Goal: Task Accomplishment & Management: Manage account settings

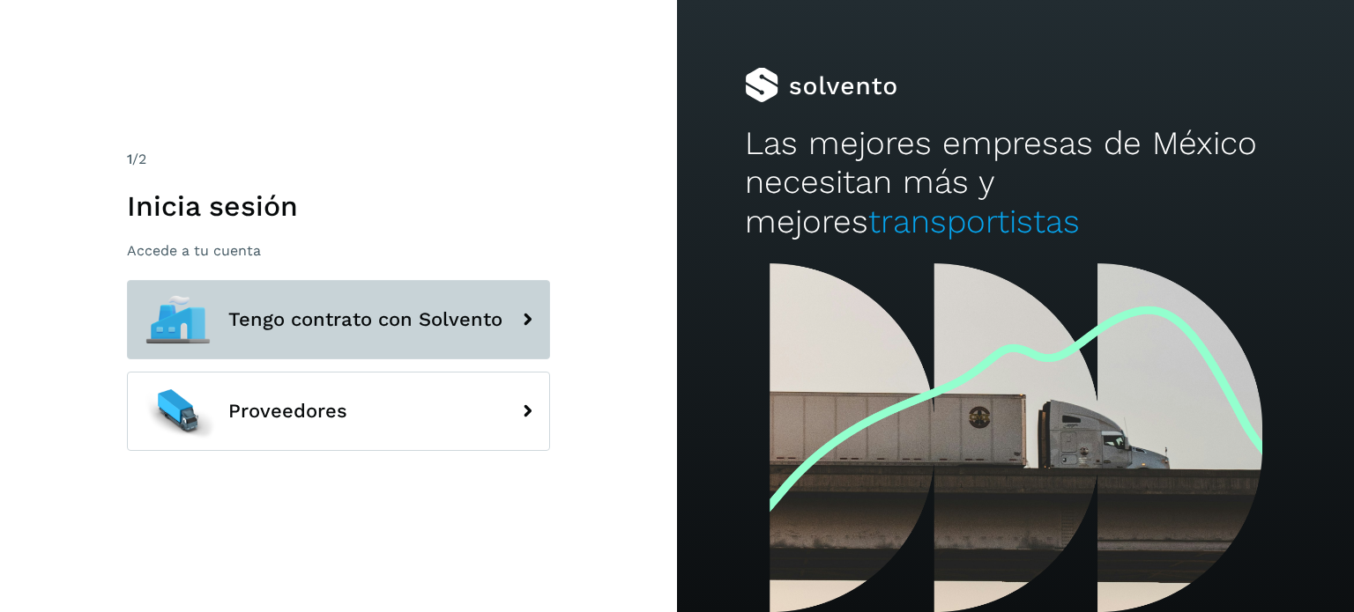
click at [384, 316] on span "Tengo contrato con Solvento" at bounding box center [365, 319] width 274 height 21
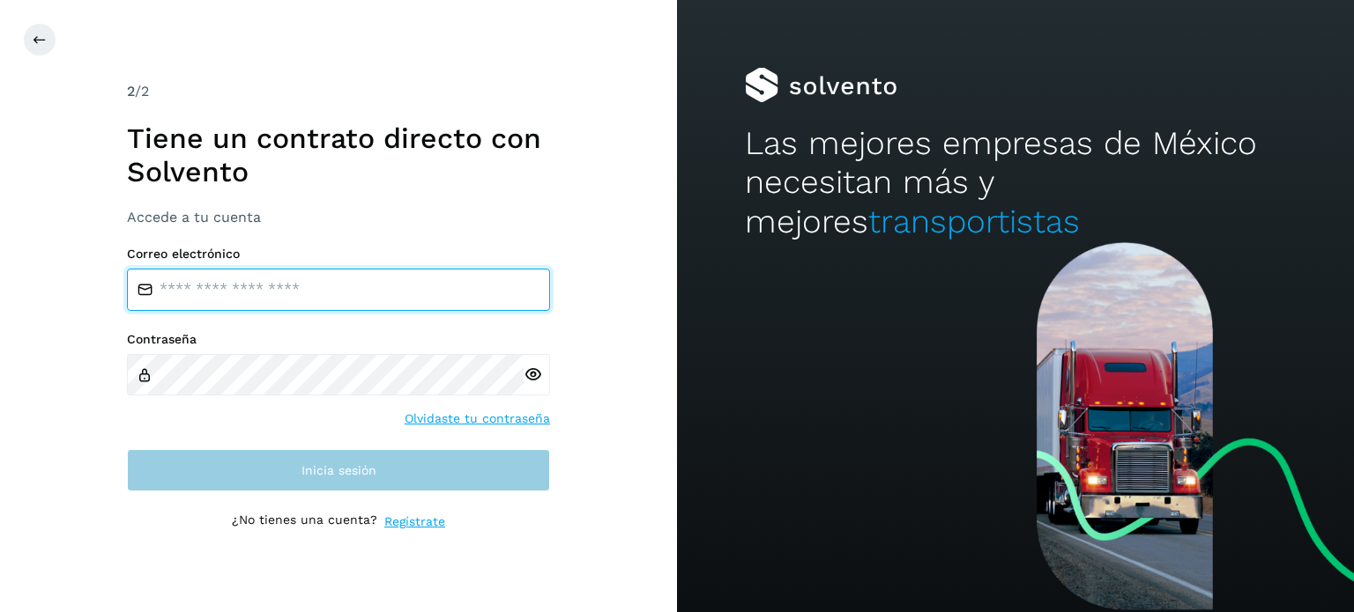
type input "**********"
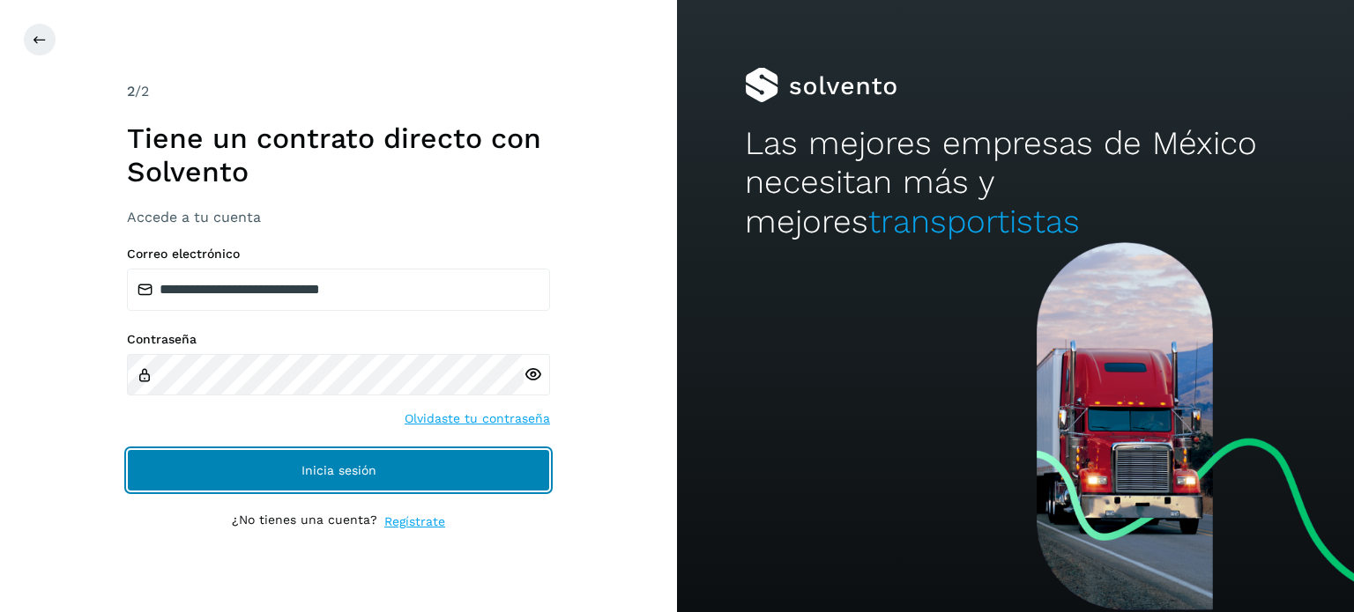
click at [337, 456] on button "Inicia sesión" at bounding box center [338, 470] width 423 height 42
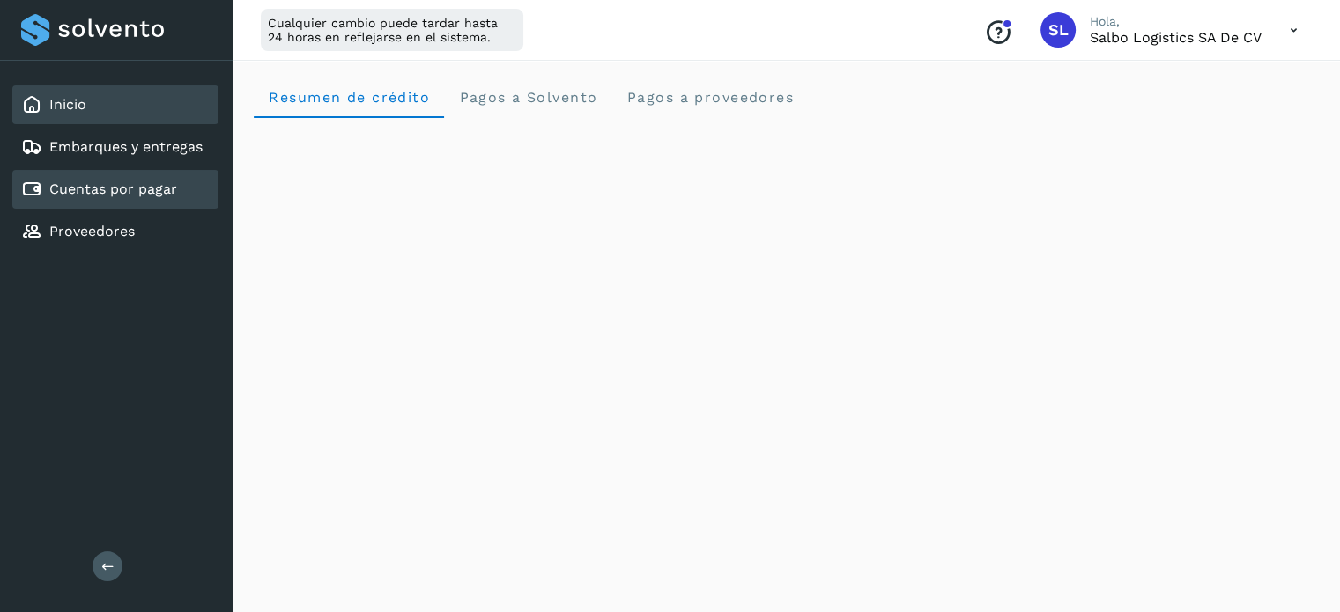
click at [80, 201] on div "Cuentas por pagar" at bounding box center [115, 189] width 206 height 39
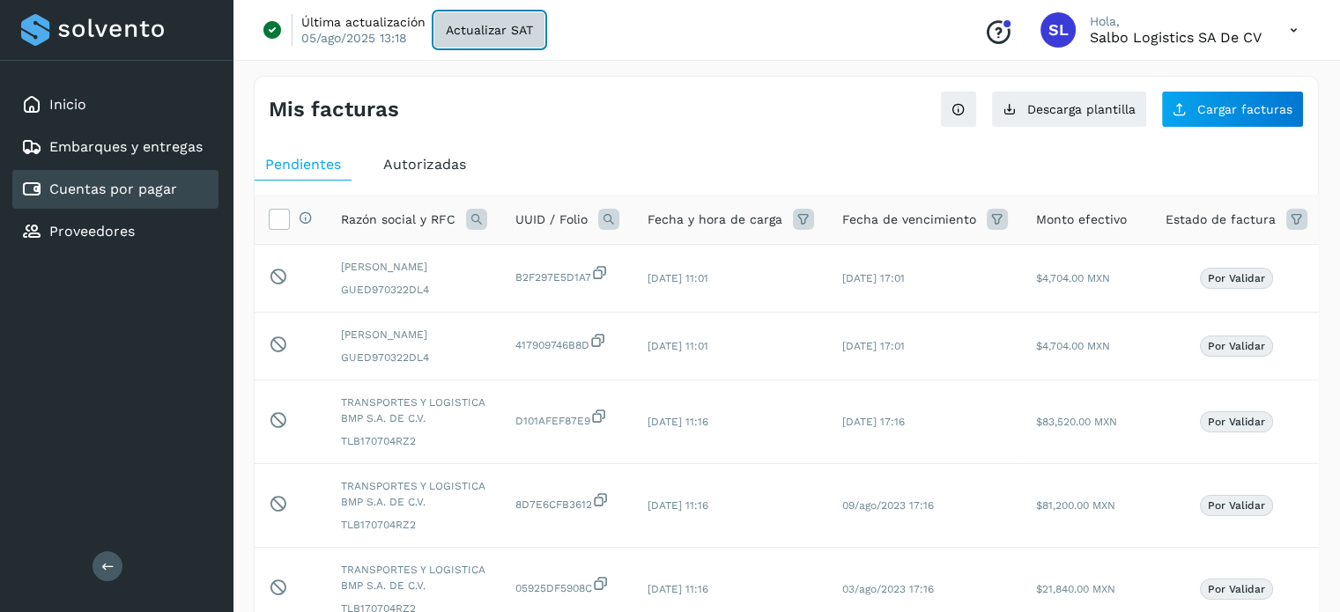
click at [476, 40] on button "Actualizar SAT" at bounding box center [489, 29] width 110 height 35
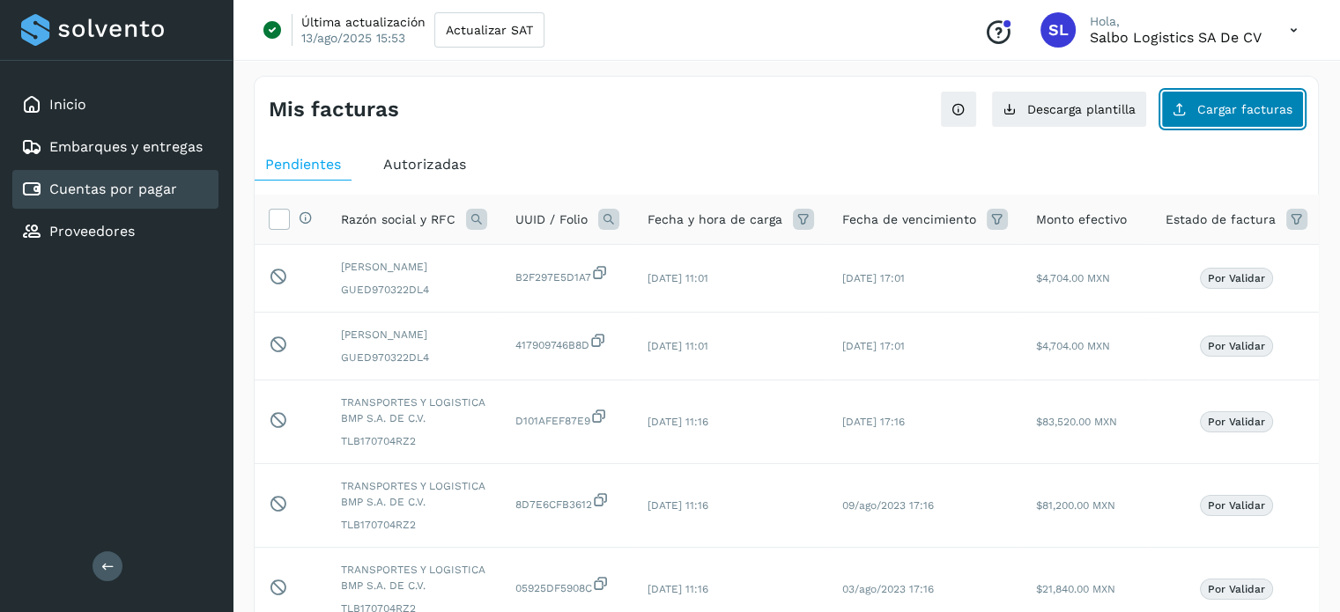
click at [1219, 111] on span "Cargar facturas" at bounding box center [1245, 109] width 95 height 12
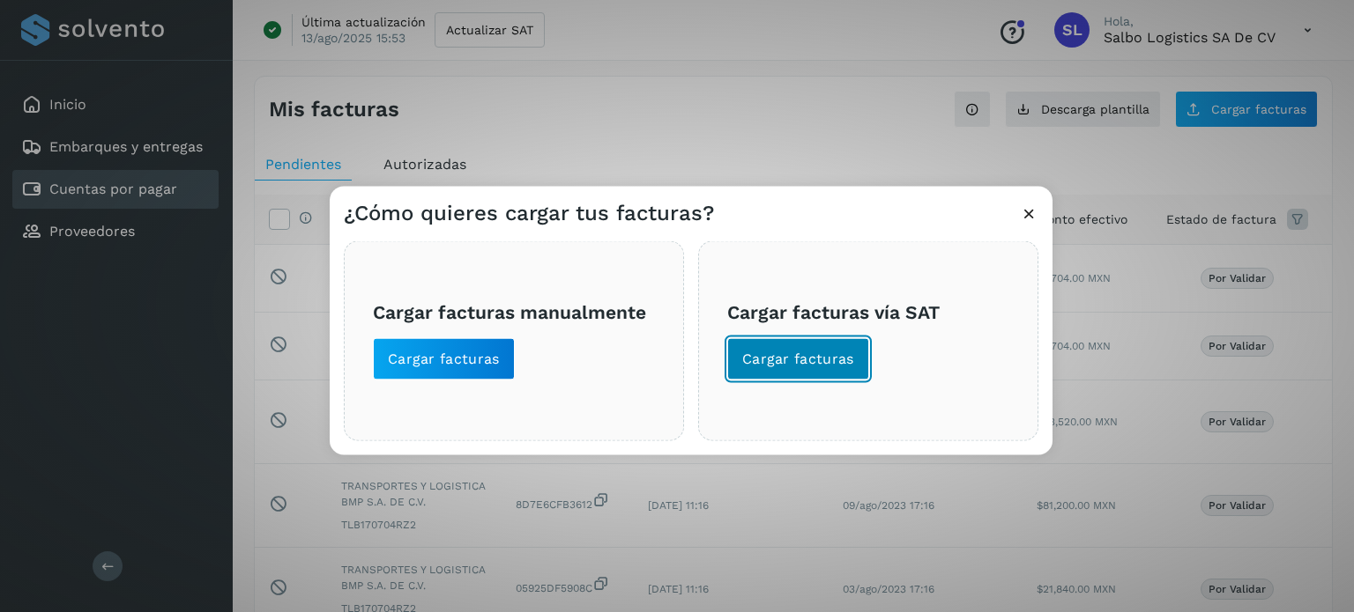
click at [802, 365] on span "Cargar facturas" at bounding box center [798, 358] width 112 height 19
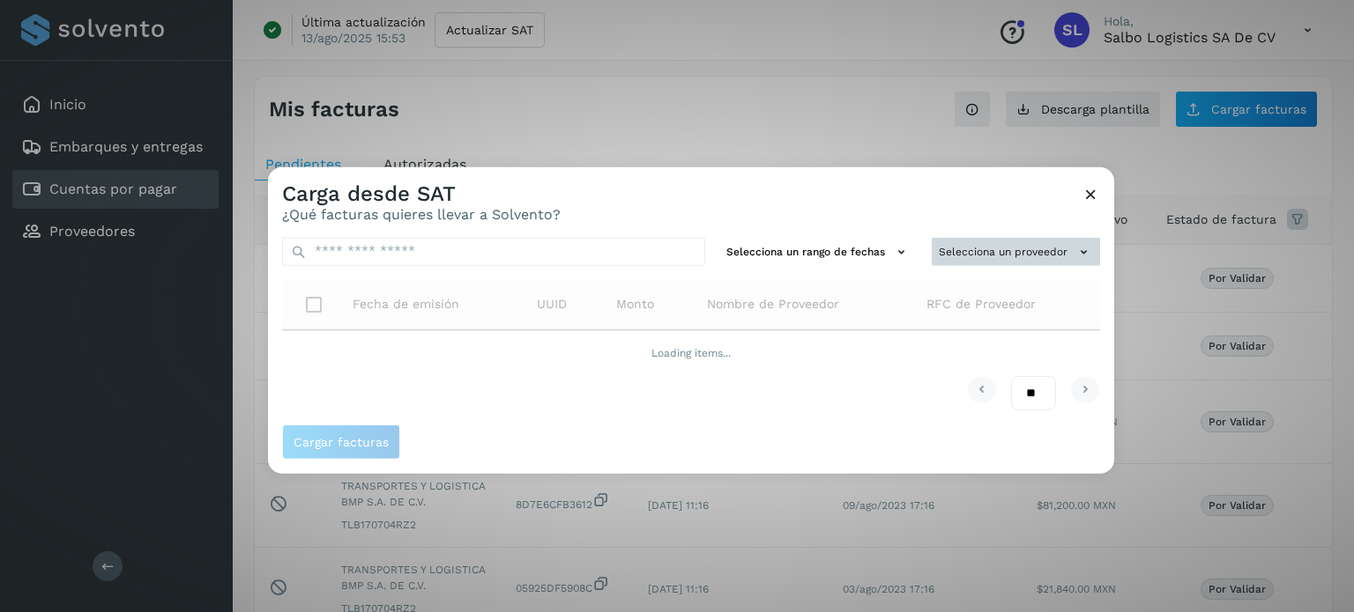
click at [990, 249] on button "Selecciona un proveedor" at bounding box center [1015, 251] width 168 height 29
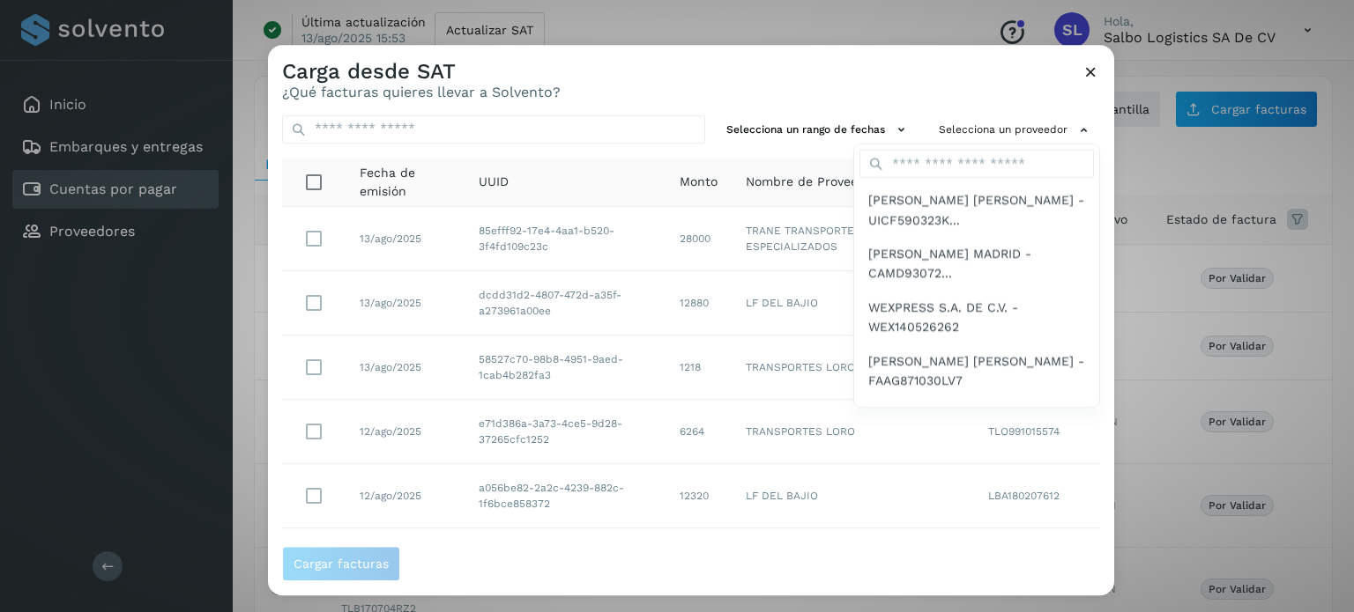
click at [901, 225] on span "[PERSON_NAME] [PERSON_NAME] - UICF590323K..." at bounding box center [976, 211] width 217 height 40
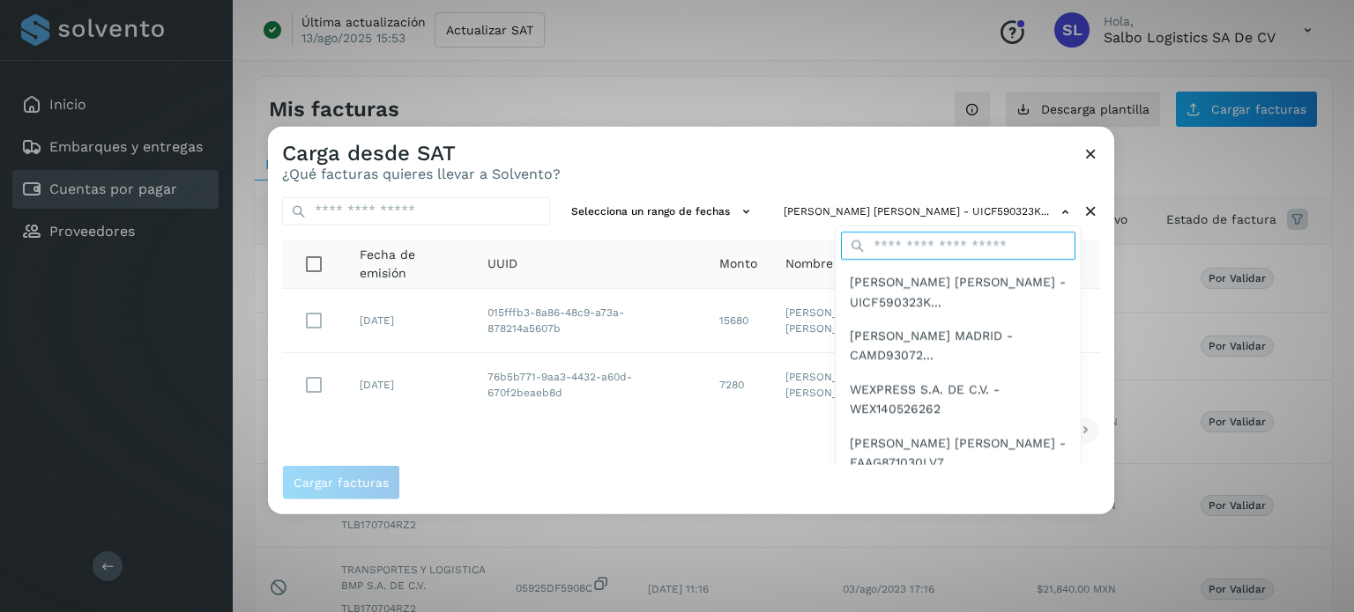
click at [947, 256] on input "text" at bounding box center [958, 246] width 234 height 28
type input "***"
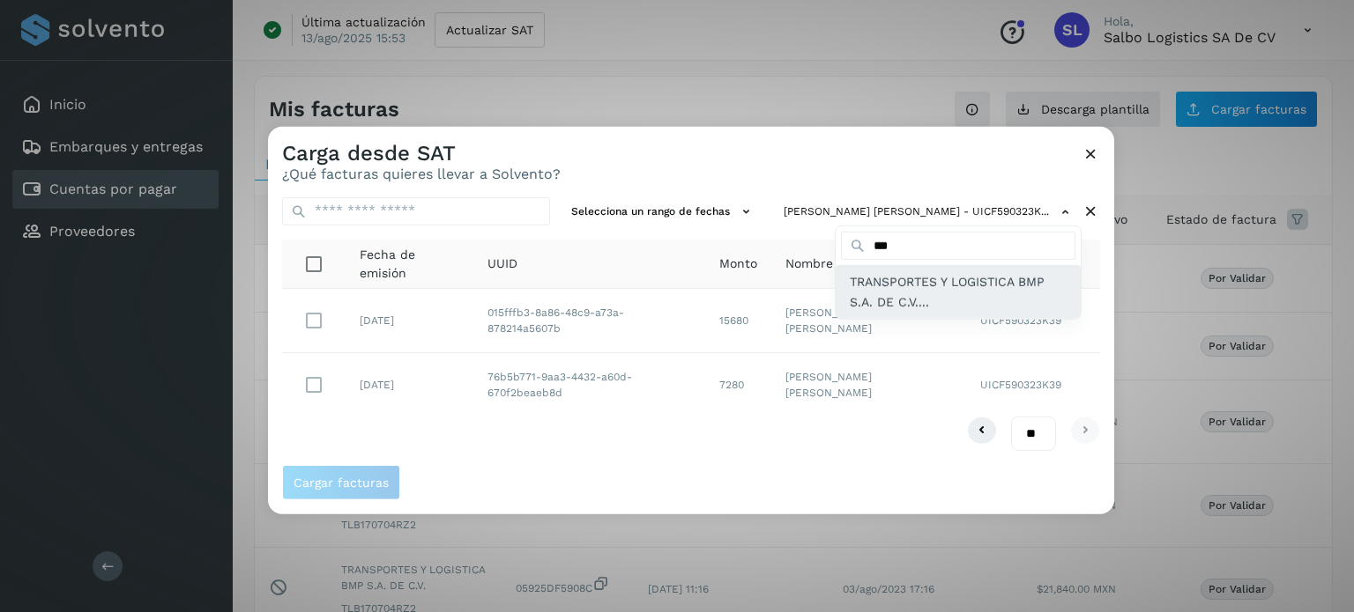
click at [938, 288] on span "TRANSPORTES Y LOGISTICA BMP S.A. DE C.V...." at bounding box center [957, 292] width 217 height 40
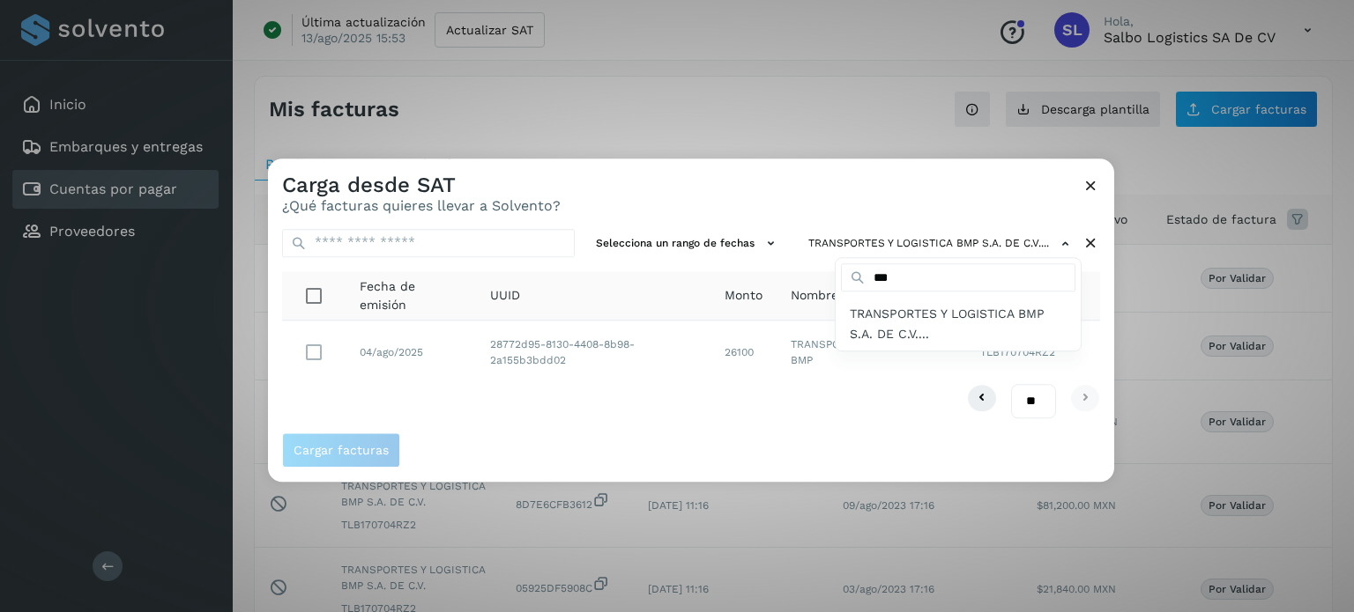
click at [312, 352] on div at bounding box center [945, 465] width 1354 height 612
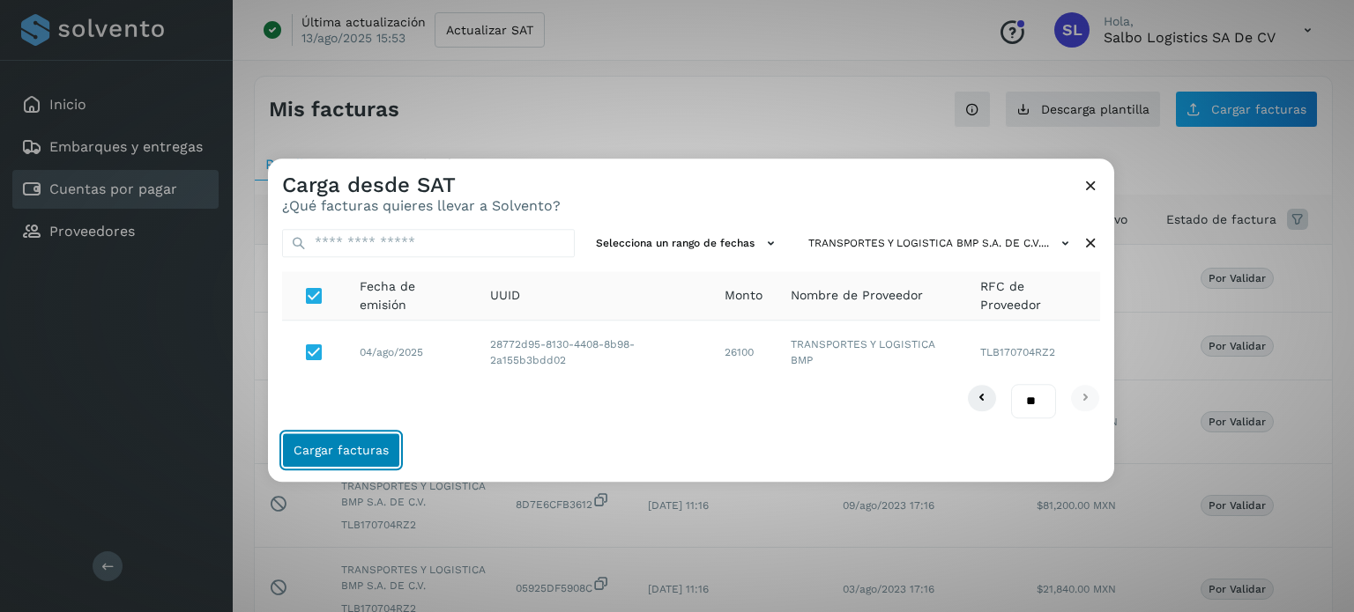
click at [349, 453] on span "Cargar facturas" at bounding box center [340, 450] width 95 height 12
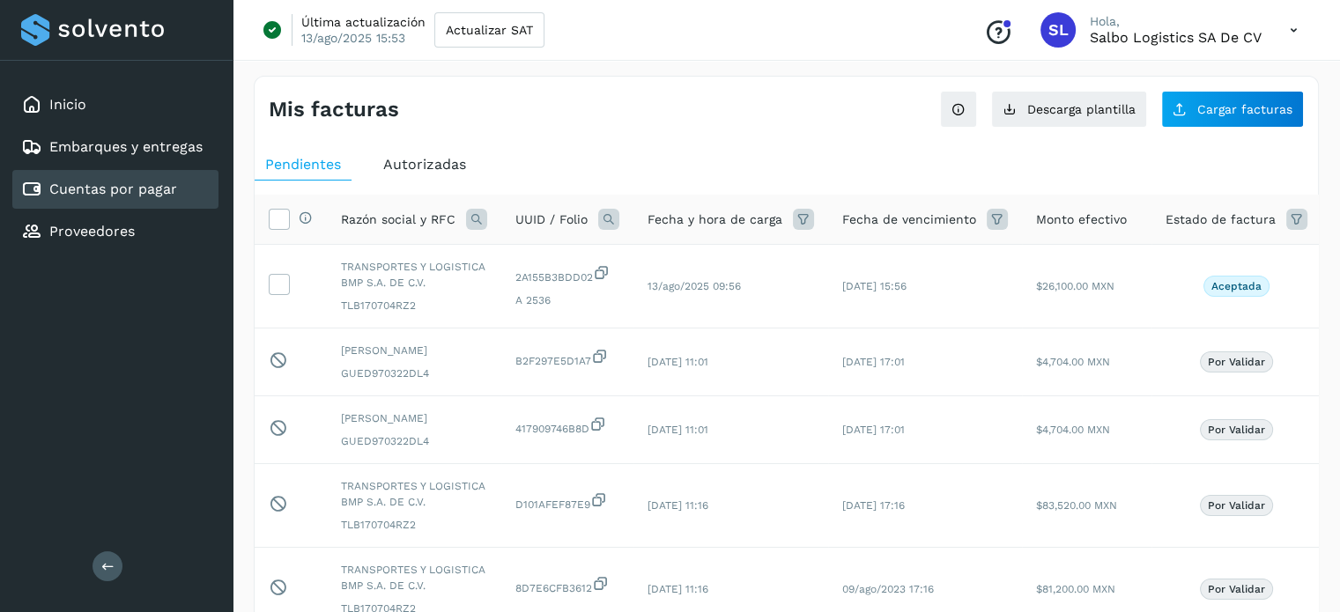
click at [204, 419] on div "Inicio Embarques y entregas Cuentas por pagar Proveedores Salir" at bounding box center [116, 306] width 233 height 612
click at [1239, 110] on span "Cargar facturas" at bounding box center [1245, 109] width 95 height 12
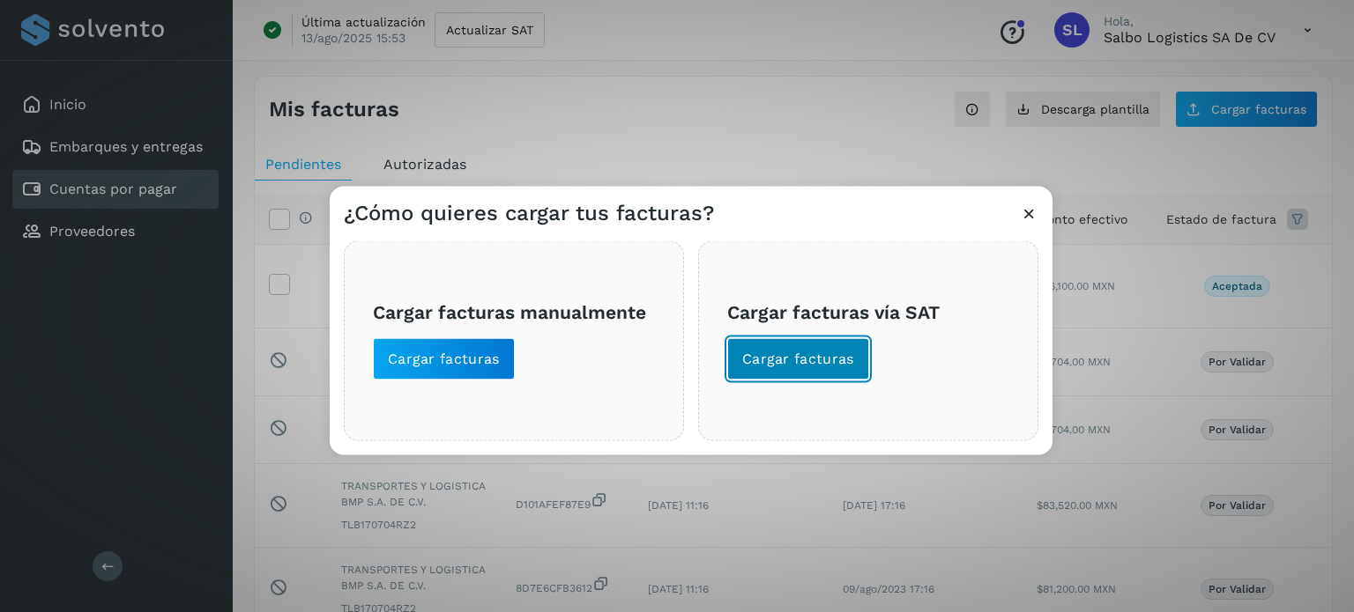
click at [782, 361] on span "Cargar facturas" at bounding box center [798, 358] width 112 height 19
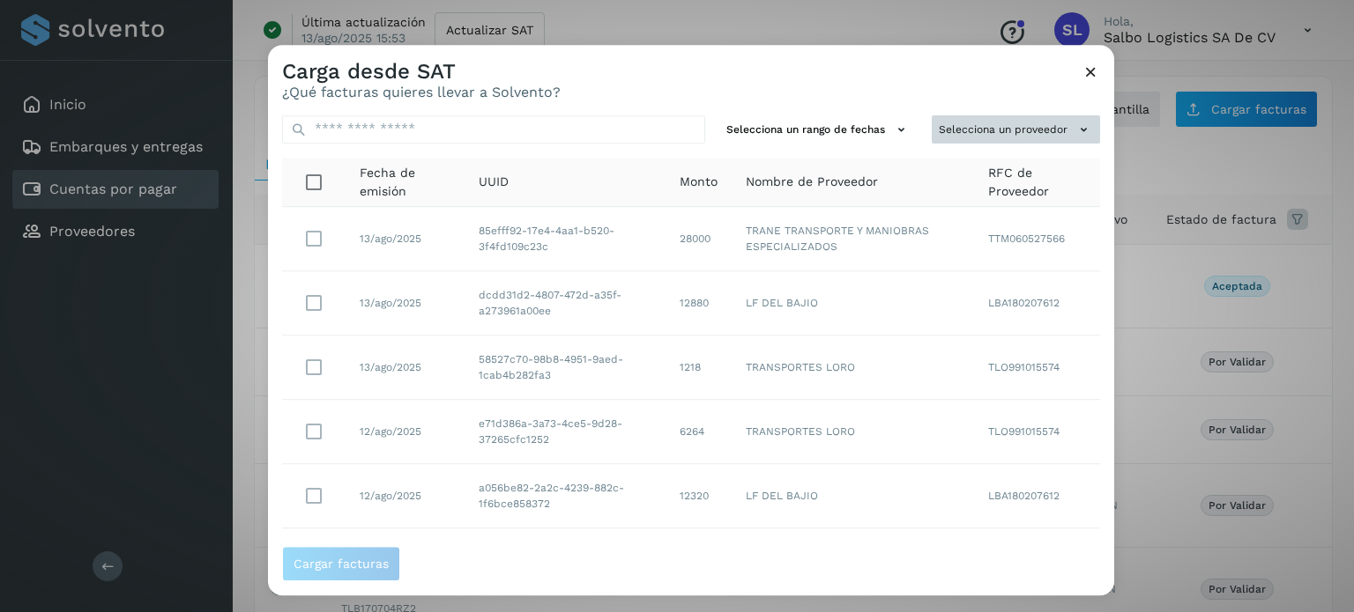
click at [948, 130] on button "Selecciona un proveedor" at bounding box center [1015, 129] width 168 height 29
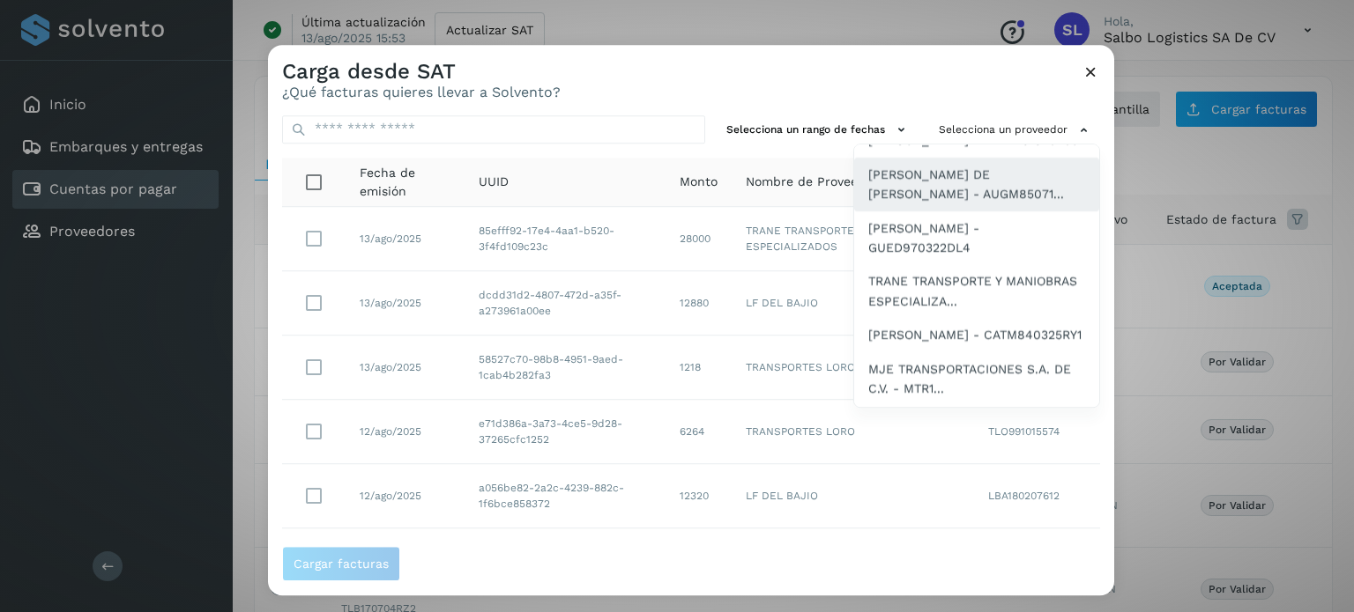
scroll to position [275, 0]
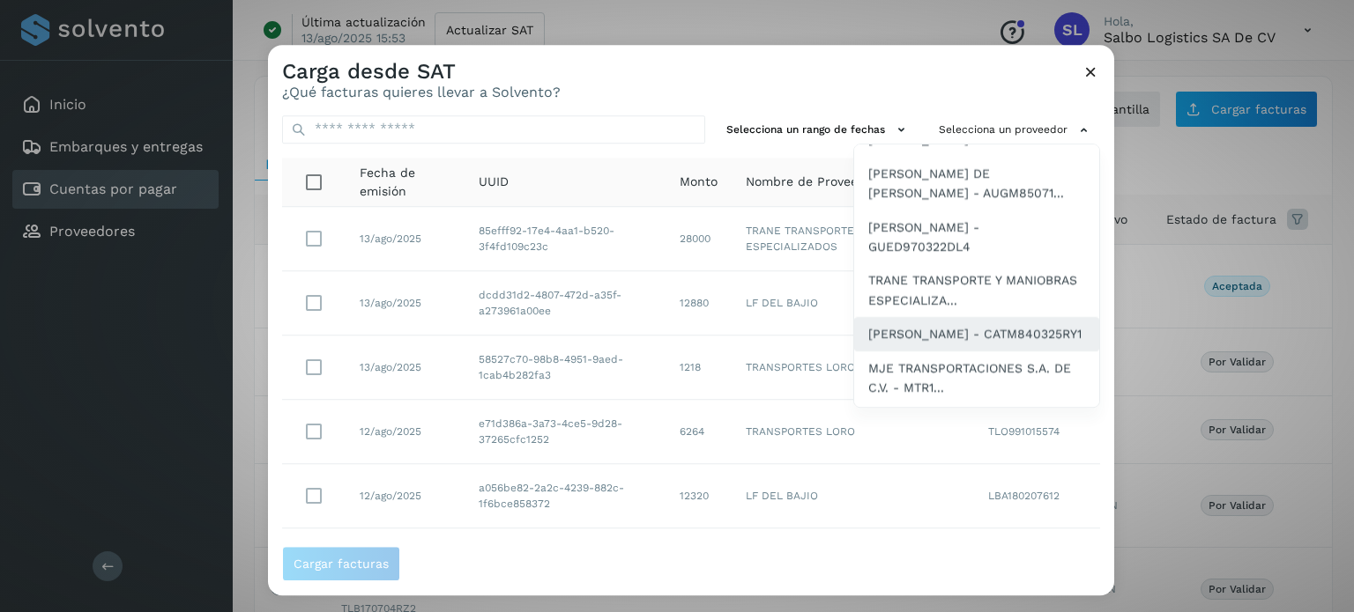
click at [945, 344] on span "[PERSON_NAME] - CATM840325RY1" at bounding box center [974, 333] width 213 height 19
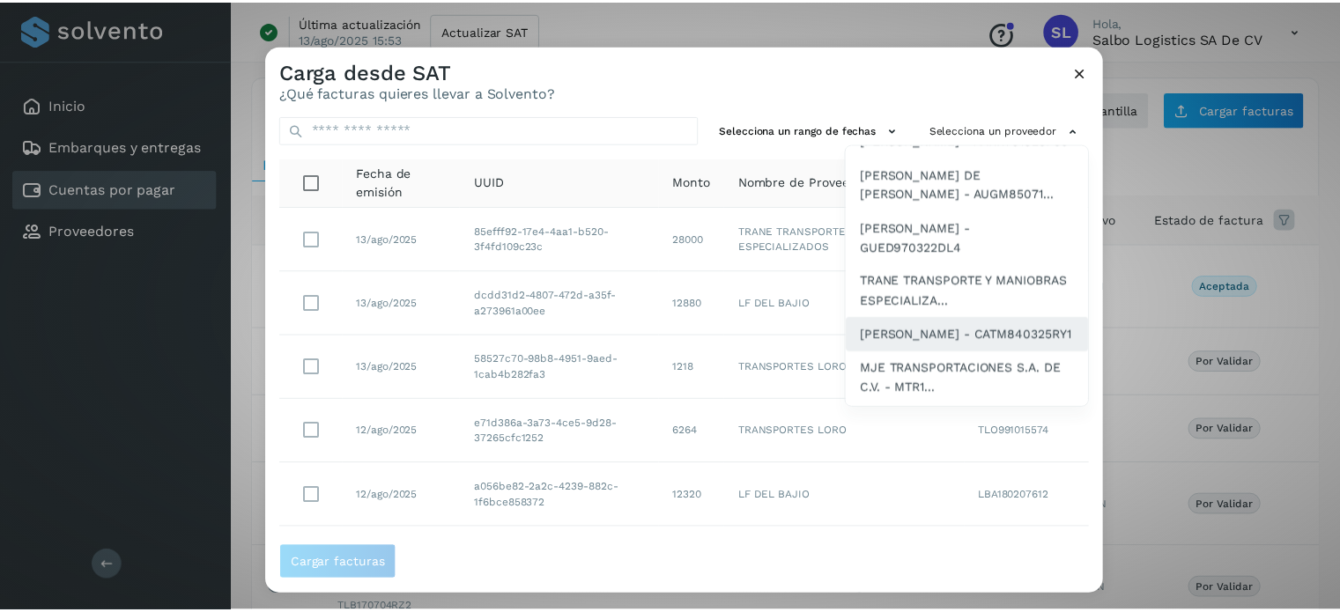
scroll to position [0, 0]
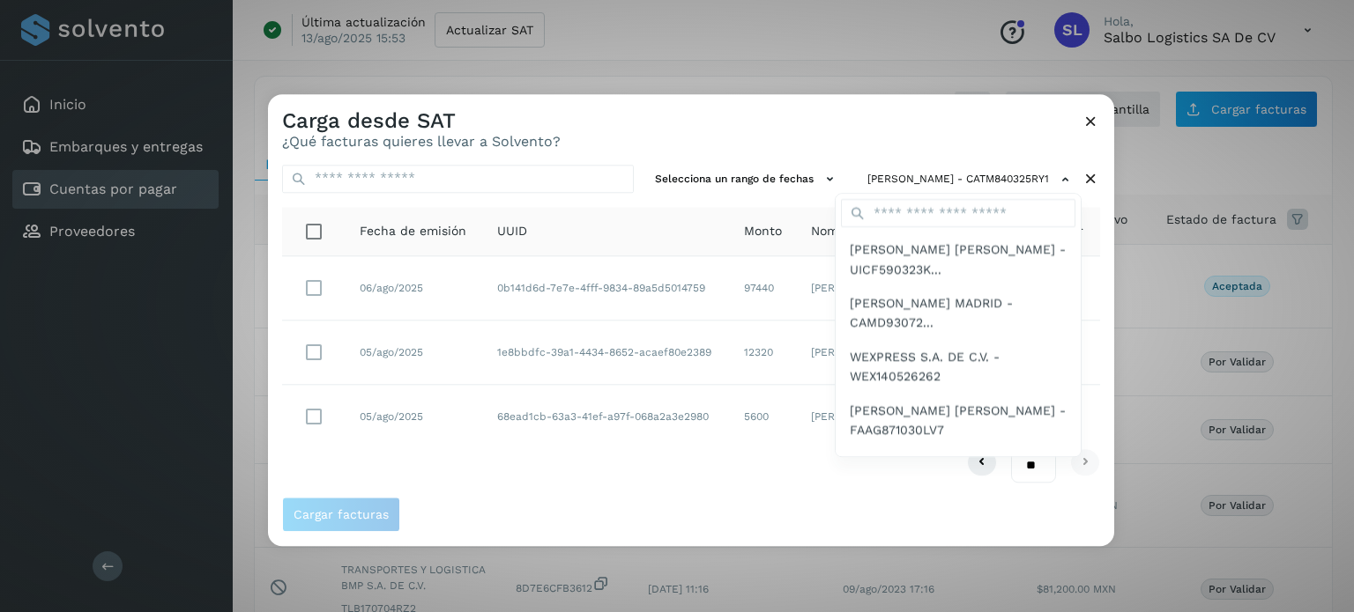
click at [667, 496] on div at bounding box center [945, 400] width 1354 height 612
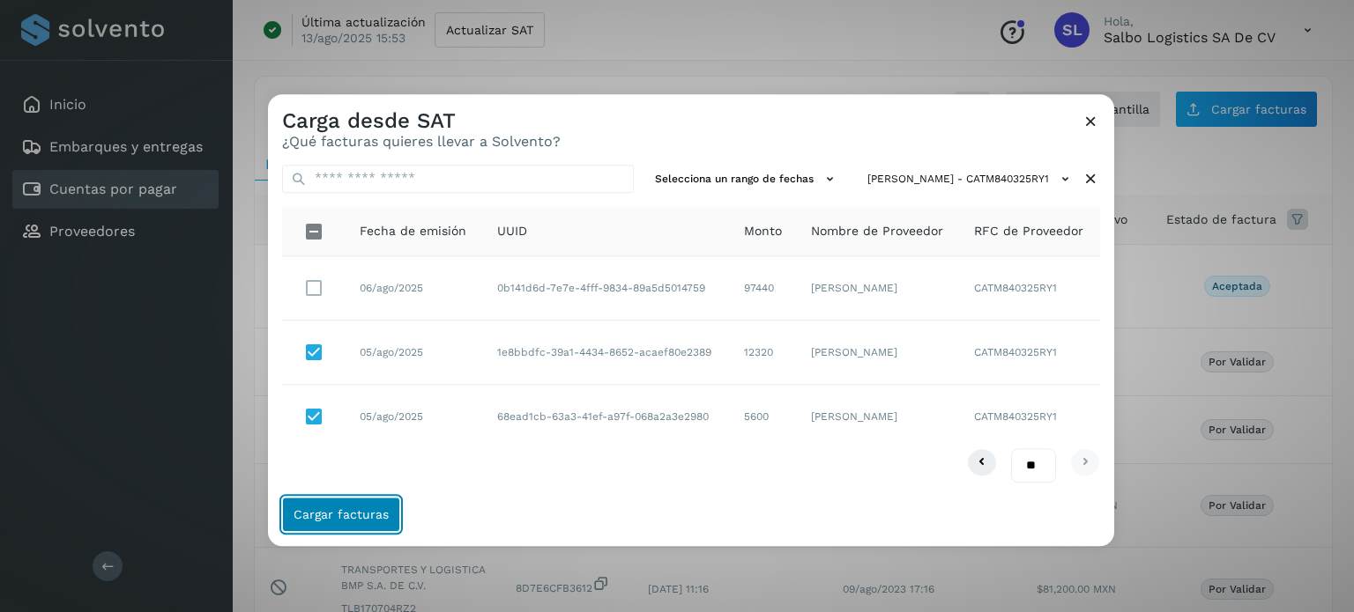
click at [355, 514] on span "Cargar facturas" at bounding box center [340, 514] width 95 height 12
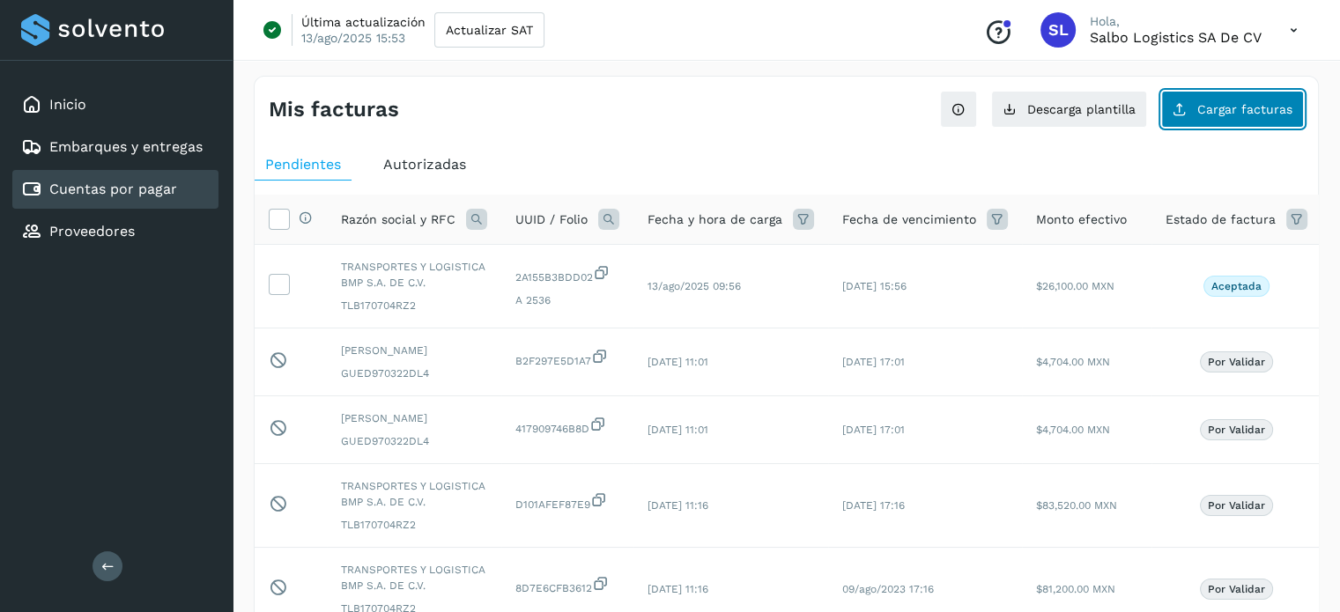
click at [1237, 115] on span "Cargar facturas" at bounding box center [1245, 109] width 95 height 12
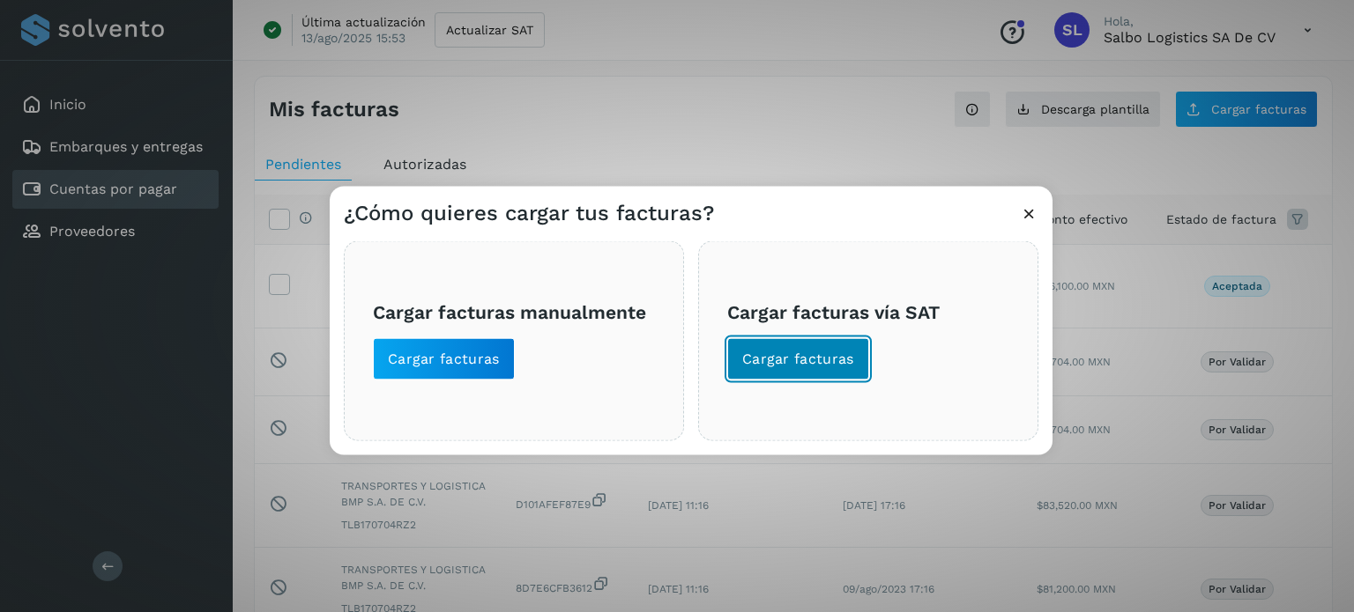
click at [782, 357] on span "Cargar facturas" at bounding box center [798, 358] width 112 height 19
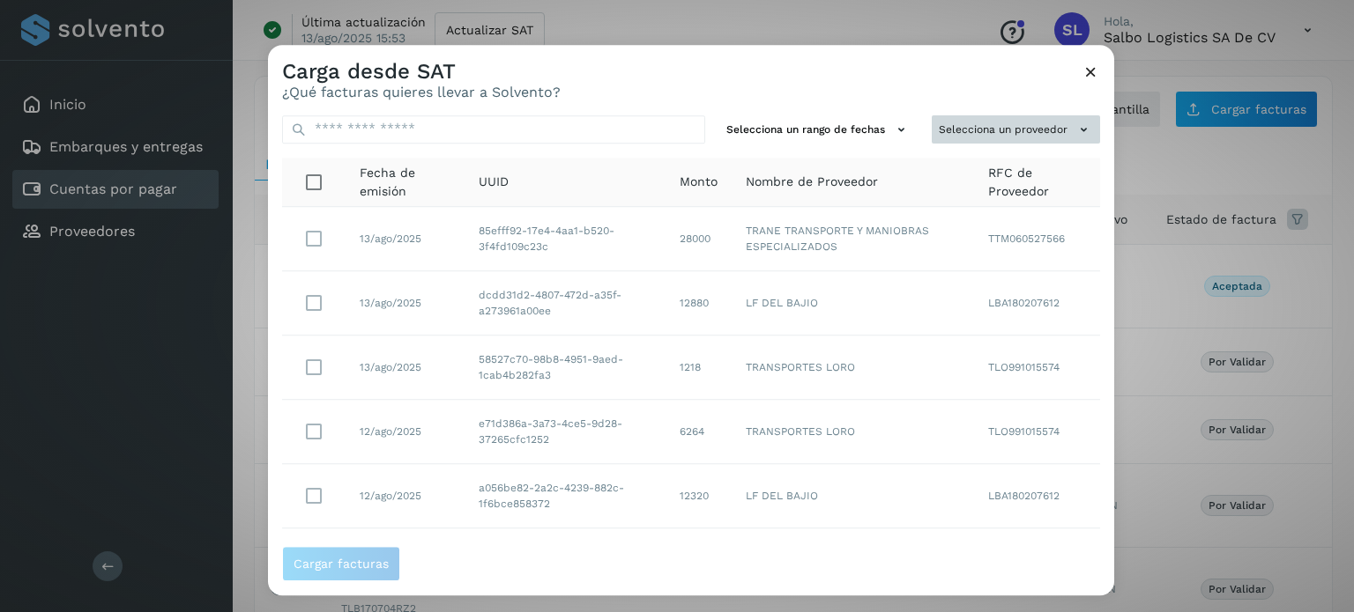
click at [979, 132] on button "Selecciona un proveedor" at bounding box center [1015, 129] width 168 height 29
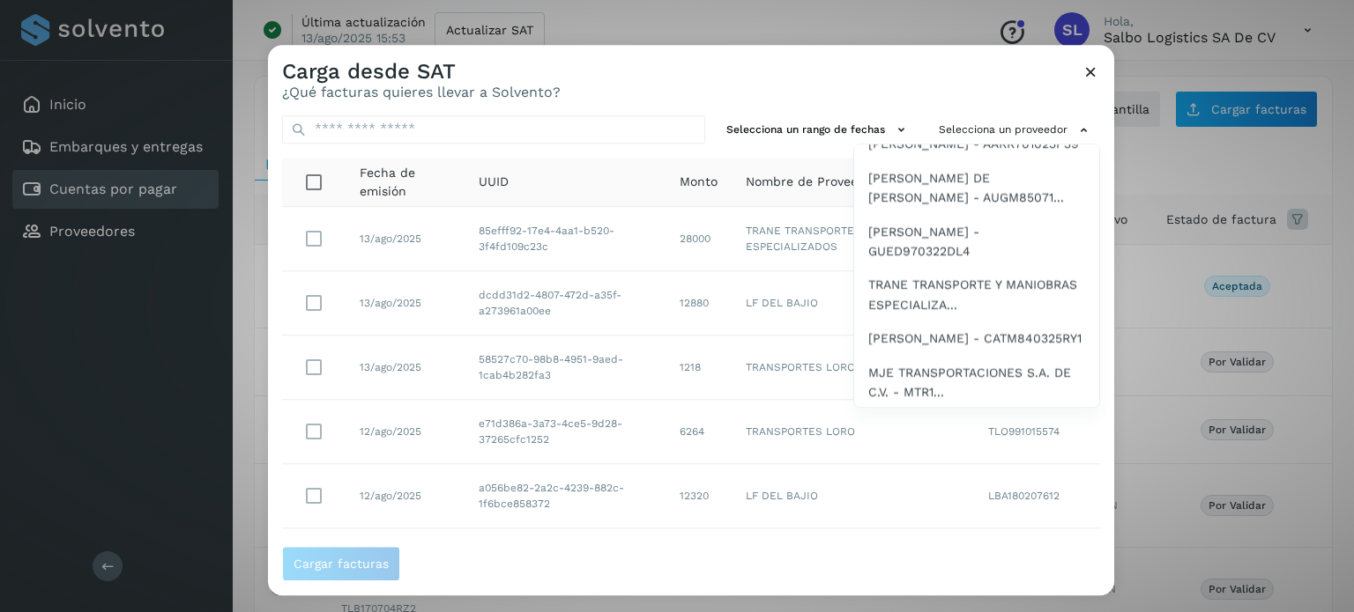
scroll to position [271, 0]
click at [923, 347] on span "[PERSON_NAME] - CATM840325RY1" at bounding box center [974, 337] width 213 height 19
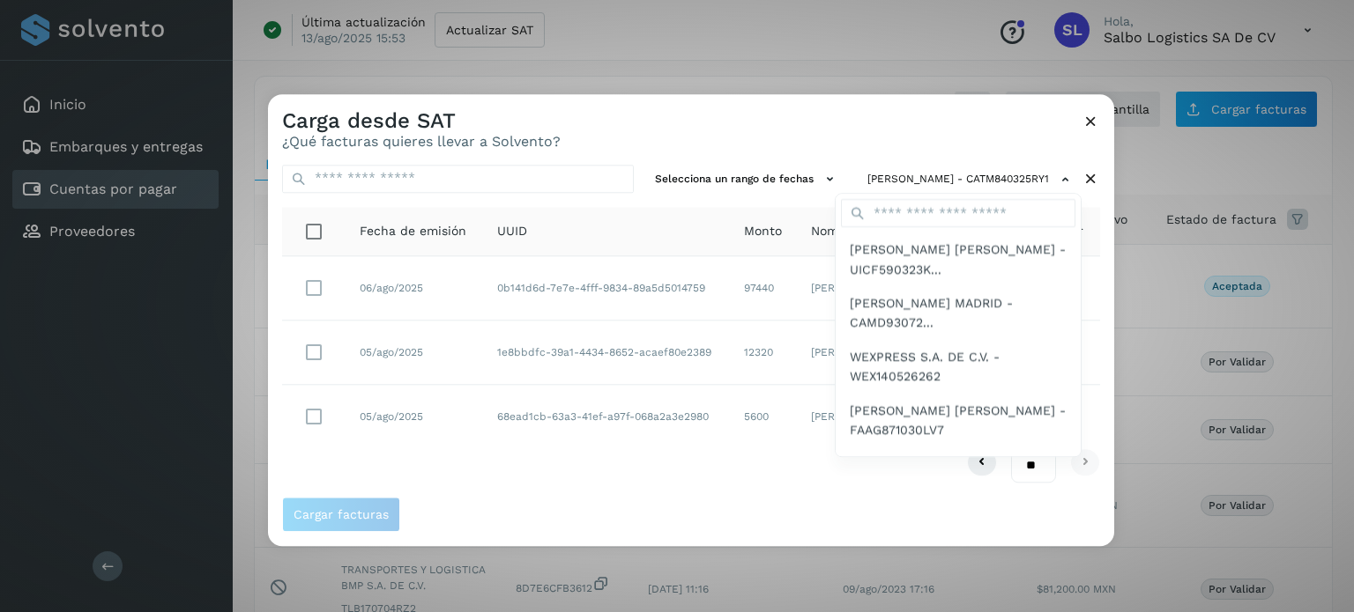
click at [496, 512] on div at bounding box center [945, 400] width 1354 height 612
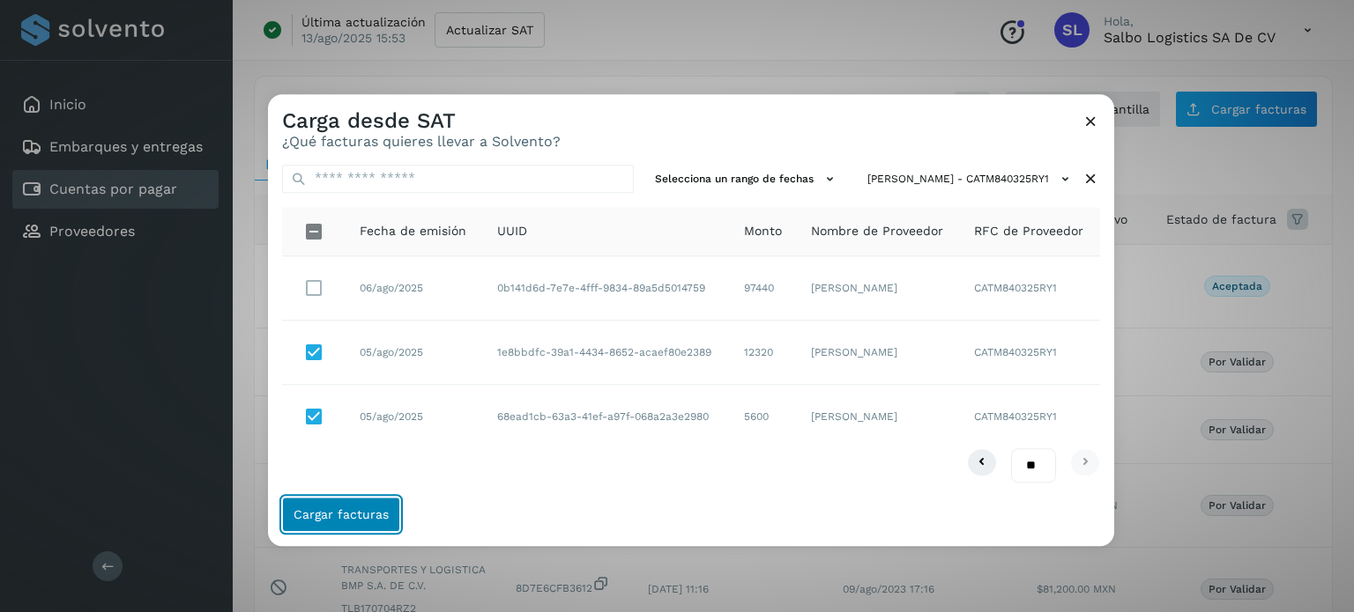
click at [363, 506] on button "Cargar facturas" at bounding box center [341, 514] width 118 height 35
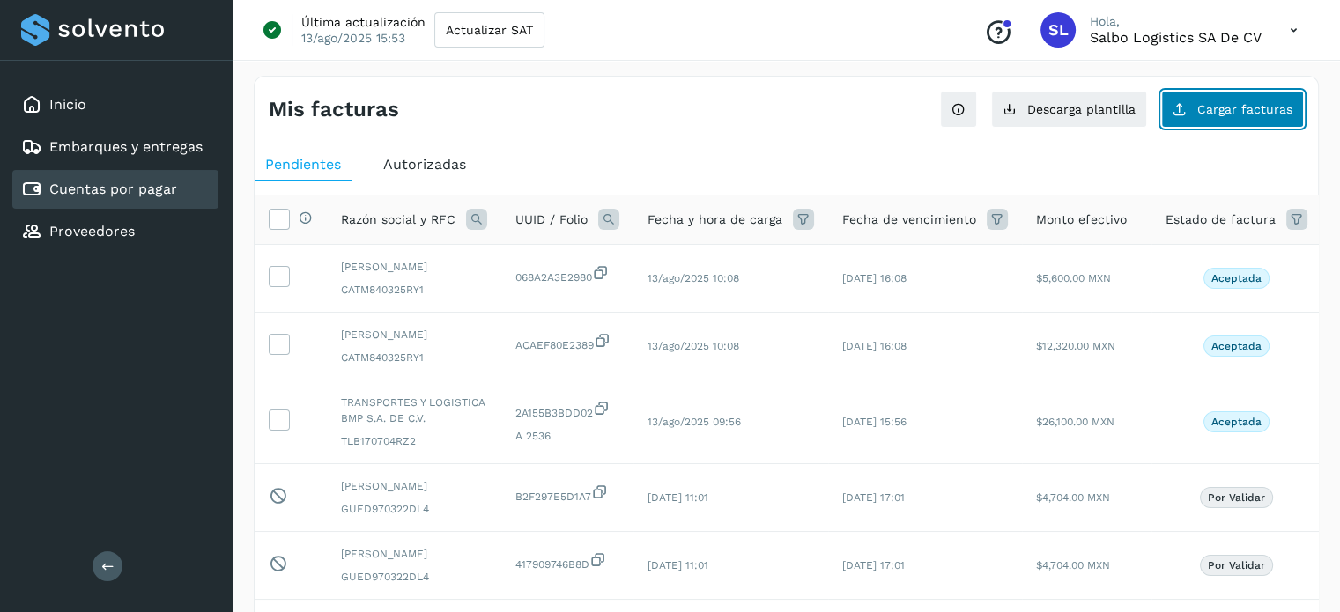
click at [1202, 108] on span "Cargar facturas" at bounding box center [1245, 109] width 95 height 12
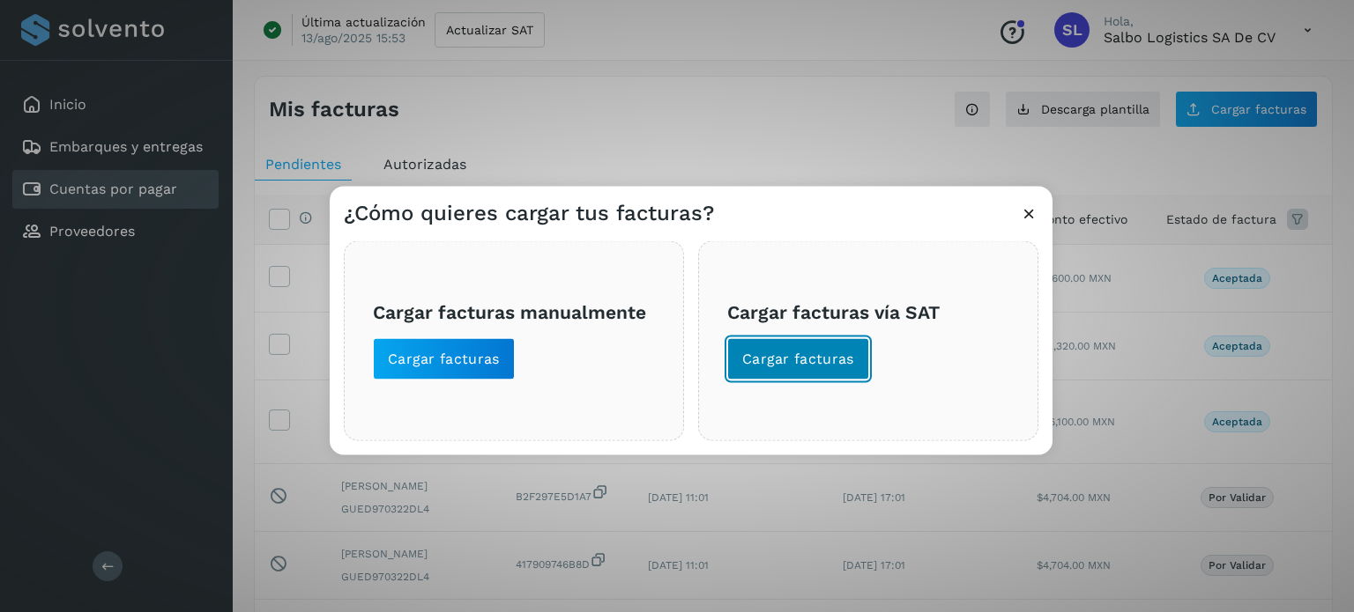
click at [807, 366] on span "Cargar facturas" at bounding box center [798, 358] width 112 height 19
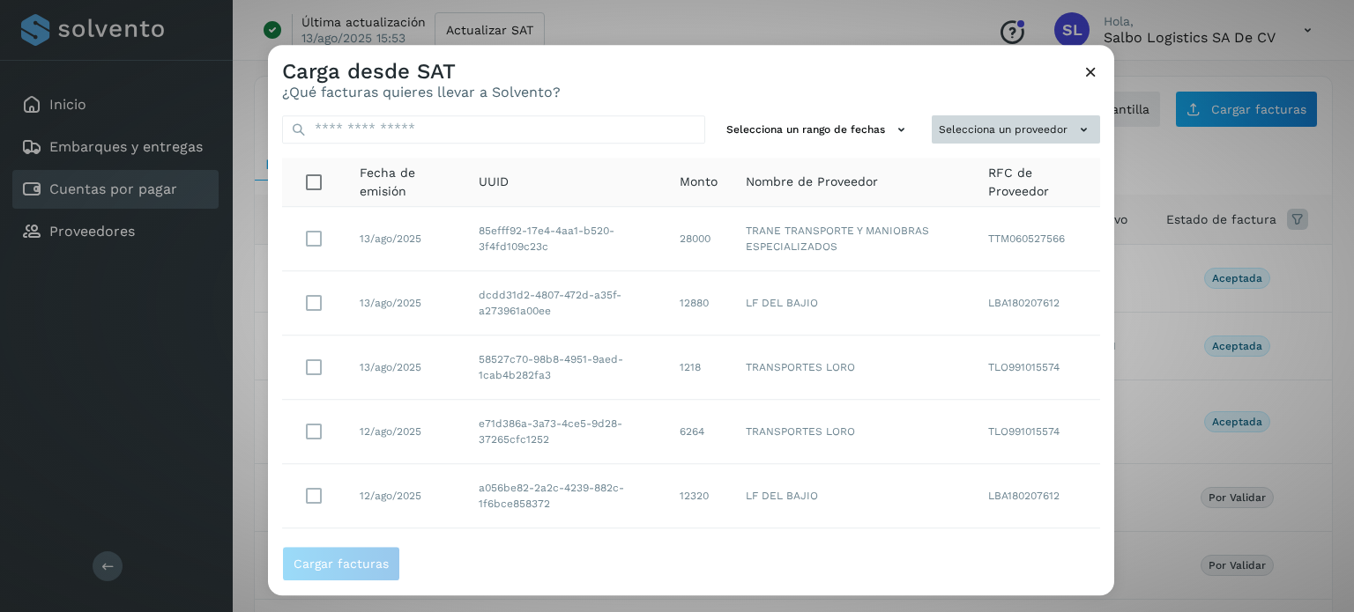
click at [967, 115] on button "Selecciona un proveedor" at bounding box center [1015, 129] width 168 height 29
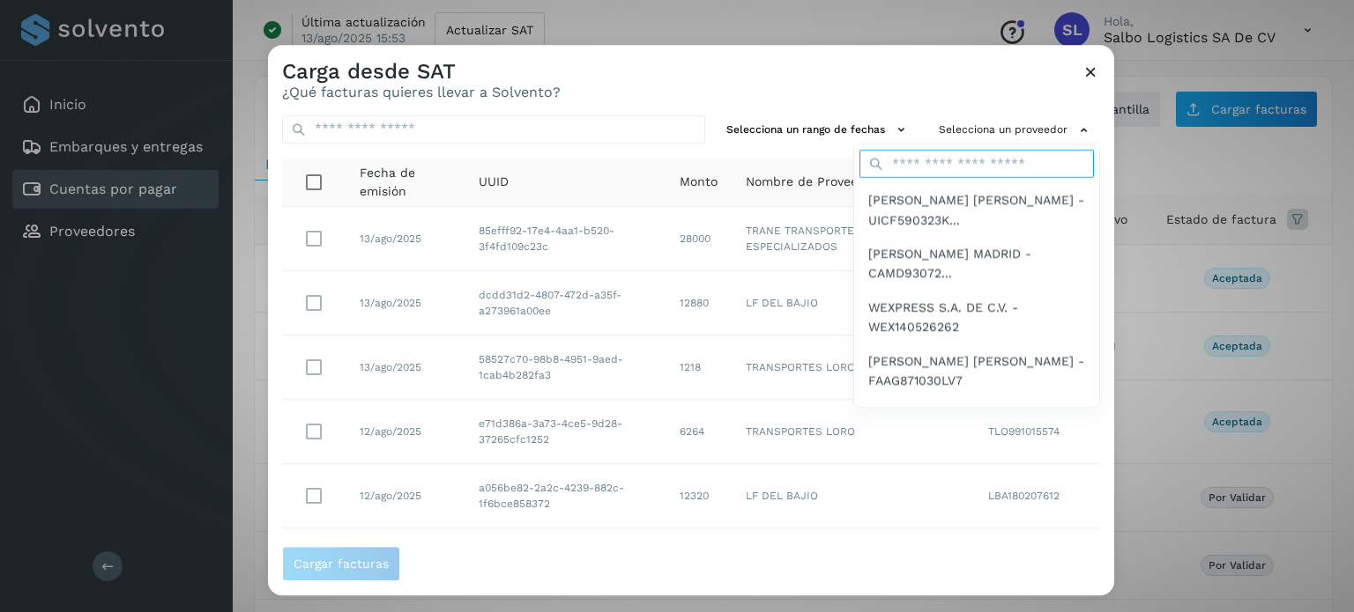
click at [954, 161] on input "text" at bounding box center [976, 165] width 234 height 28
type input "**"
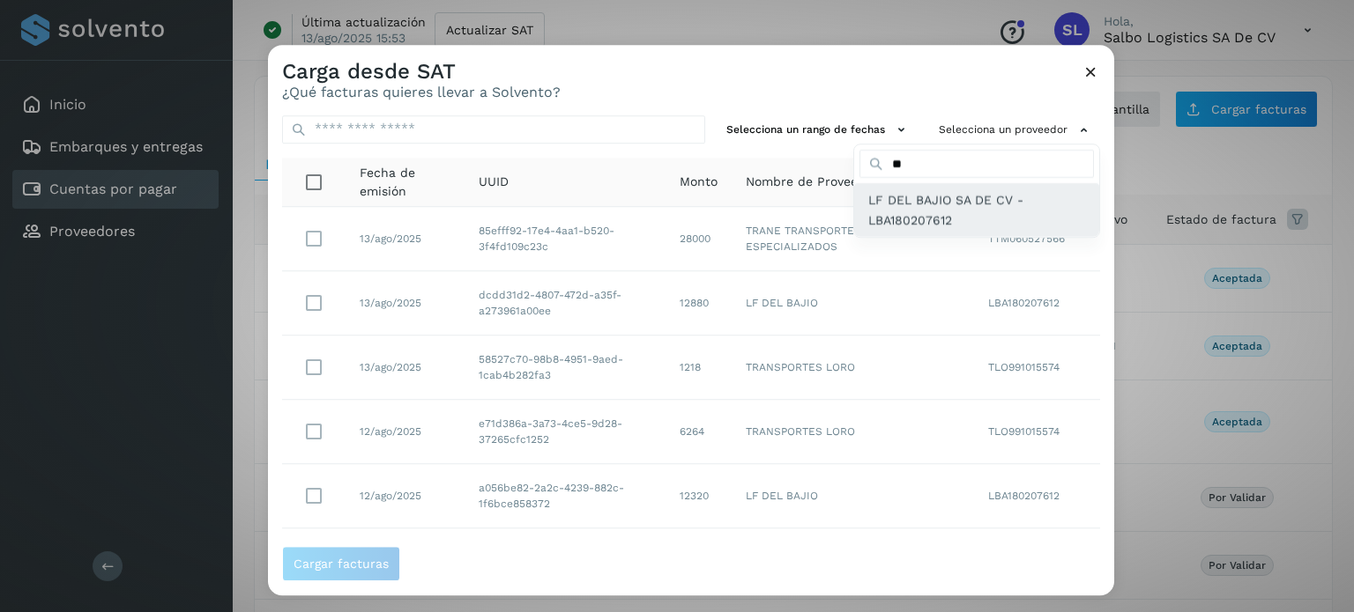
click at [901, 203] on span "LF DEL BAJIO SA DE CV - LBA180207612" at bounding box center [976, 211] width 217 height 40
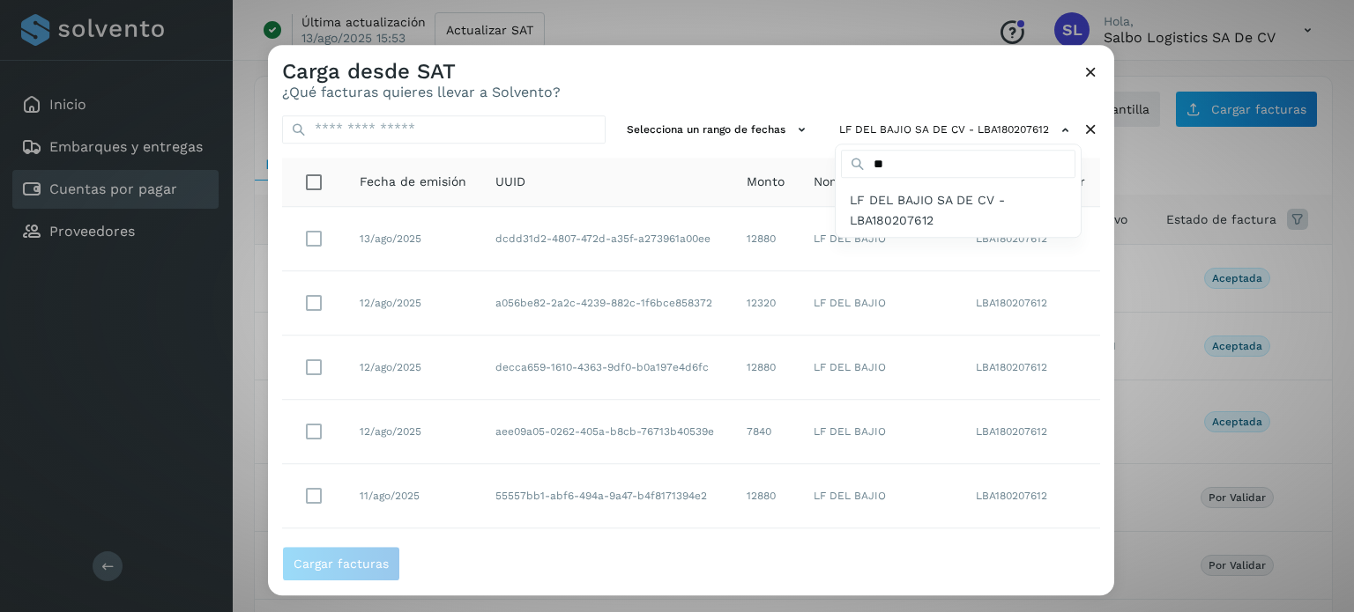
click at [828, 88] on div at bounding box center [945, 351] width 1354 height 612
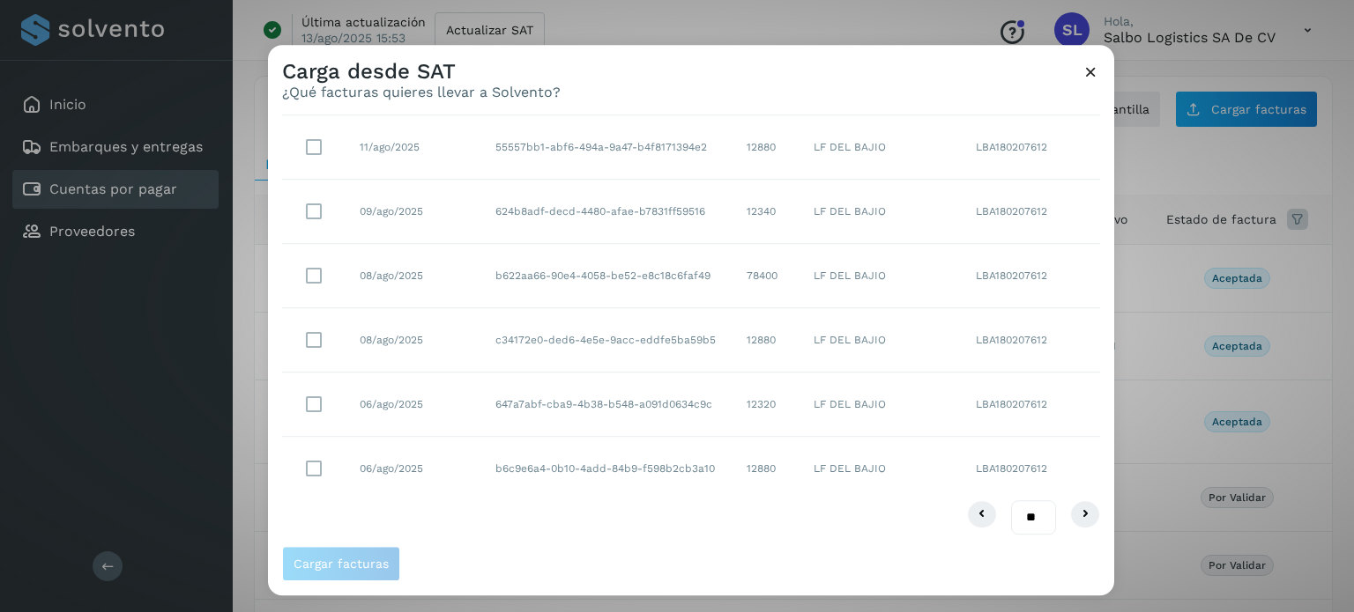
click at [1011, 514] on select "** ** **" at bounding box center [1033, 518] width 45 height 34
select select "**"
click at [1011, 501] on select "** ** **" at bounding box center [1033, 518] width 45 height 34
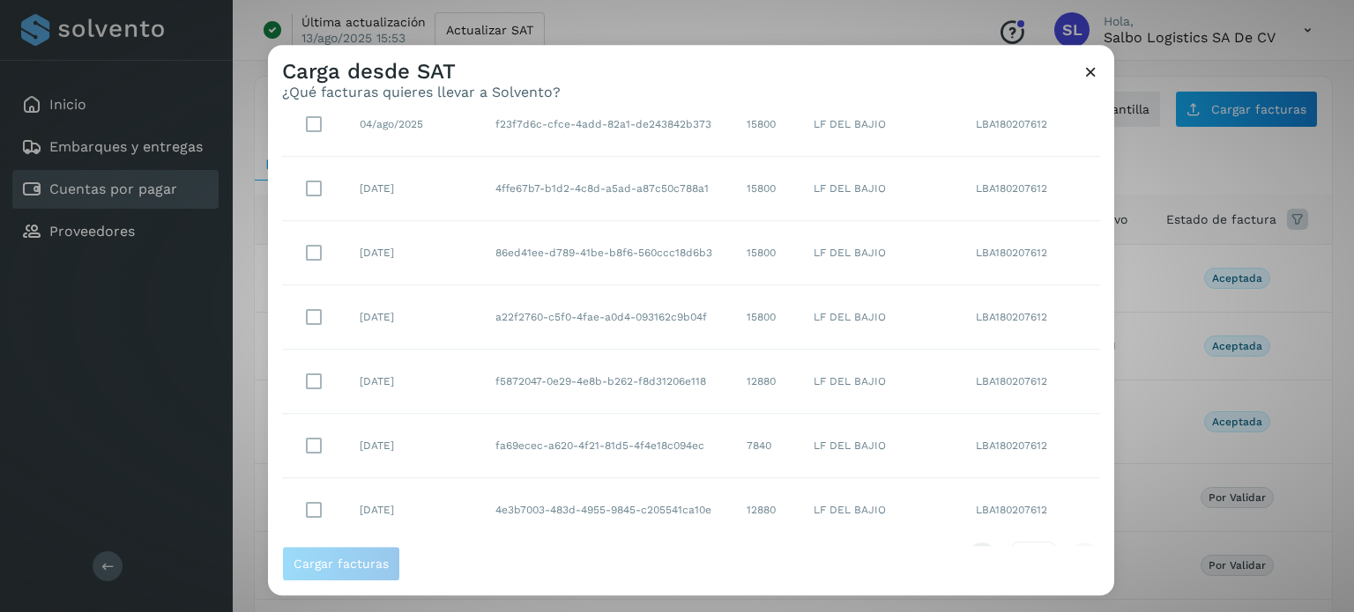
scroll to position [1054, 0]
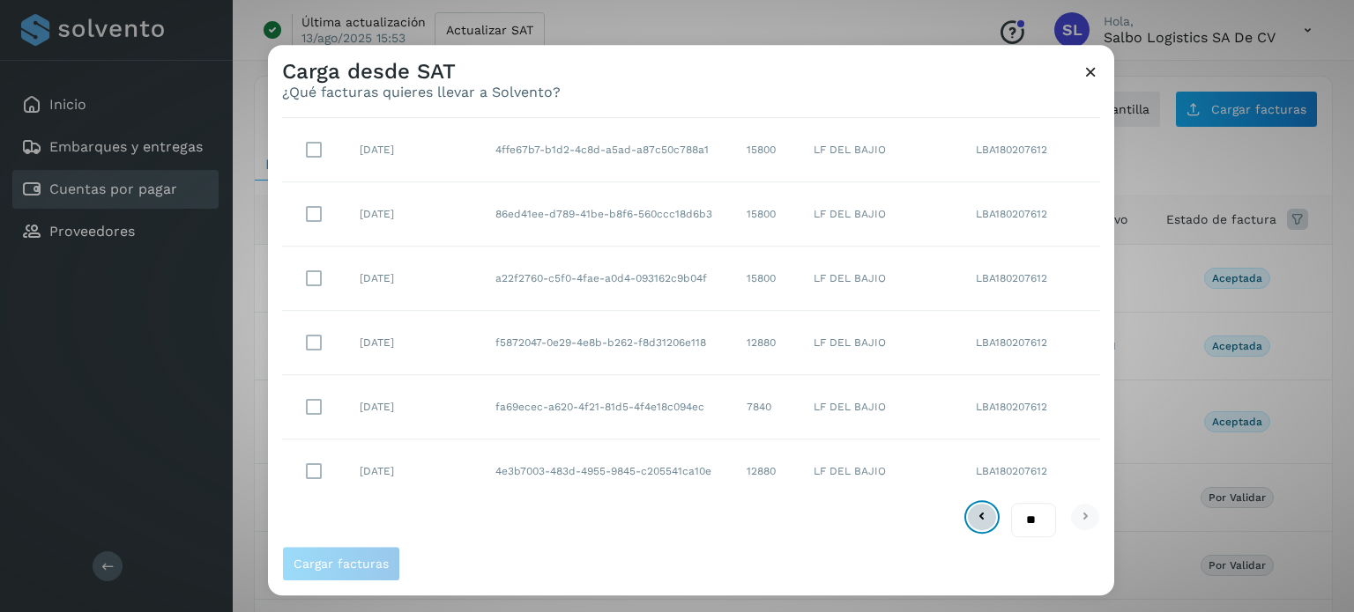
click at [967, 524] on button at bounding box center [982, 518] width 30 height 28
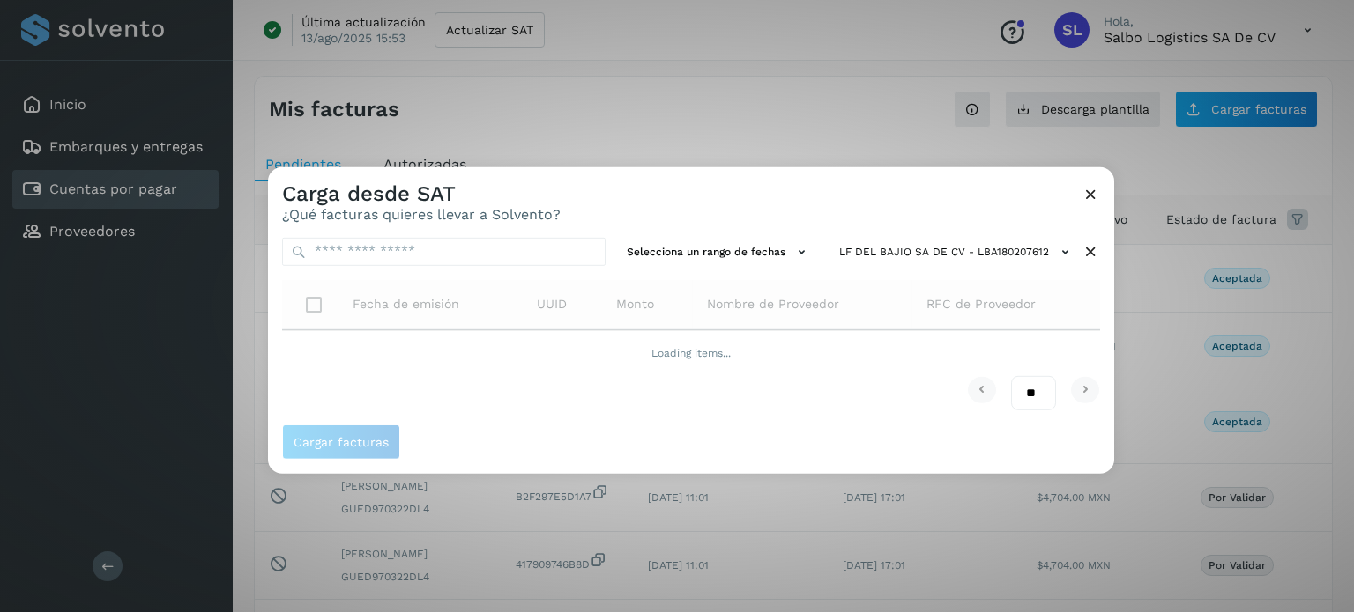
click at [880, 440] on span "Cargar facturas" at bounding box center [691, 442] width 818 height 35
click at [810, 210] on div "Carga desde SAT ¿Qué facturas quieres llevar a Solvento?" at bounding box center [691, 195] width 846 height 56
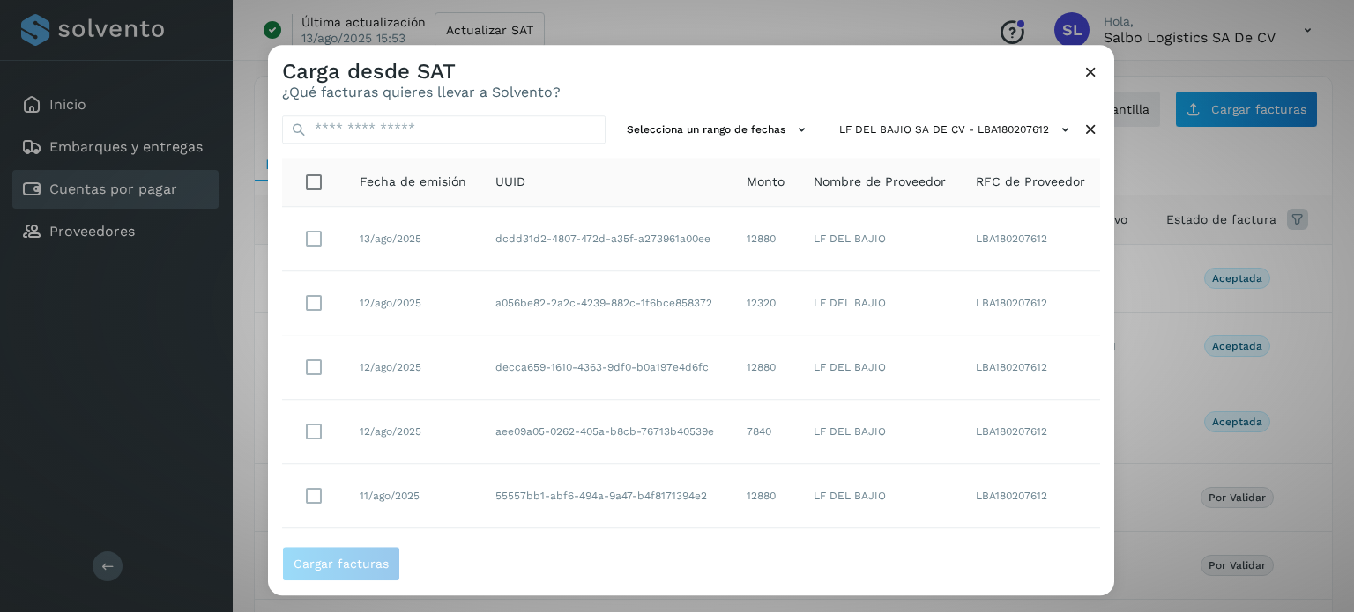
click at [1083, 69] on icon at bounding box center [1090, 72] width 19 height 19
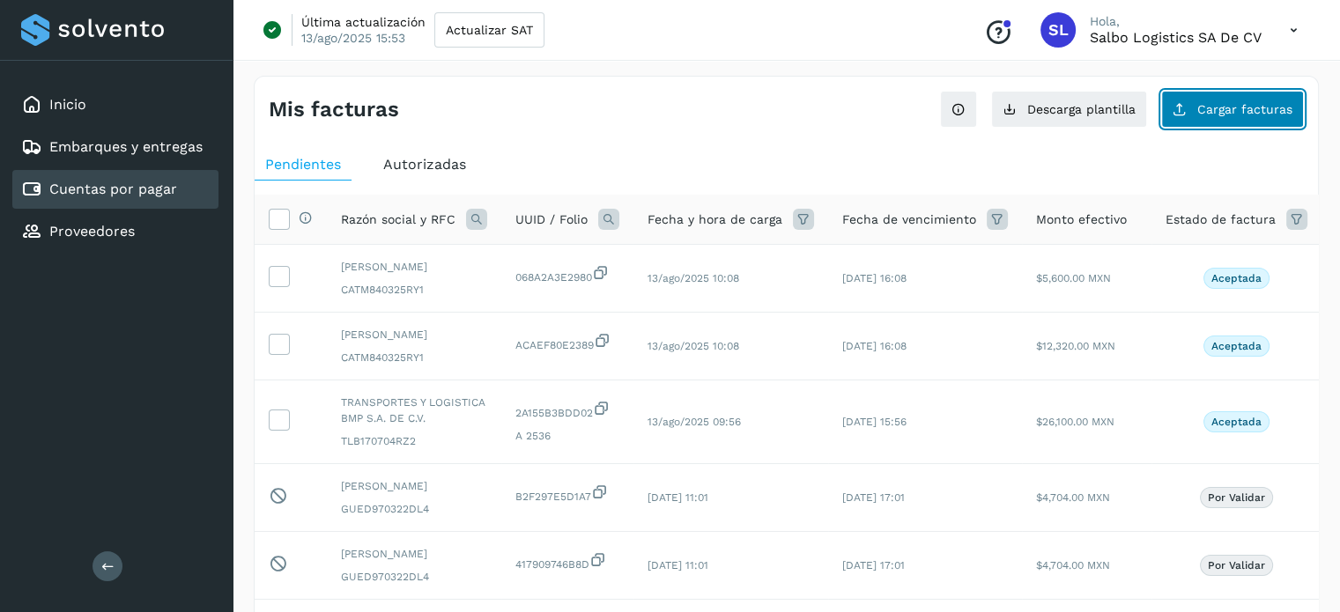
click at [1195, 116] on button "Cargar facturas" at bounding box center [1232, 109] width 143 height 37
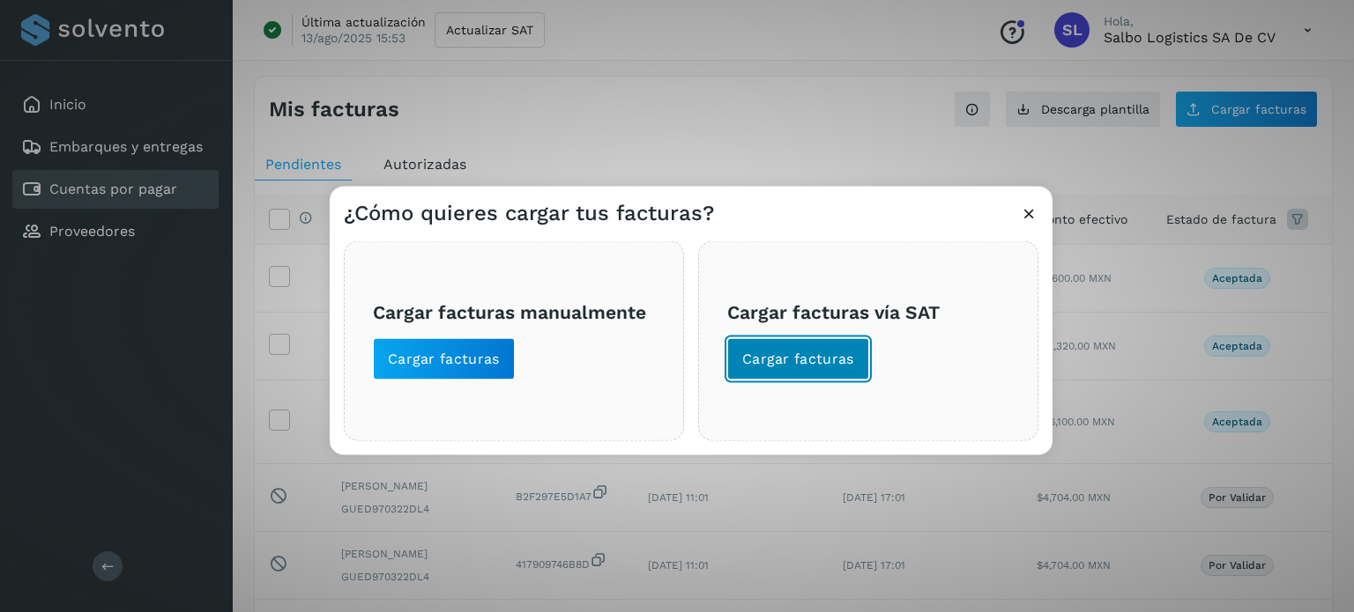
click at [834, 363] on span "Cargar facturas" at bounding box center [798, 358] width 112 height 19
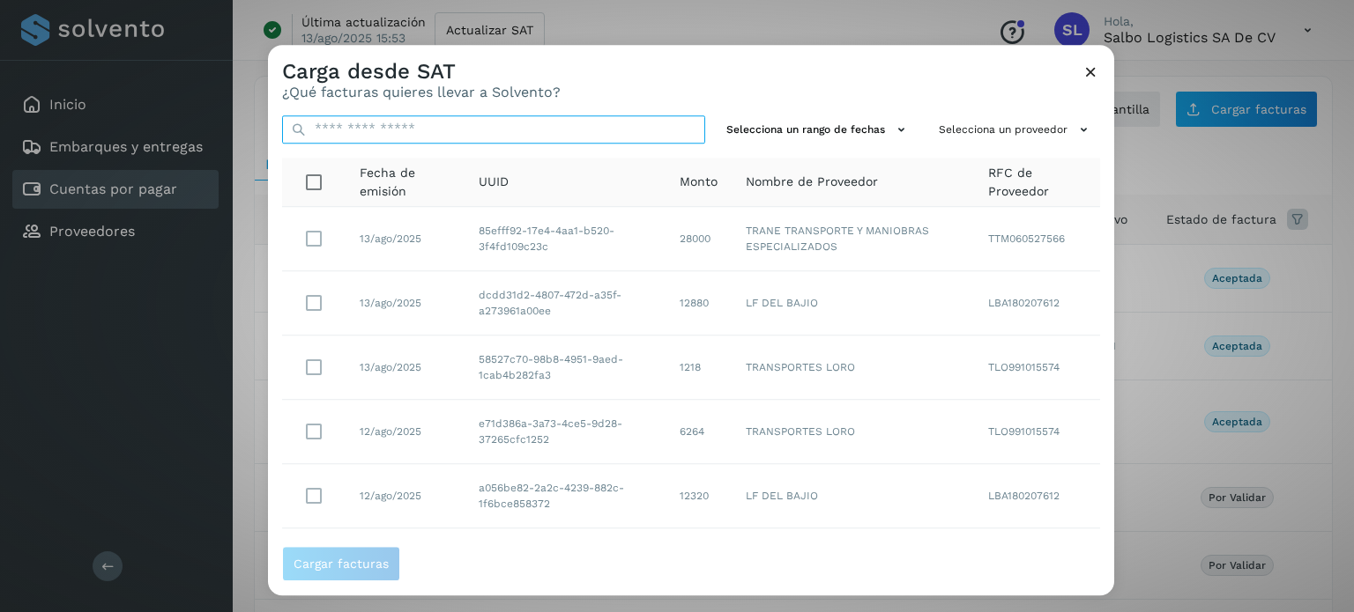
click at [567, 124] on input "text" at bounding box center [493, 129] width 423 height 28
paste input "**********"
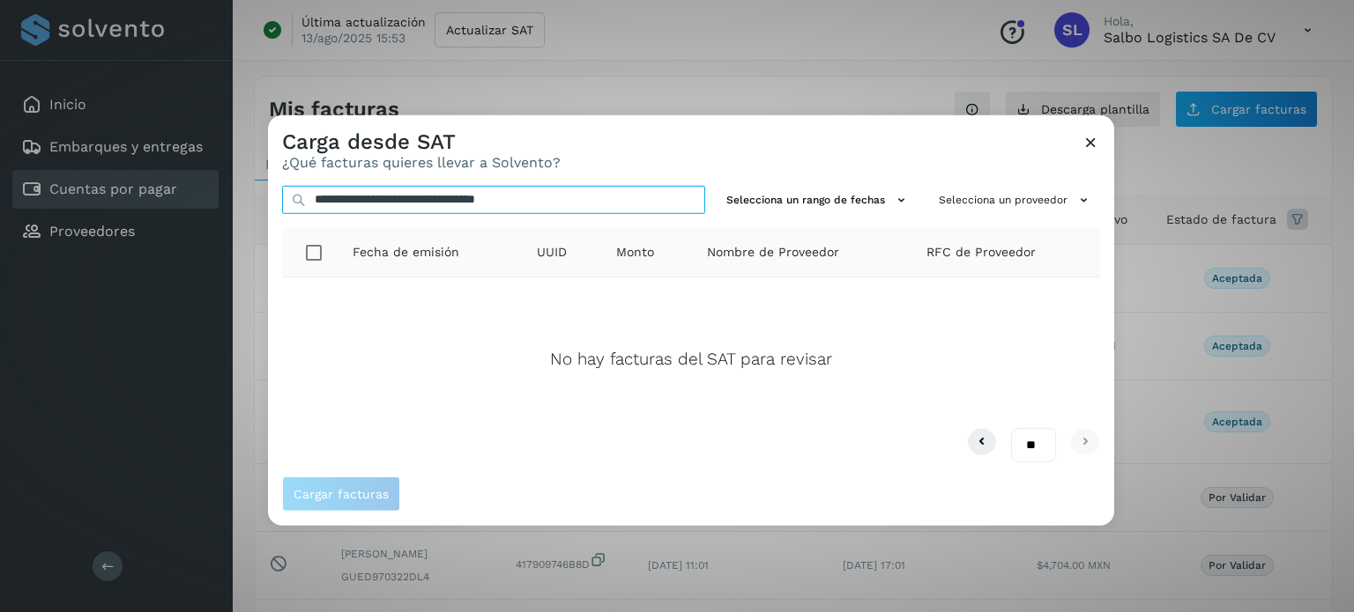
type input "**********"
click at [1093, 148] on icon at bounding box center [1090, 141] width 19 height 19
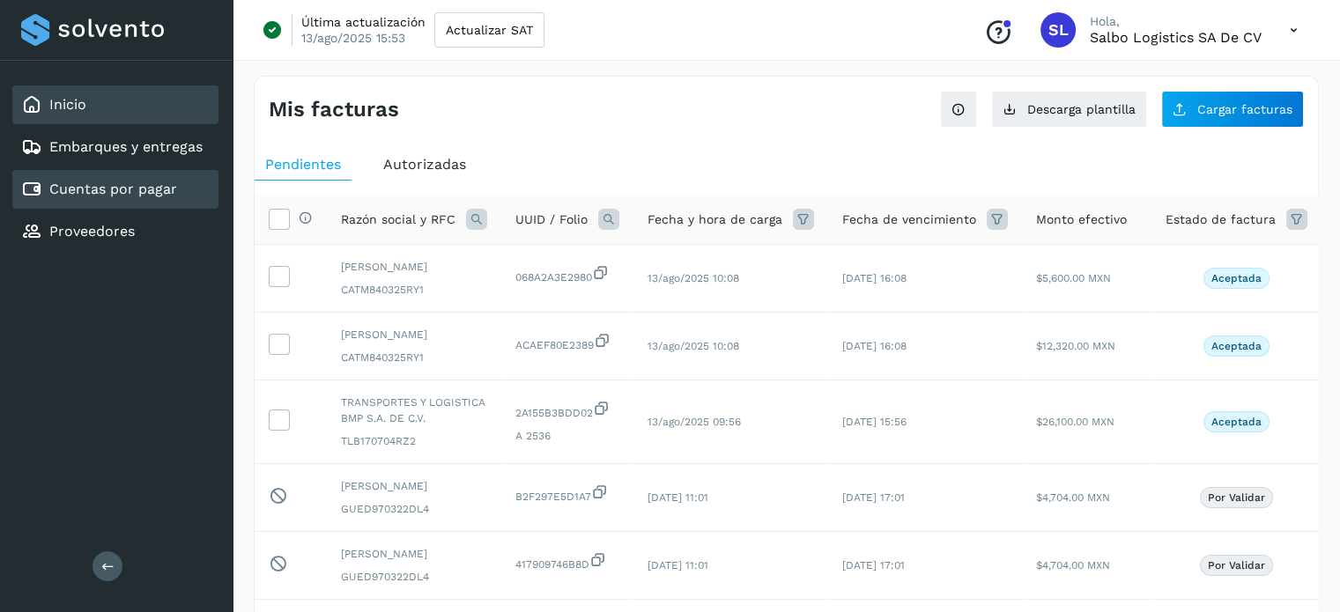
click at [75, 92] on div "Inicio" at bounding box center [115, 104] width 206 height 39
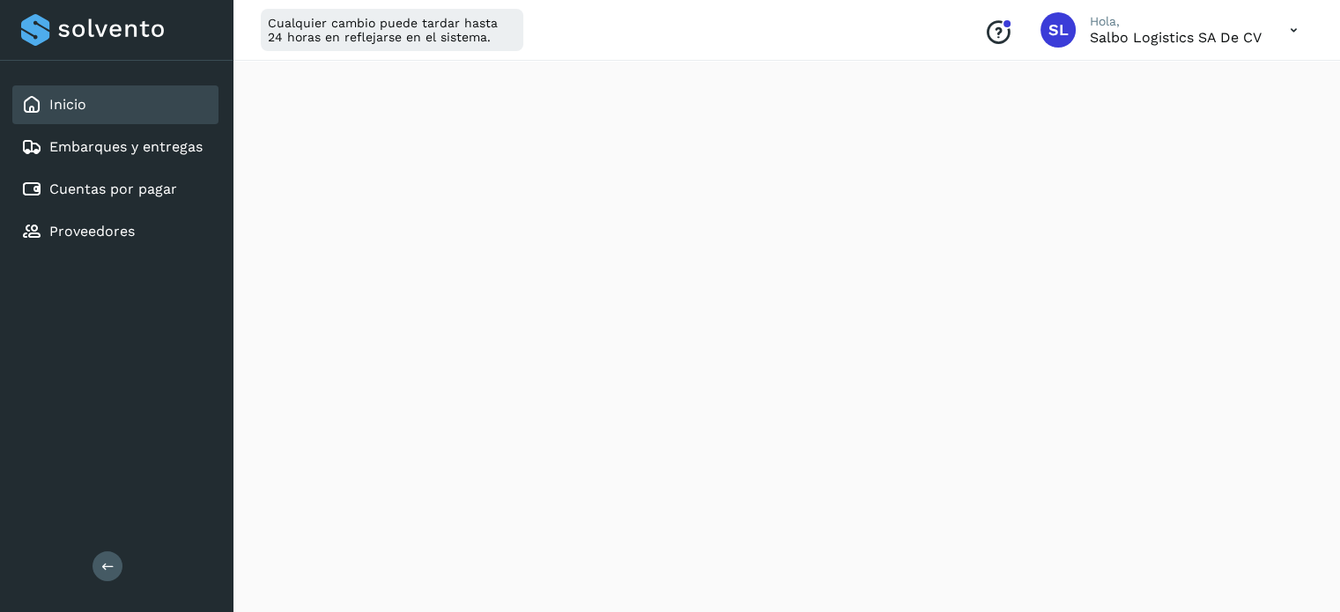
scroll to position [906, 0]
click at [159, 195] on link "Cuentas por pagar" at bounding box center [113, 189] width 128 height 17
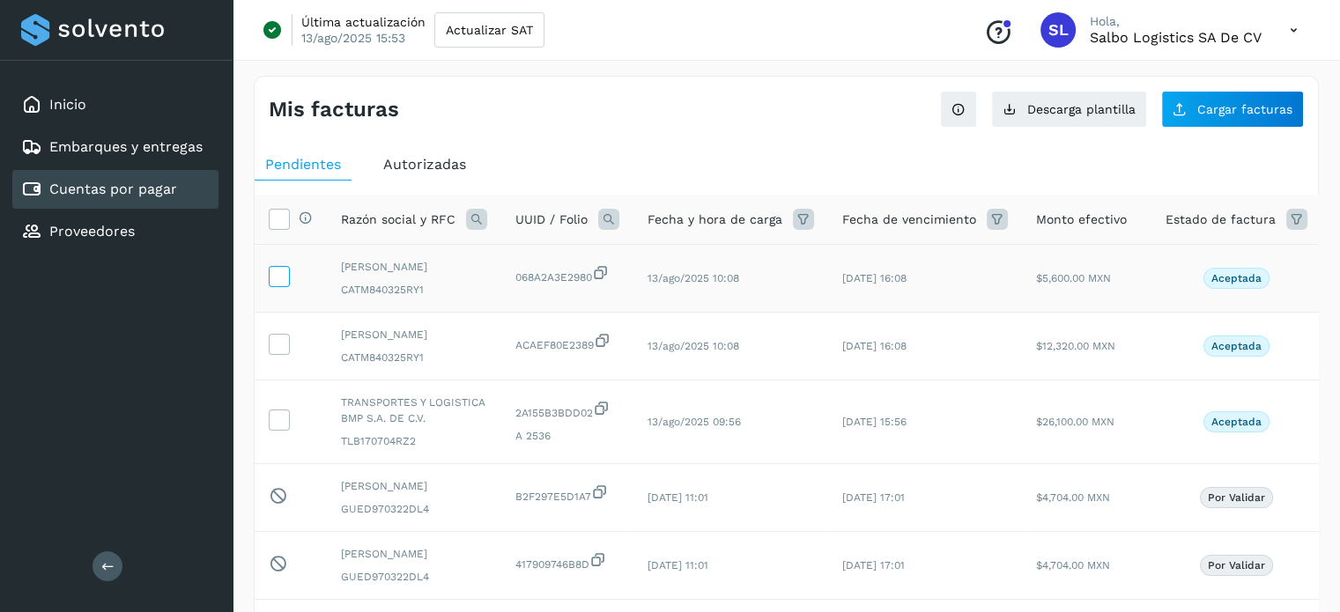
click at [285, 276] on icon at bounding box center [279, 275] width 19 height 19
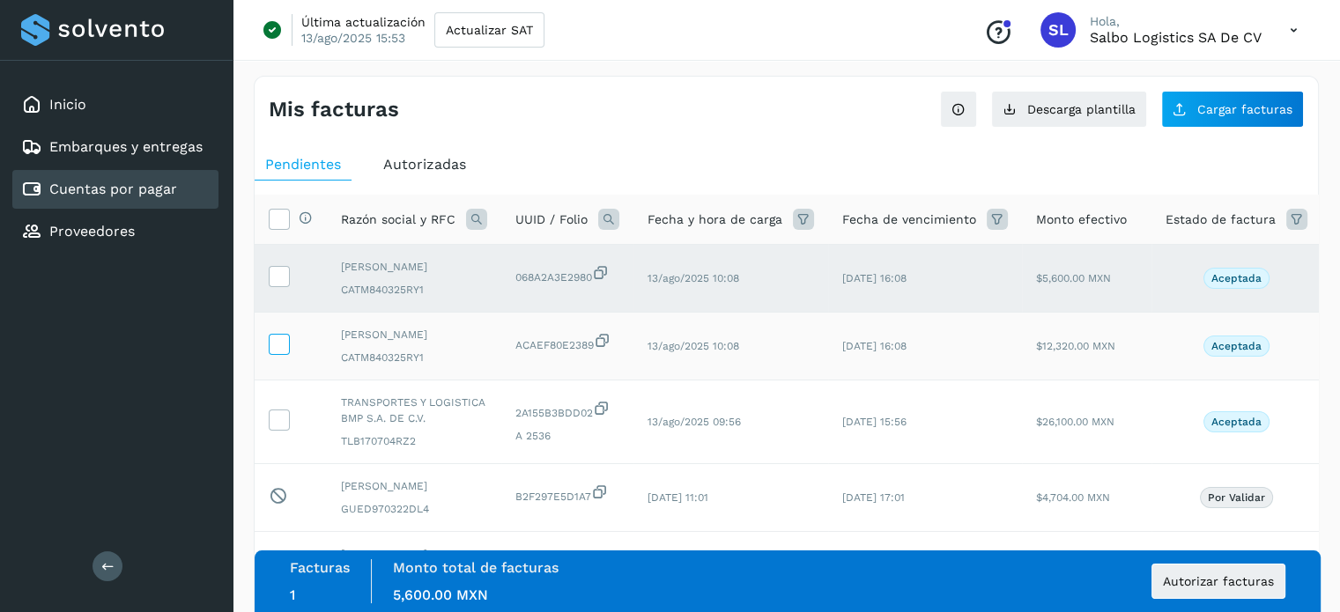
click at [279, 351] on icon at bounding box center [279, 343] width 19 height 19
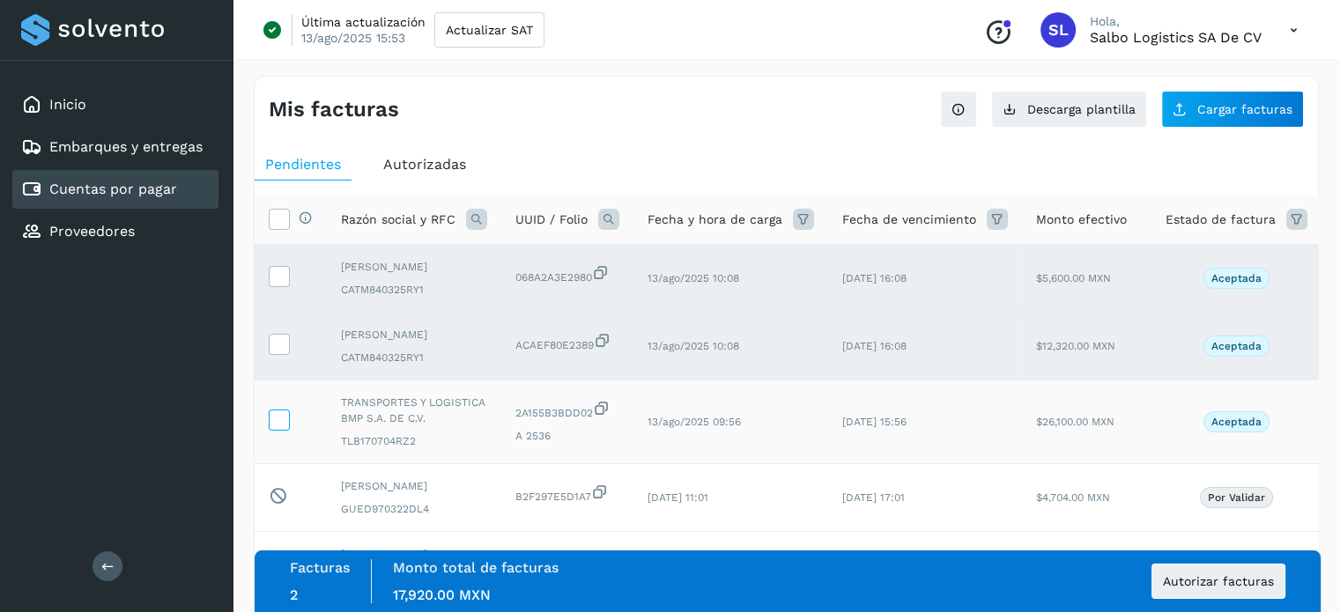
click at [275, 415] on icon at bounding box center [279, 419] width 19 height 19
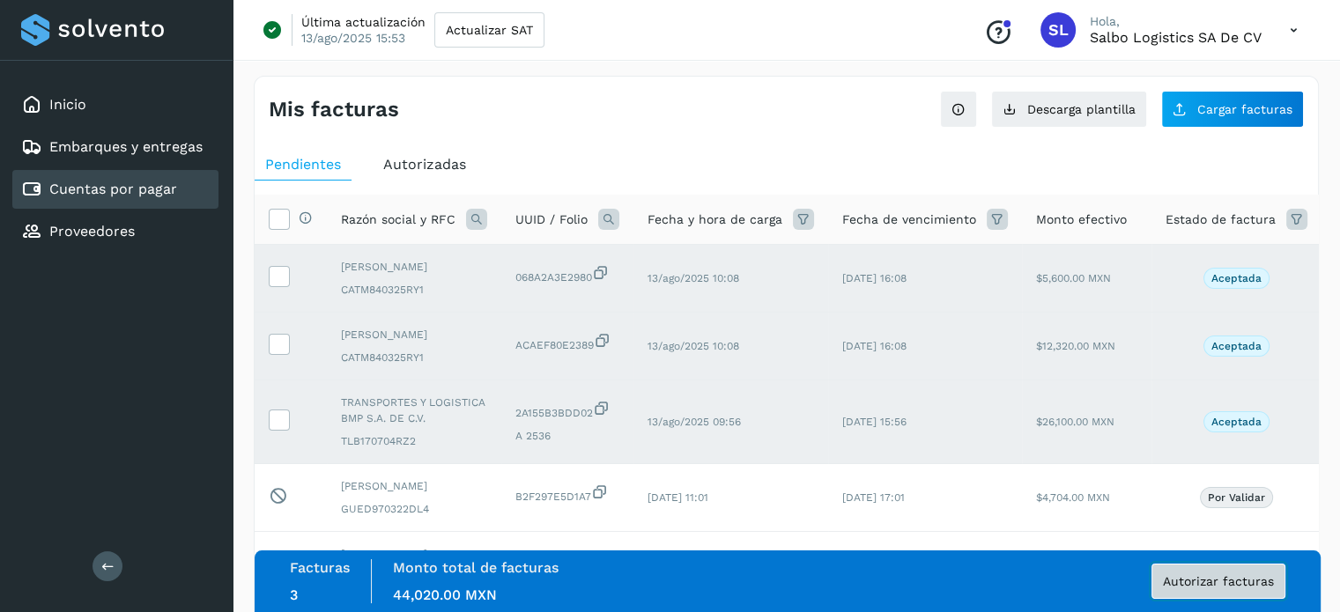
click at [1230, 591] on button "Autorizar facturas" at bounding box center [1219, 581] width 134 height 35
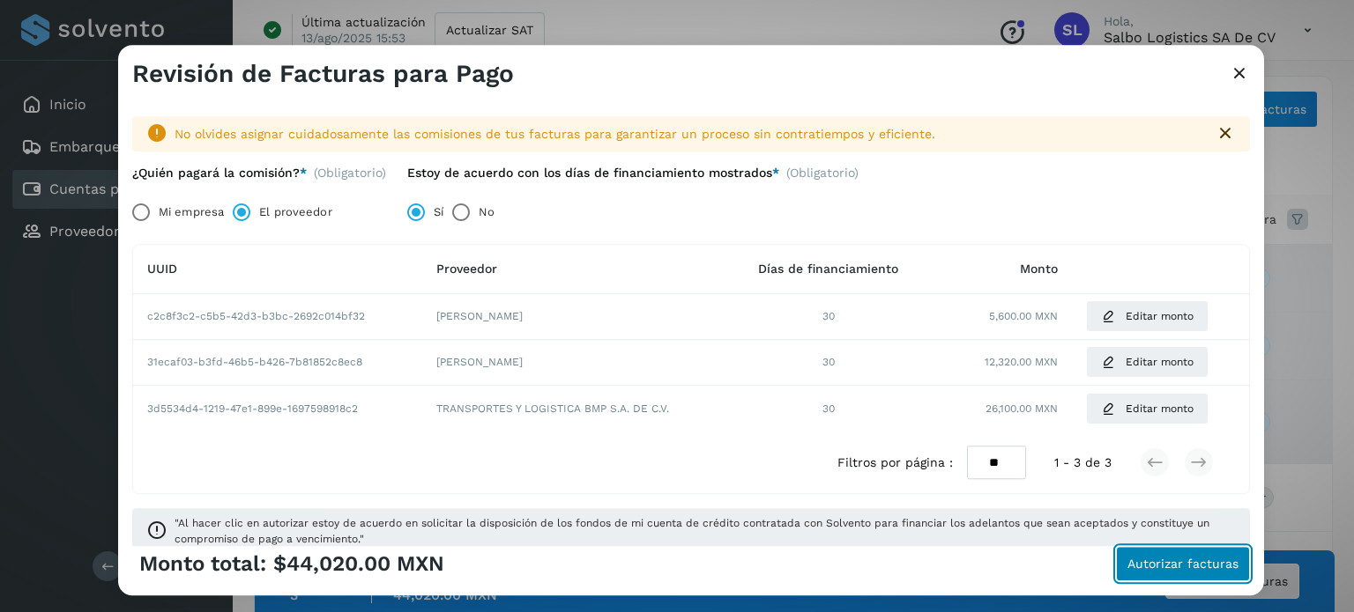
click at [1174, 560] on span "Autorizar facturas" at bounding box center [1182, 564] width 111 height 12
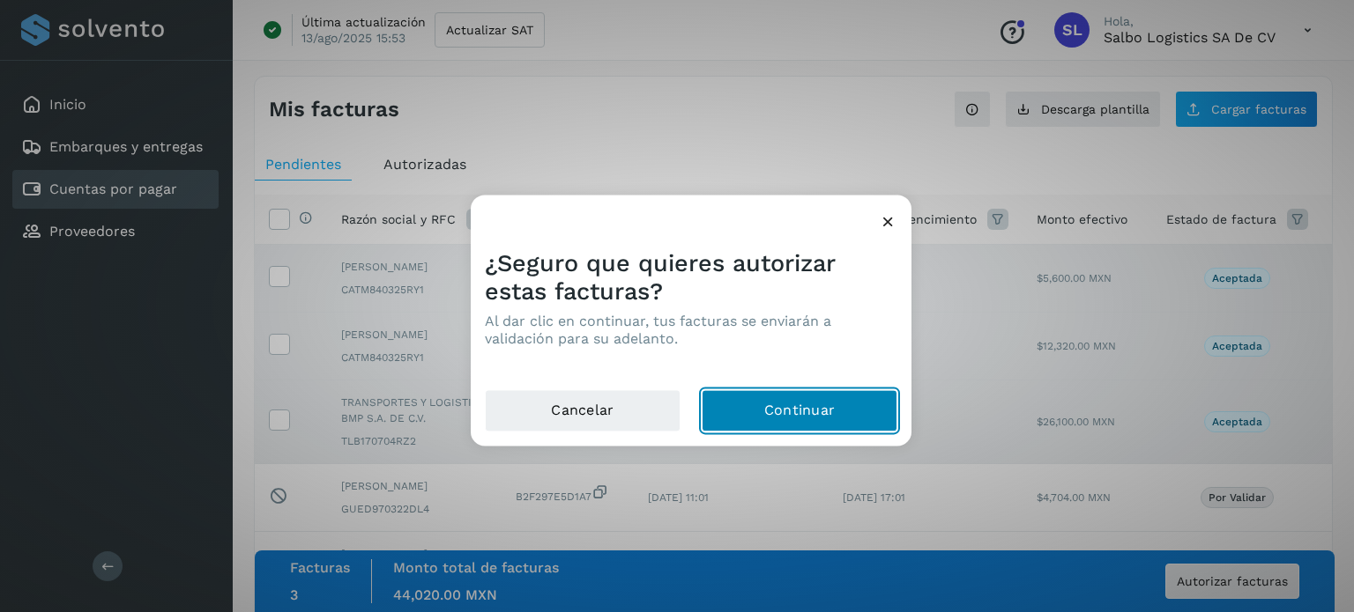
click at [811, 412] on button "Continuar" at bounding box center [799, 410] width 196 height 42
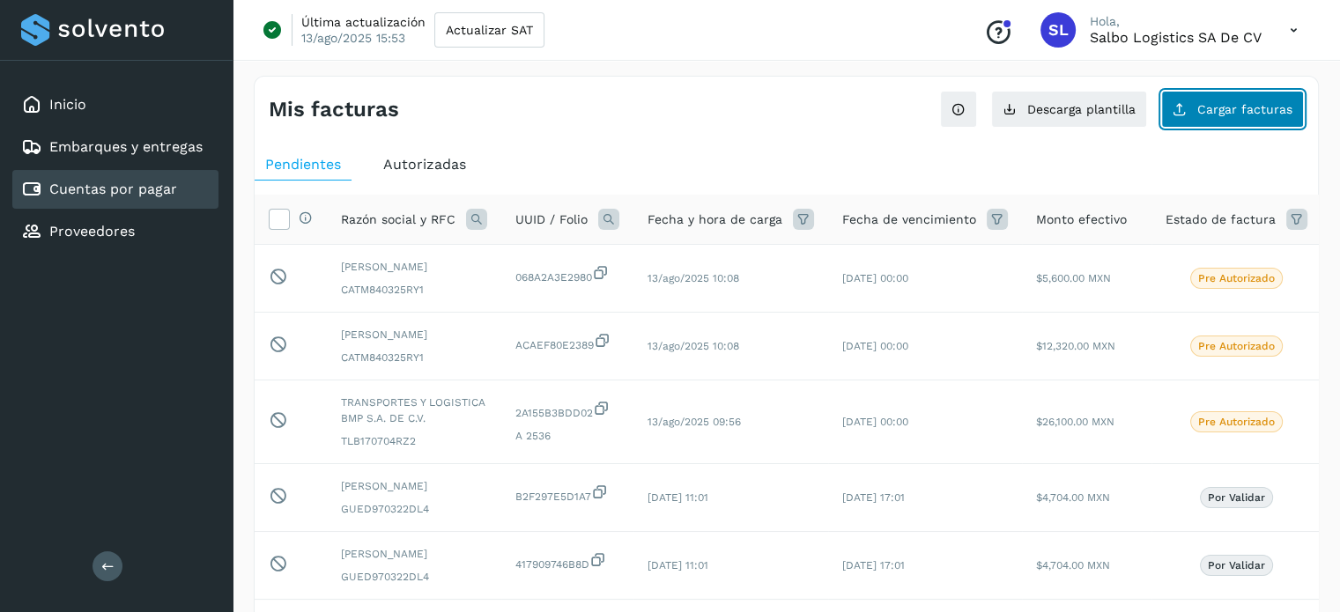
click at [1216, 94] on button "Cargar facturas" at bounding box center [1232, 109] width 143 height 37
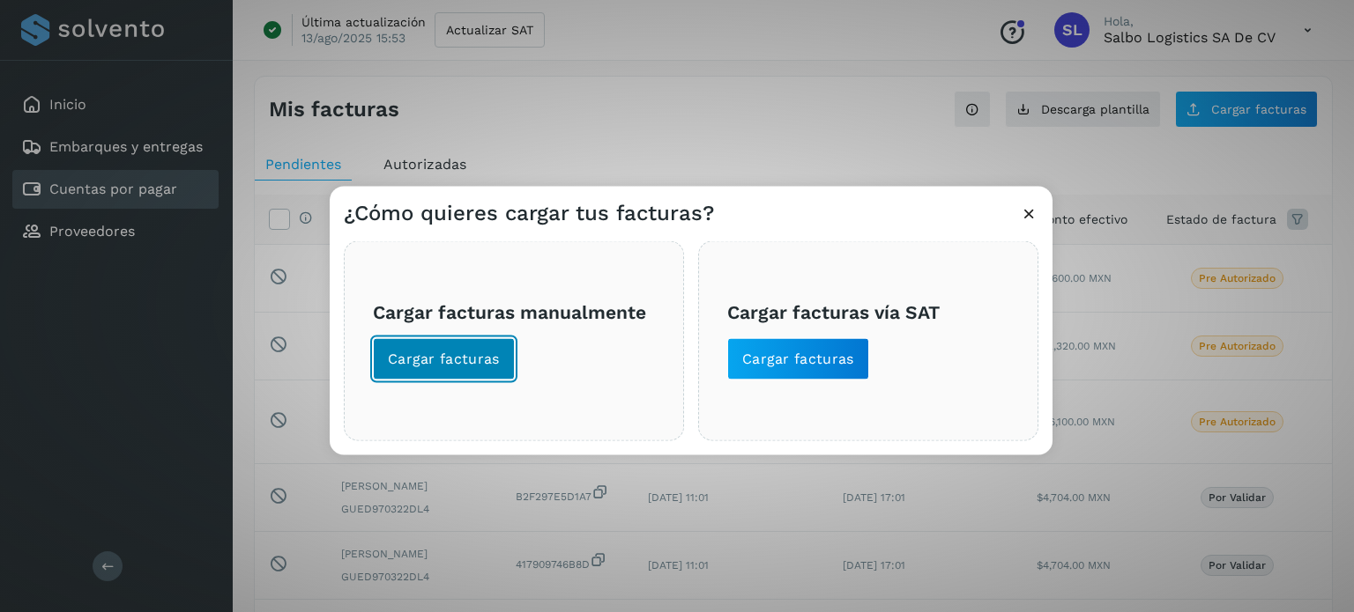
click at [471, 369] on button "Cargar facturas" at bounding box center [444, 358] width 142 height 42
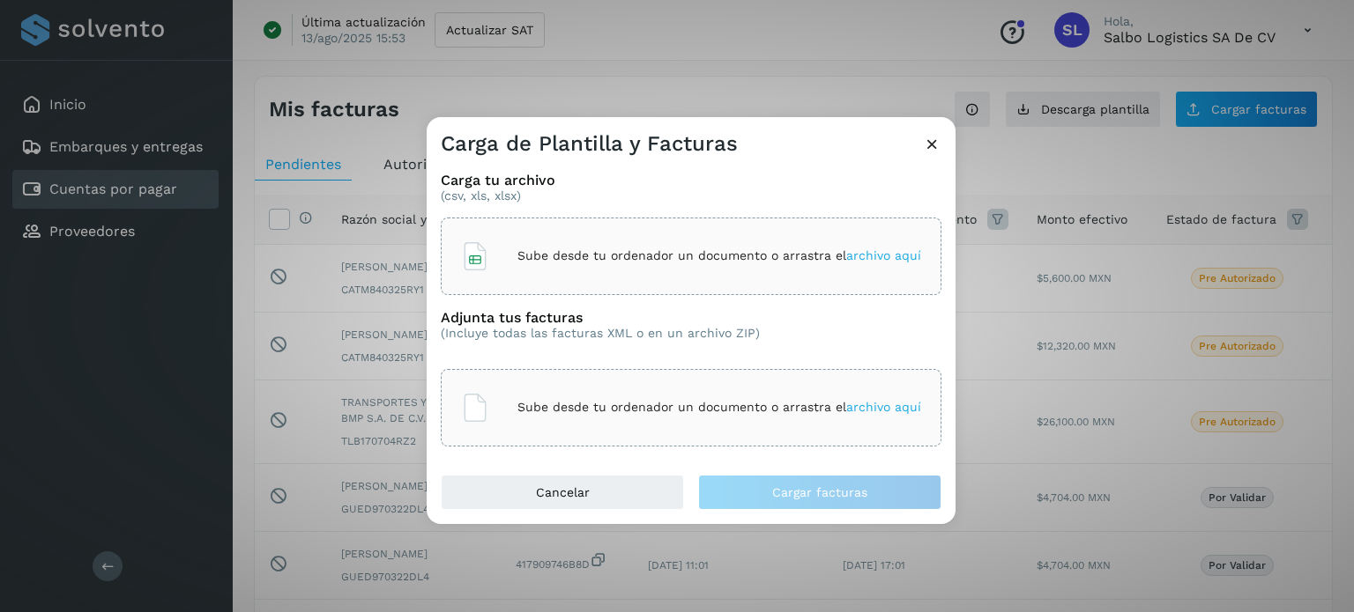
click at [925, 149] on icon at bounding box center [932, 144] width 19 height 19
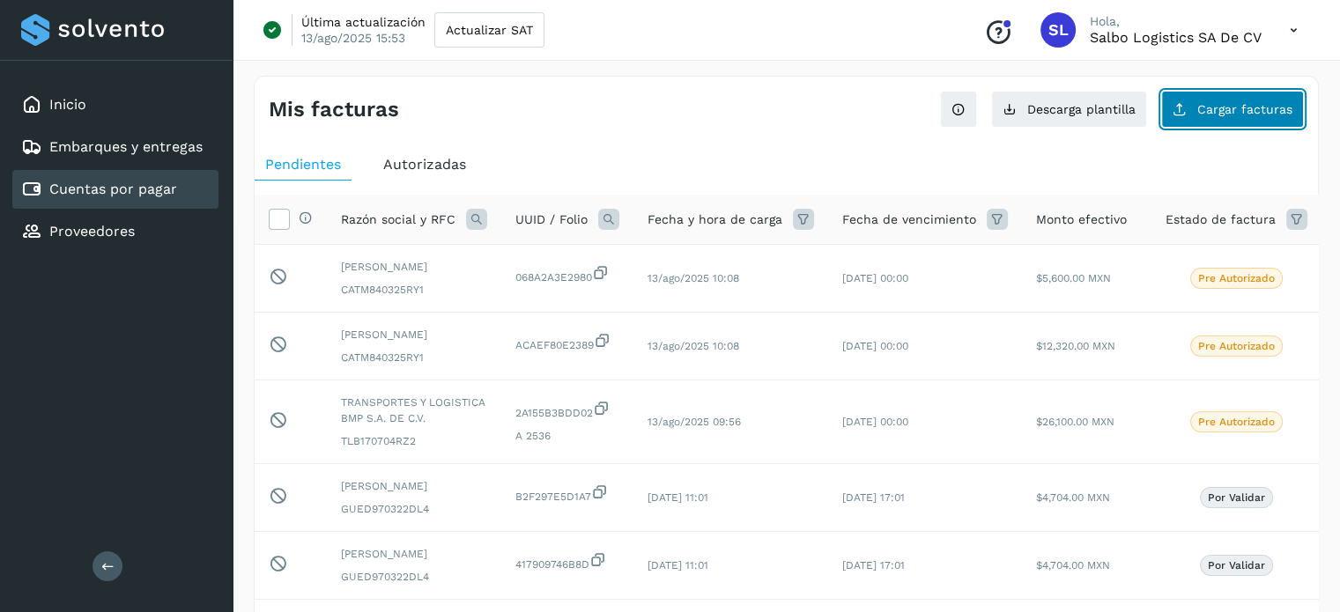
click at [1213, 115] on button "Cargar facturas" at bounding box center [1232, 109] width 143 height 37
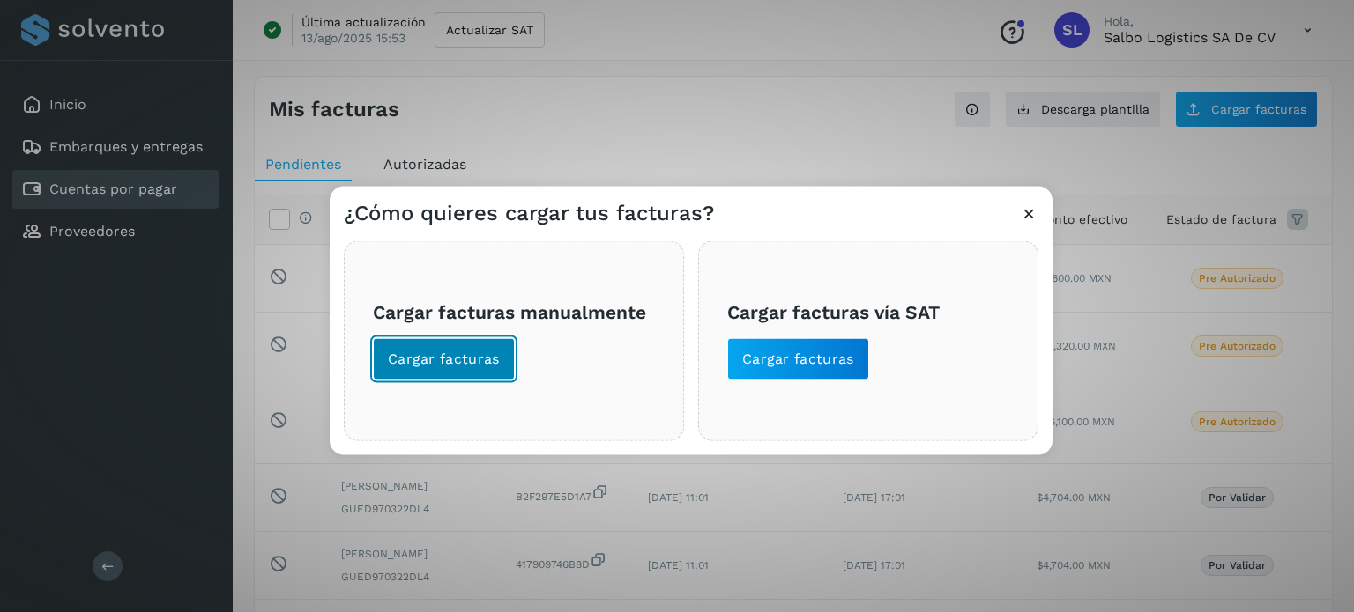
click at [486, 355] on span "Cargar facturas" at bounding box center [444, 358] width 112 height 19
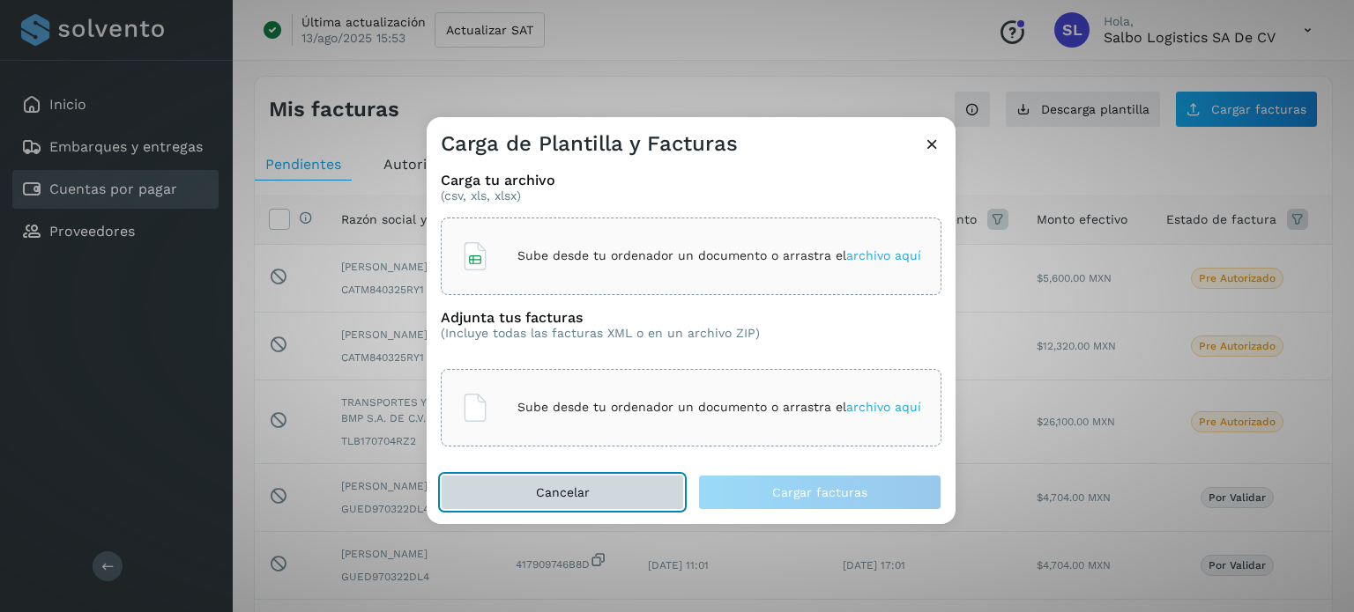
click at [665, 493] on button "Cancelar" at bounding box center [562, 492] width 243 height 35
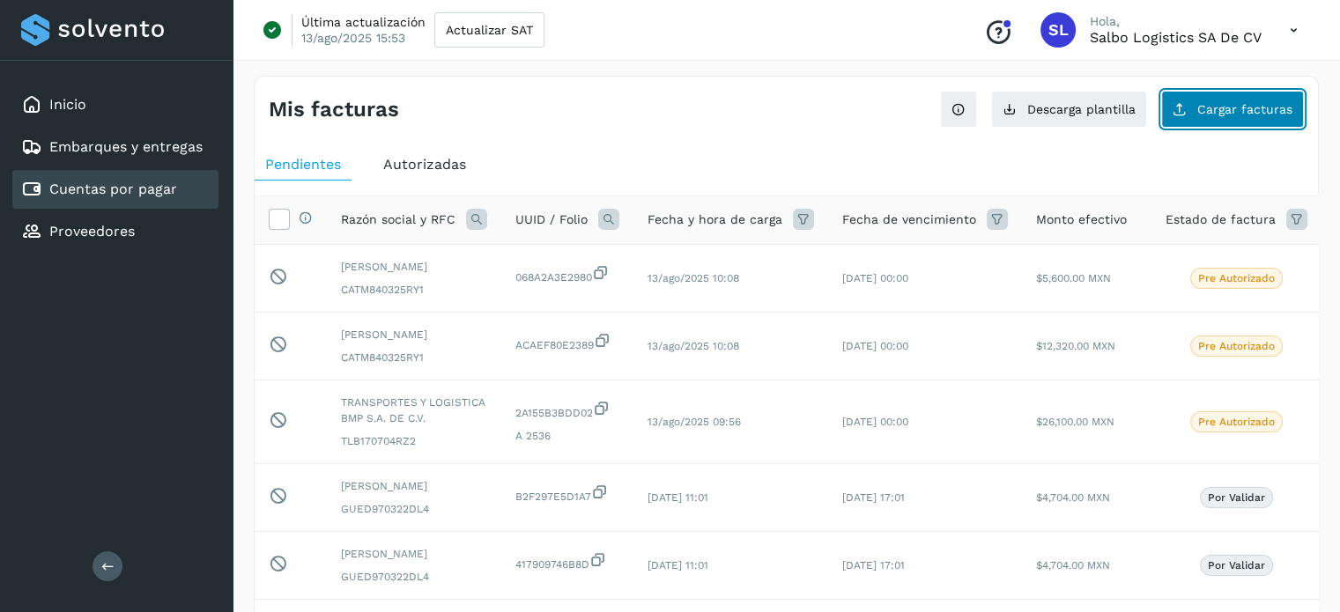
click at [1204, 108] on span "Cargar facturas" at bounding box center [1245, 109] width 95 height 12
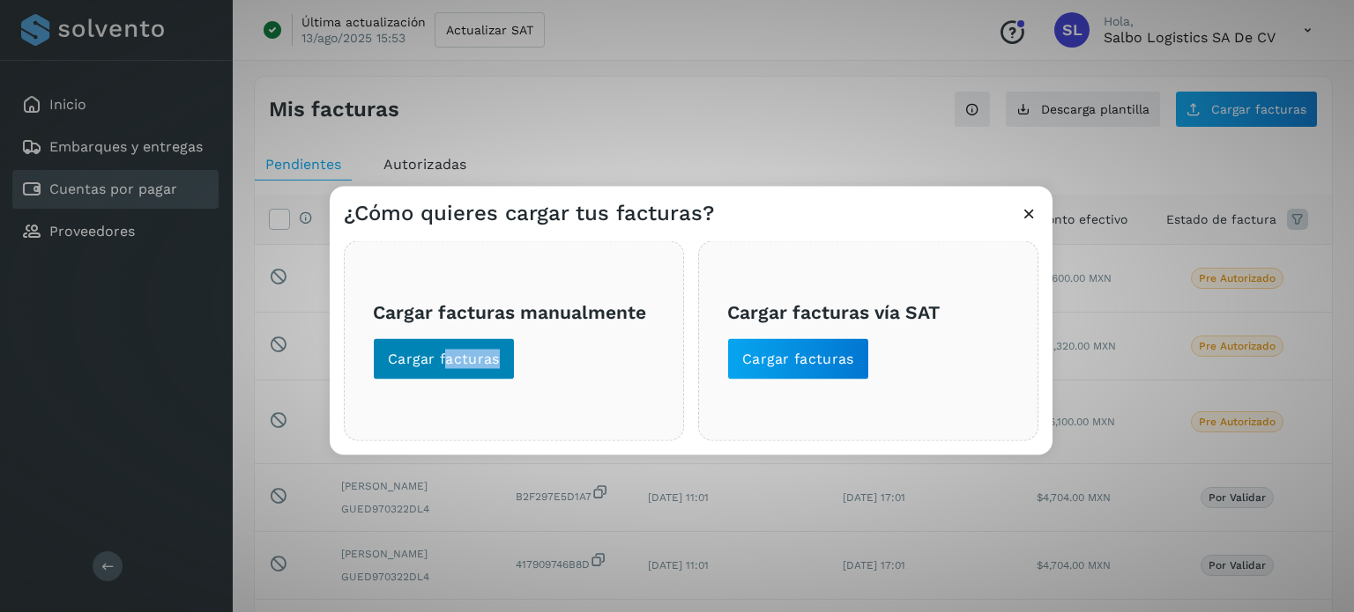
drag, startPoint x: 462, startPoint y: 382, endPoint x: 444, endPoint y: 373, distance: 19.7
click at [444, 373] on div "Cargar facturas manualmente Cargar facturas" at bounding box center [514, 341] width 340 height 200
click at [444, 373] on button "Cargar facturas" at bounding box center [444, 358] width 142 height 42
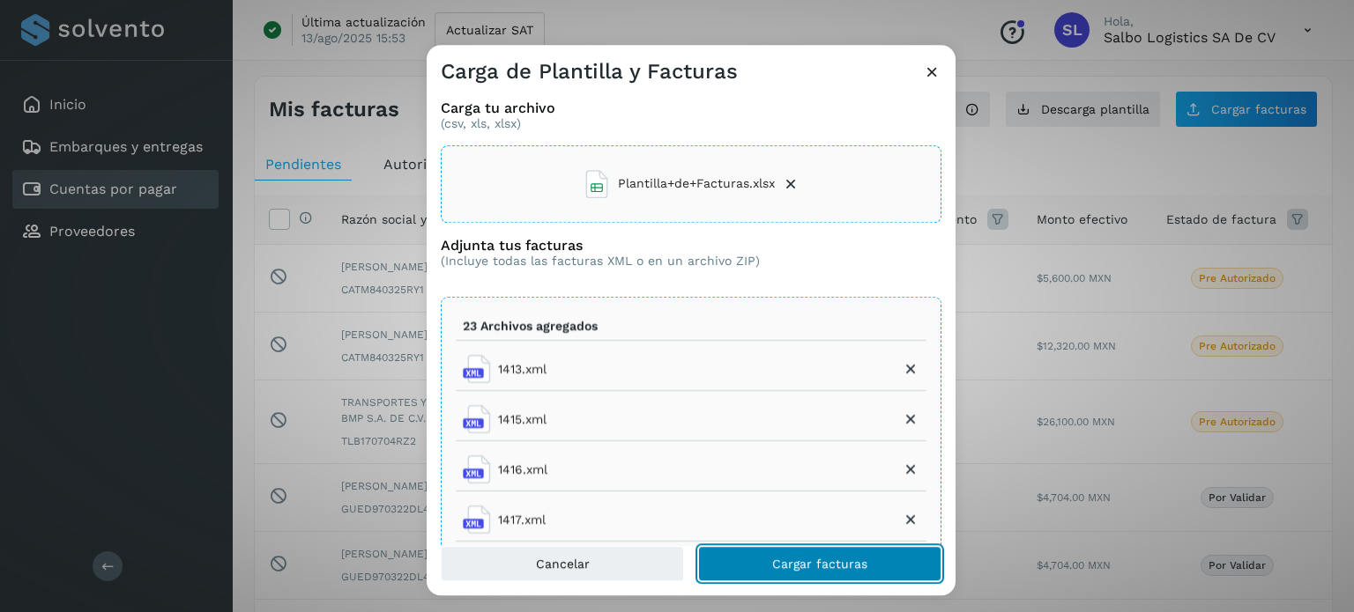
click at [812, 561] on span "Cargar facturas" at bounding box center [819, 564] width 95 height 12
click at [857, 554] on button "Cargar facturas" at bounding box center [819, 563] width 243 height 35
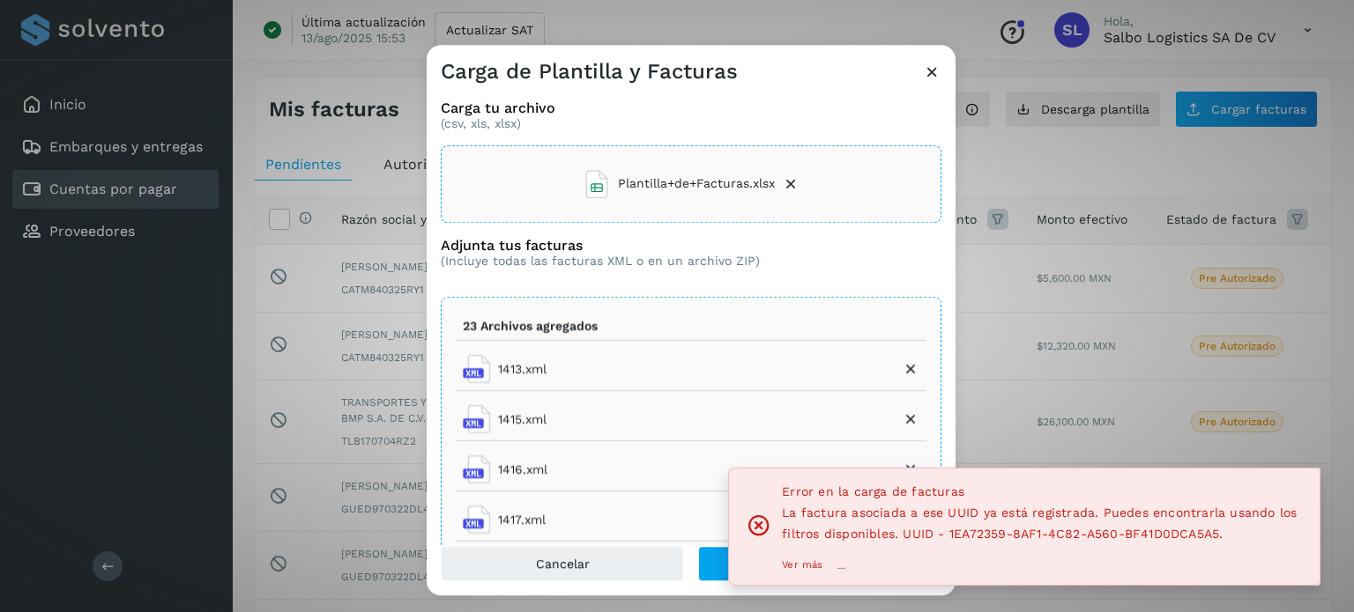
click at [969, 538] on span "La factura asociada a ese UUID ya está registrada. Puedes encontrarla usando lo…" at bounding box center [1039, 523] width 515 height 35
copy span "1EA72359"
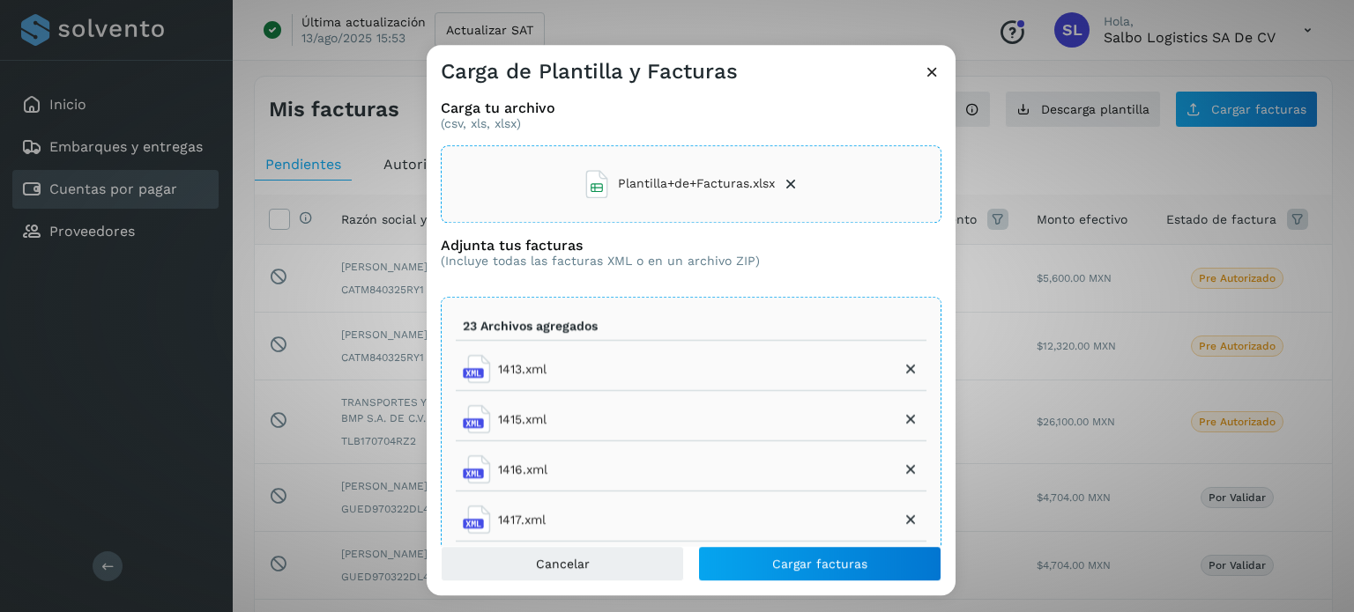
click at [931, 72] on icon at bounding box center [932, 72] width 19 height 19
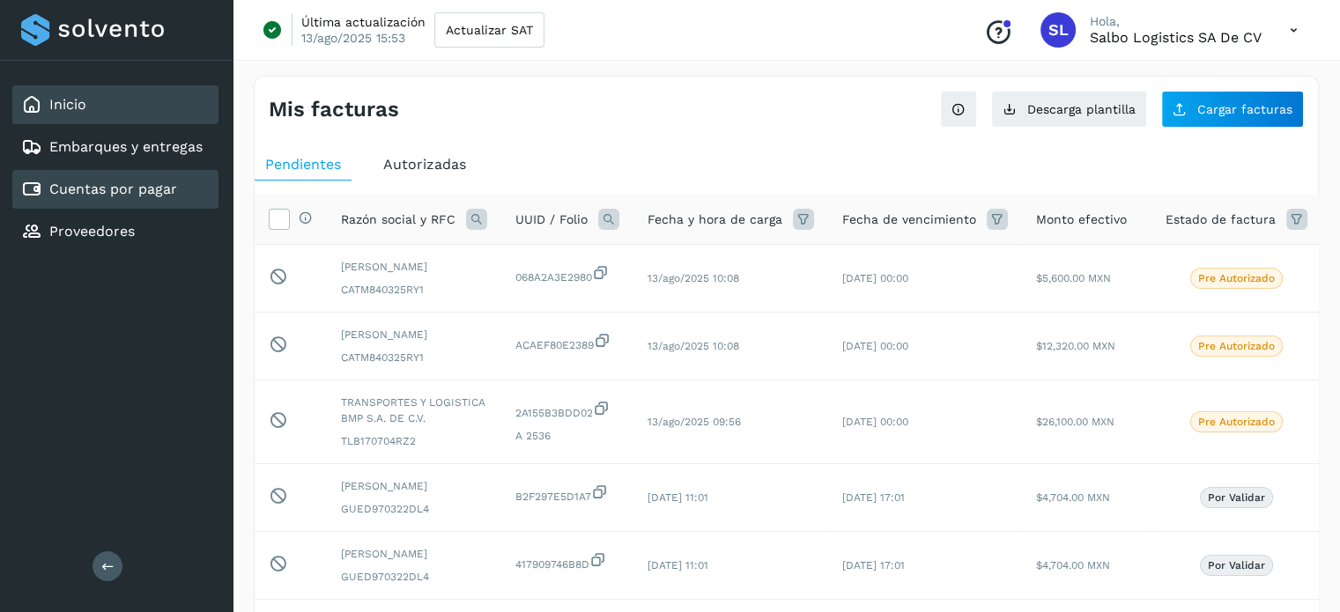
click at [148, 105] on div "Inicio" at bounding box center [115, 104] width 206 height 39
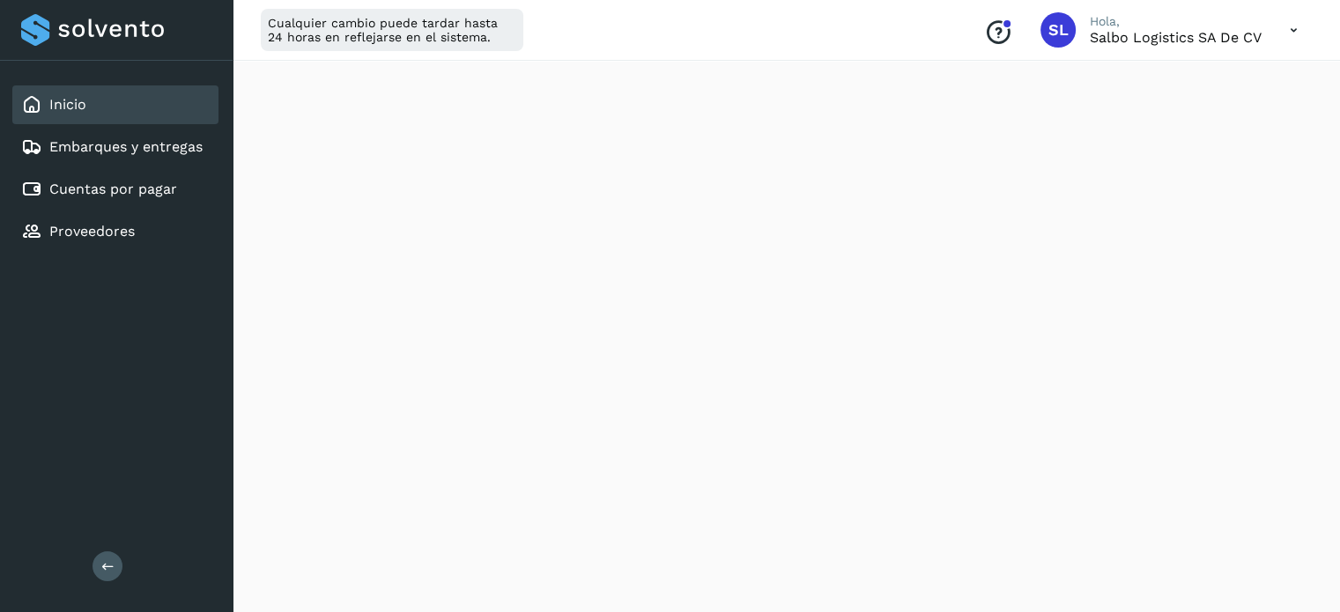
scroll to position [1092, 0]
click at [108, 192] on link "Cuentas por pagar" at bounding box center [113, 189] width 128 height 17
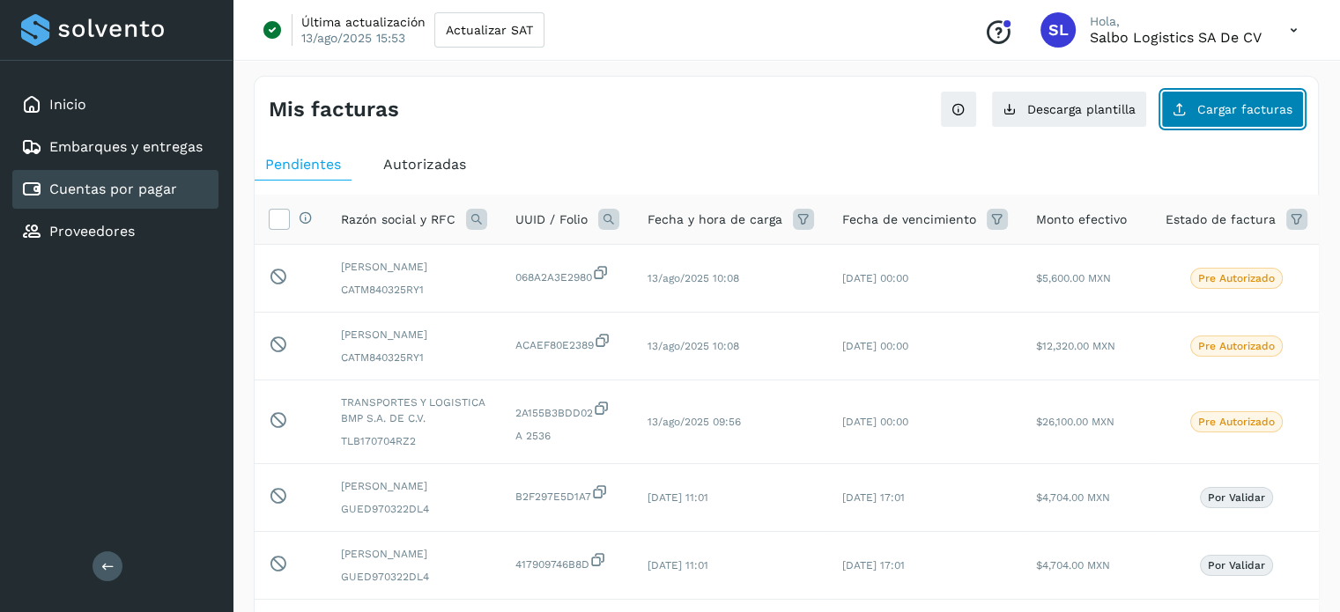
click at [1213, 100] on button "Cargar facturas" at bounding box center [1232, 109] width 143 height 37
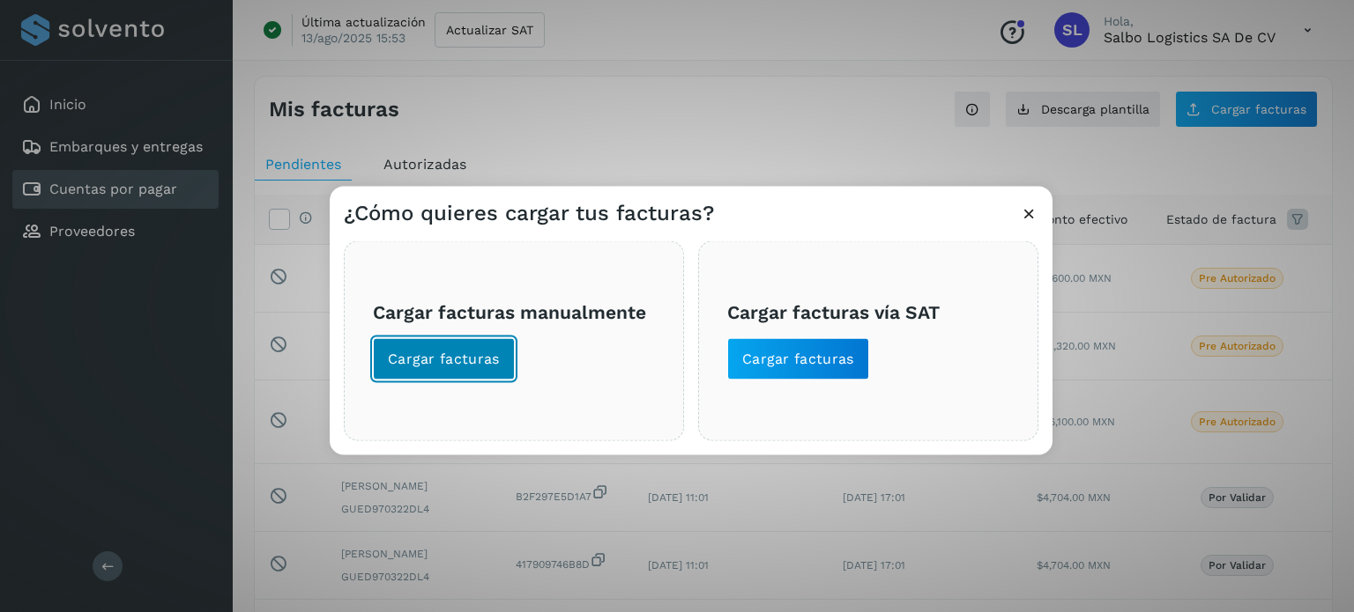
click at [457, 362] on span "Cargar facturas" at bounding box center [444, 358] width 112 height 19
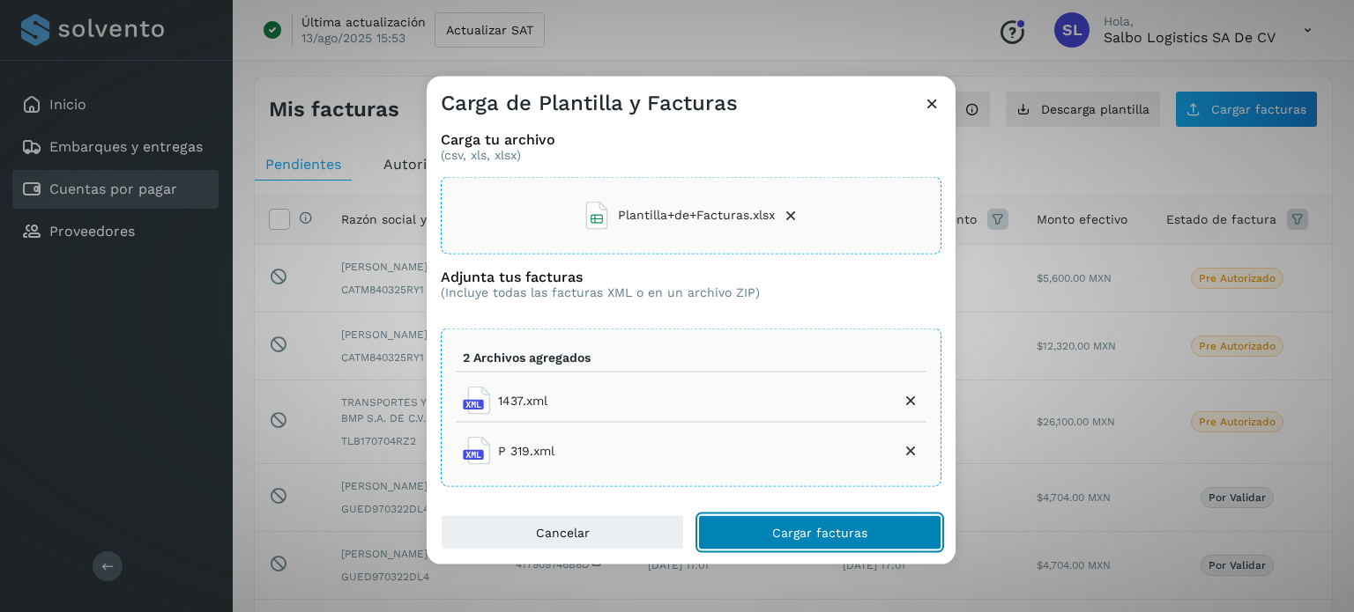
click at [807, 531] on span "Cargar facturas" at bounding box center [819, 533] width 95 height 12
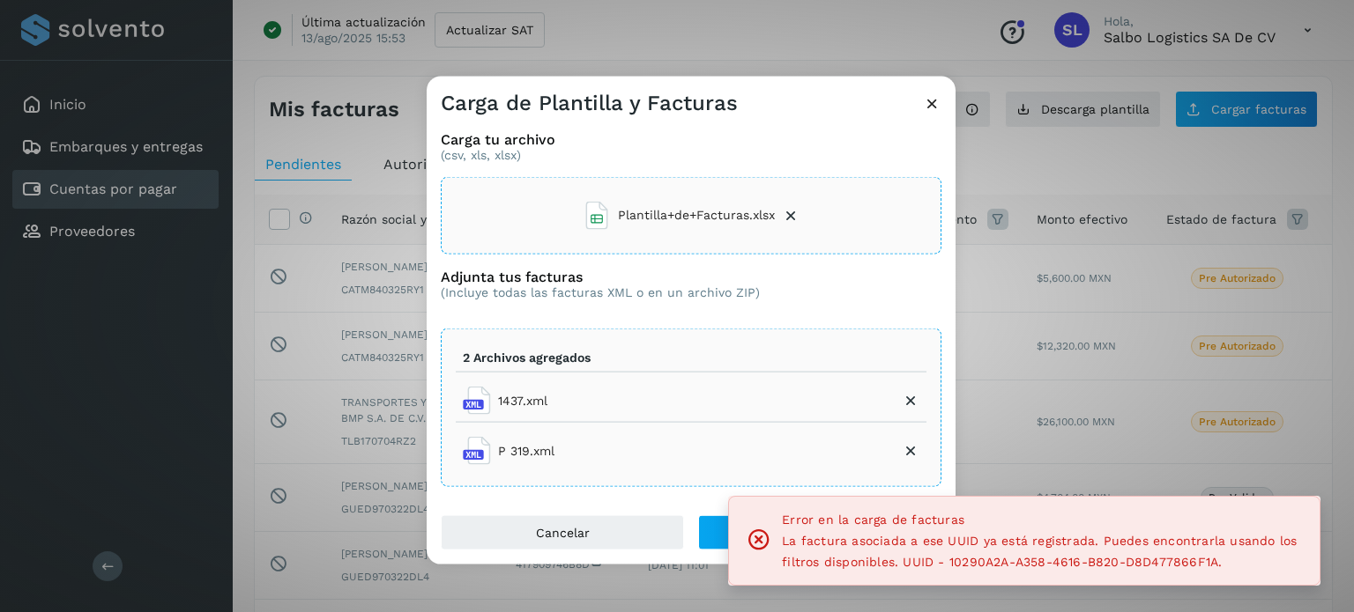
click at [967, 561] on span "La factura asociada a ese UUID ya está registrada. Puedes encontrarla usando lo…" at bounding box center [1039, 551] width 515 height 35
copy span "10290A2A"
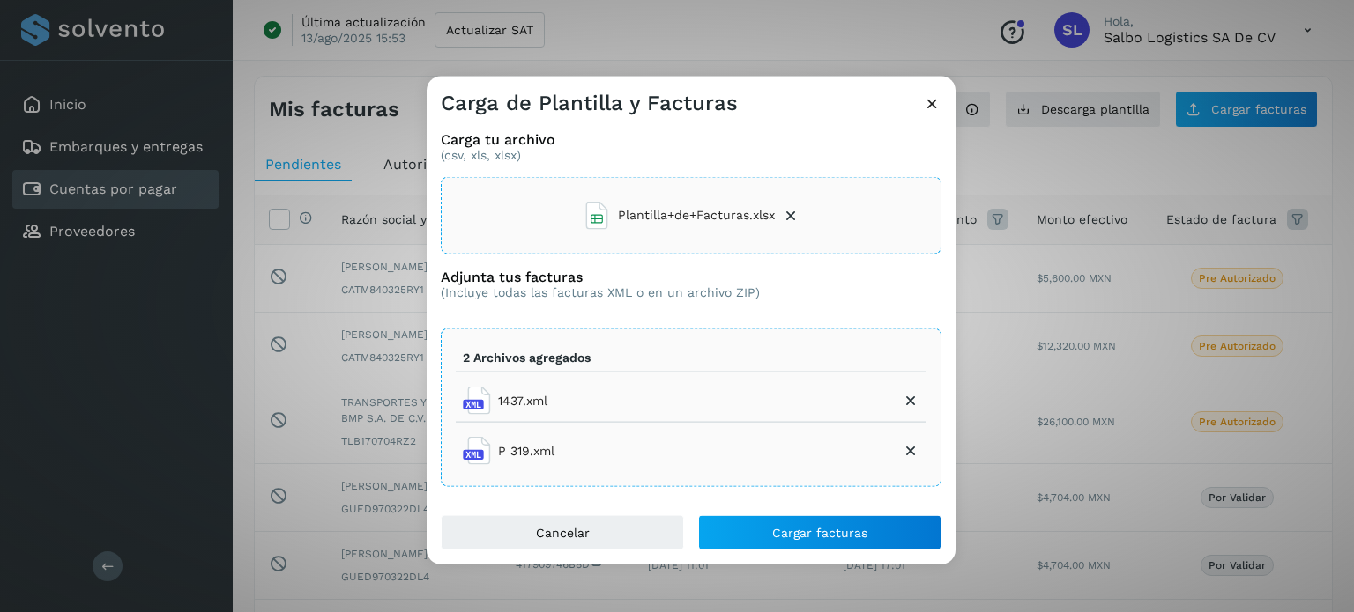
click at [153, 144] on div "Carga de Plantilla y Facturas Carga tu archivo (csv, xls, xlsx) Plantilla+de+Fa…" at bounding box center [677, 306] width 1354 height 612
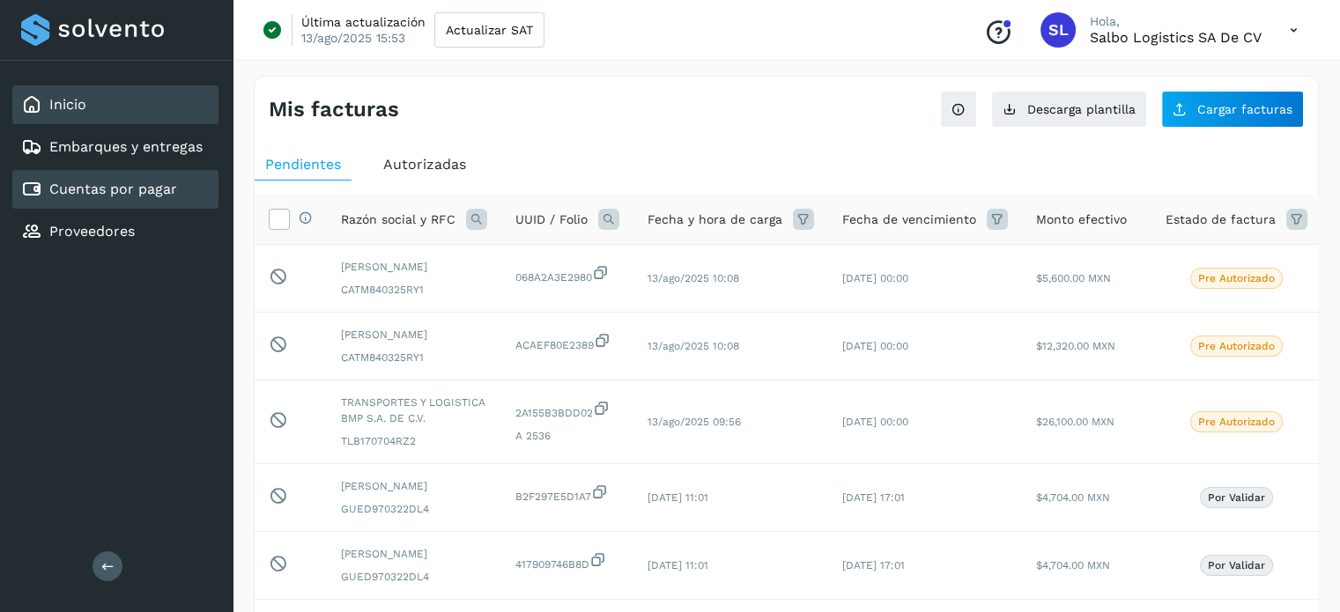
click at [168, 95] on div "Inicio" at bounding box center [115, 104] width 206 height 39
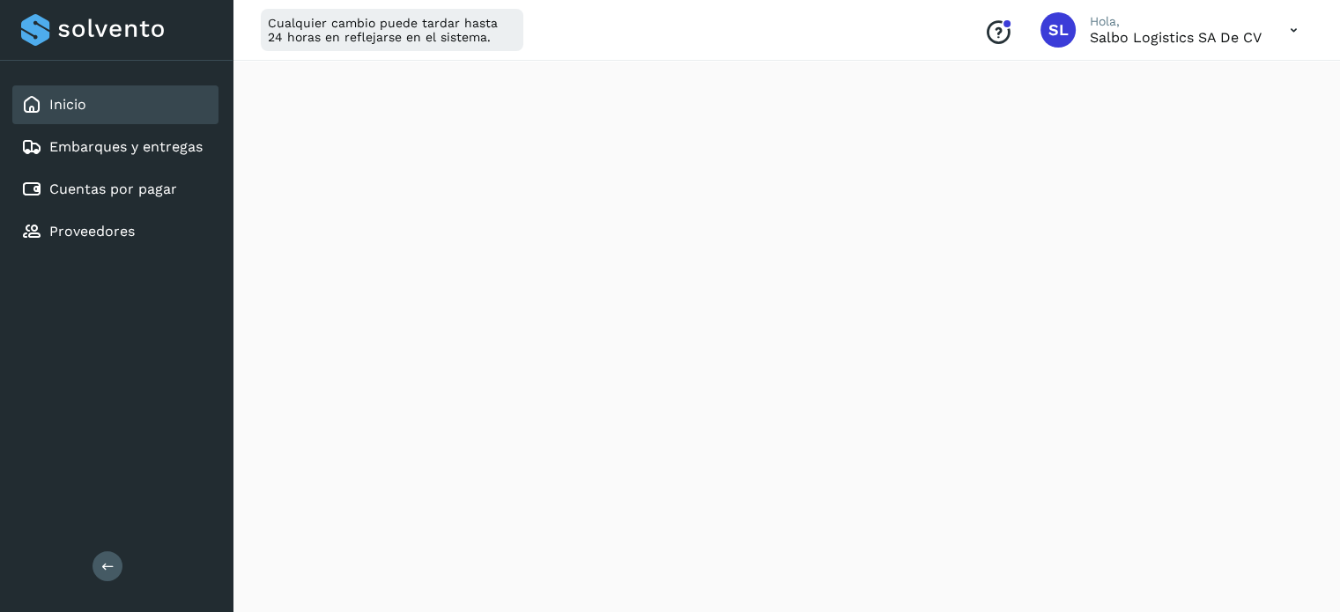
scroll to position [817, 0]
click at [110, 174] on div "Cuentas por pagar" at bounding box center [115, 189] width 206 height 39
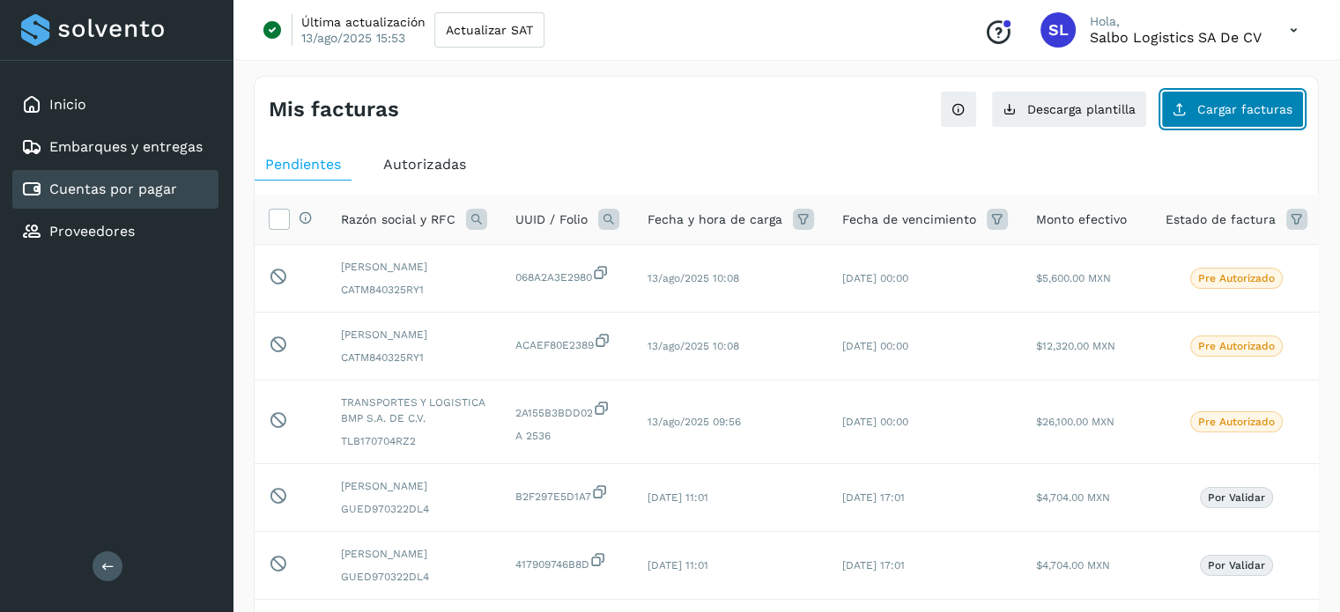
click at [1198, 122] on button "Cargar facturas" at bounding box center [1232, 109] width 143 height 37
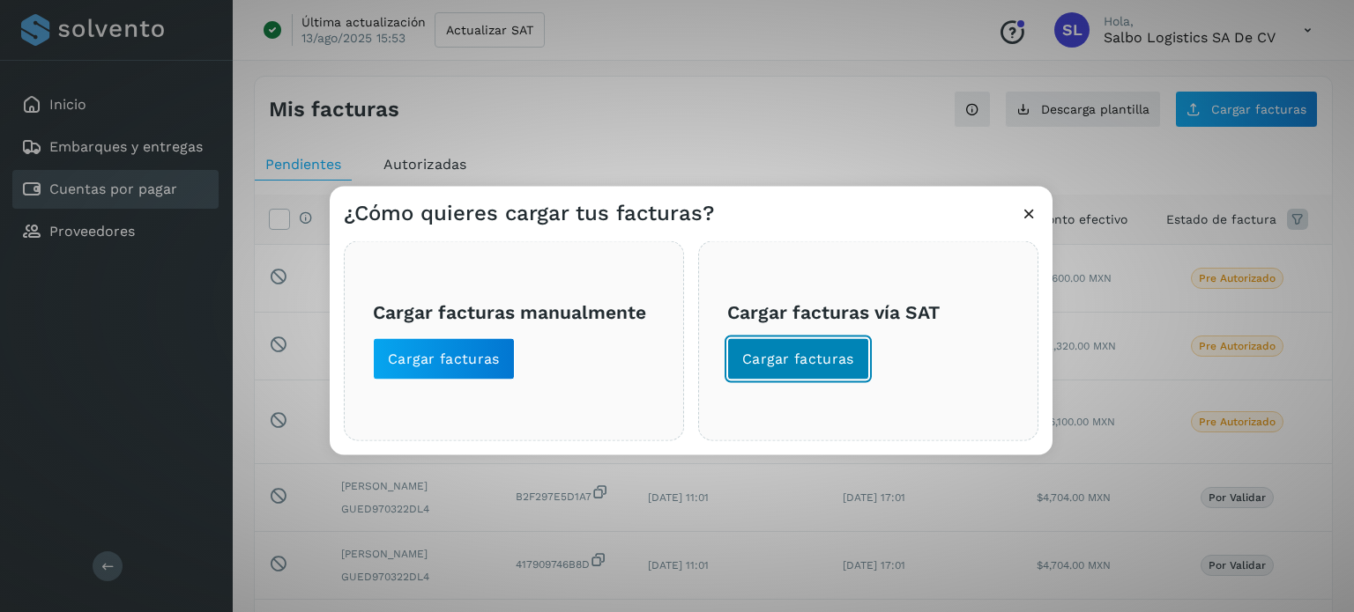
click at [803, 356] on span "Cargar facturas" at bounding box center [798, 358] width 112 height 19
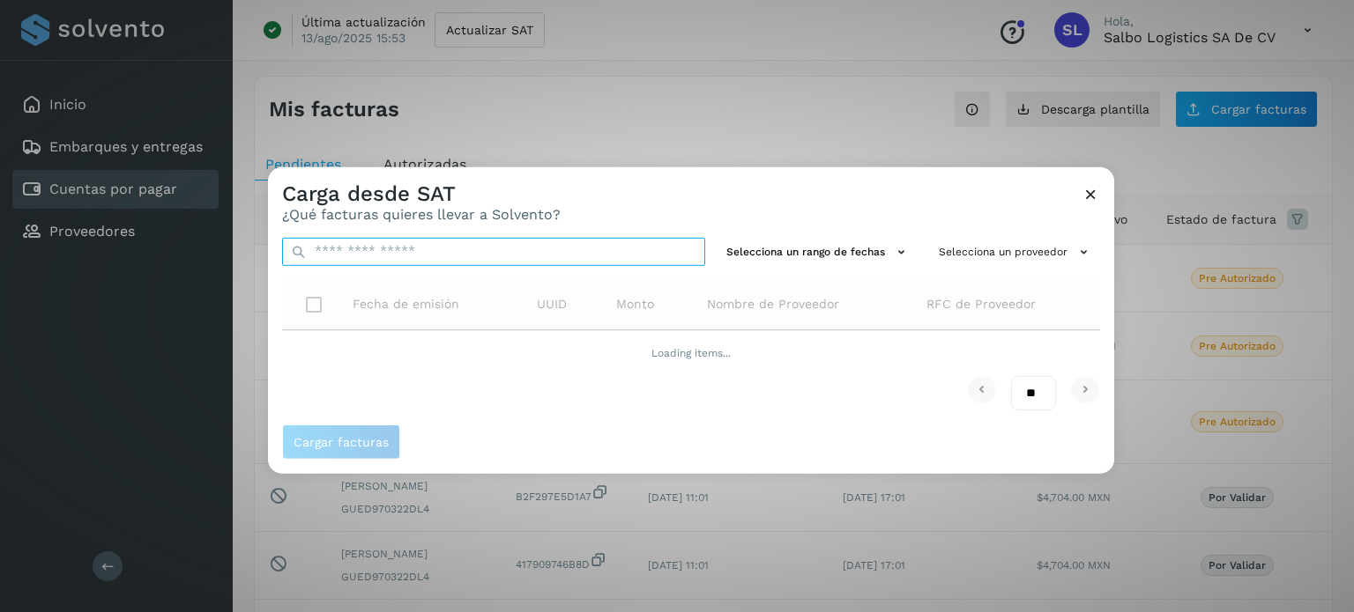
click at [508, 251] on input "text" at bounding box center [493, 251] width 423 height 28
paste input "********"
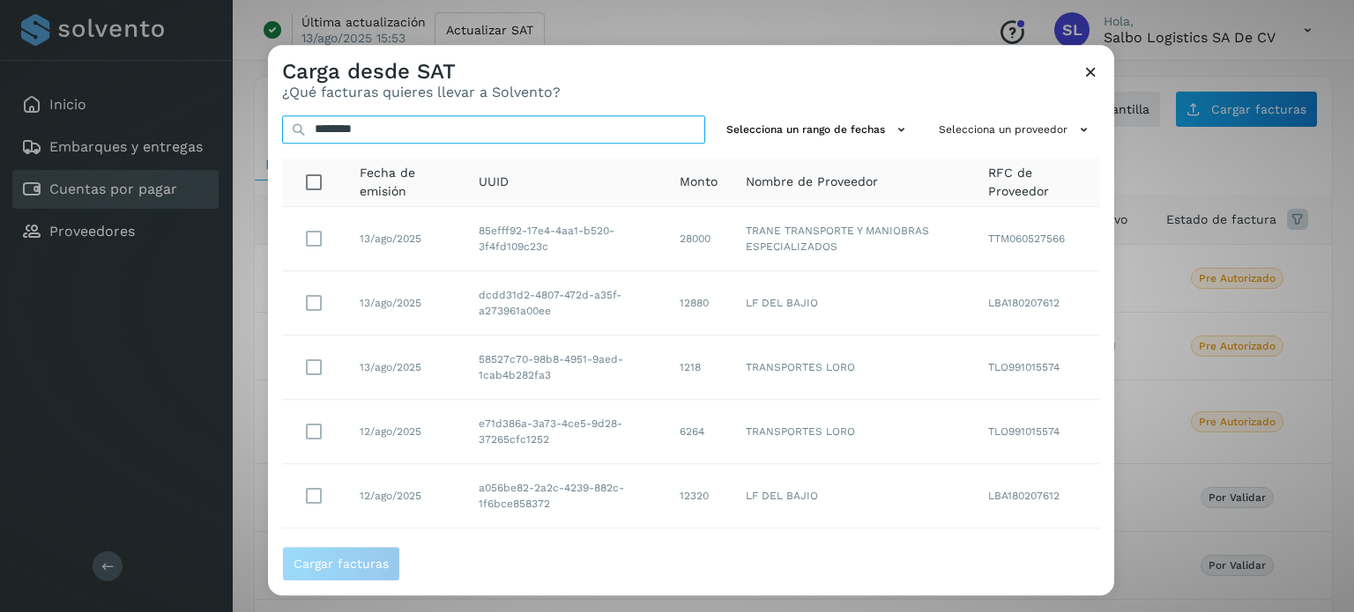
click at [486, 130] on input "********" at bounding box center [493, 129] width 423 height 28
type input "**********"
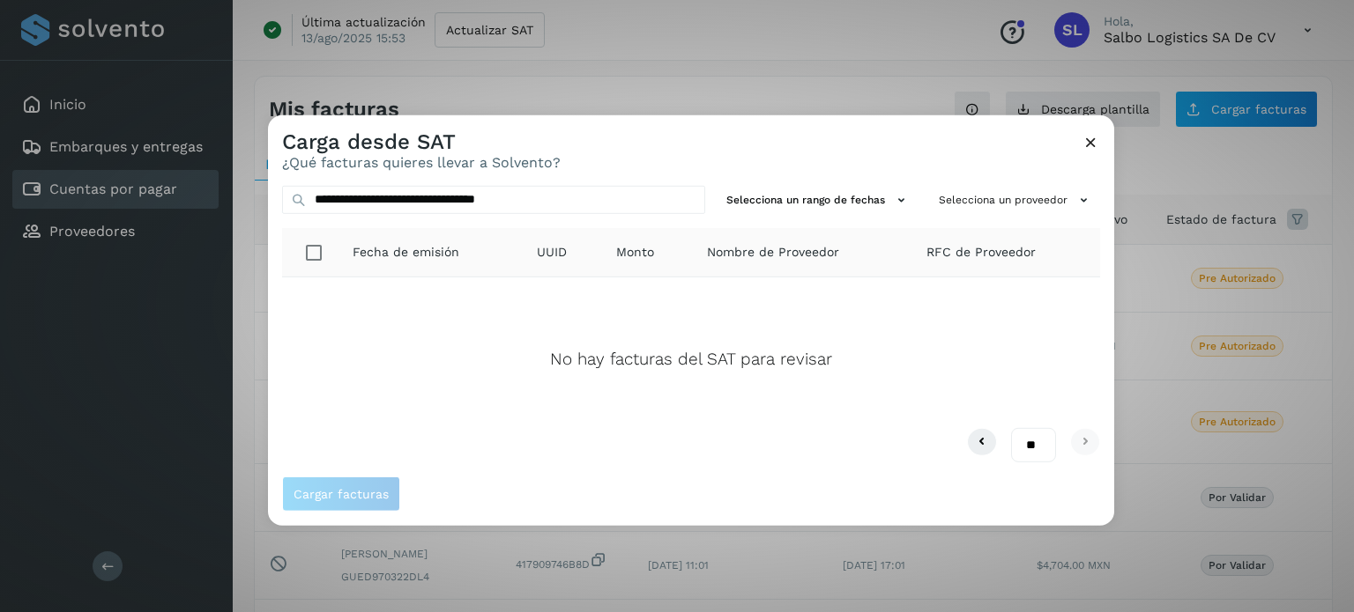
click at [1093, 138] on icon at bounding box center [1090, 141] width 19 height 19
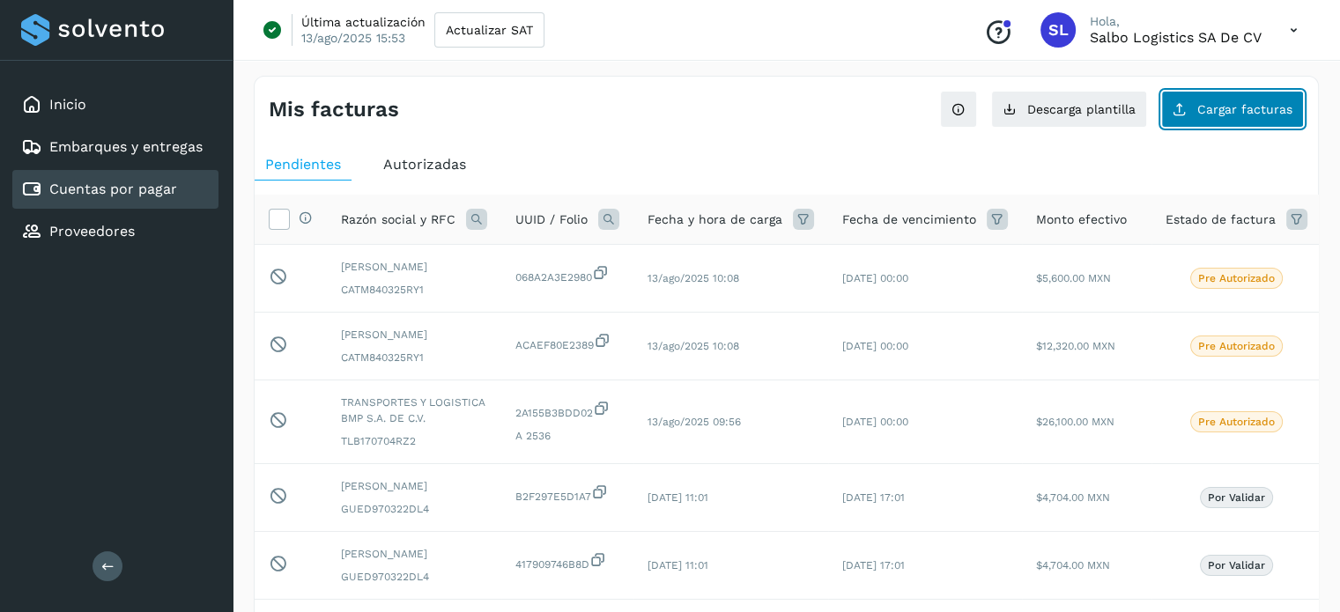
click at [1205, 114] on span "Cargar facturas" at bounding box center [1245, 109] width 95 height 12
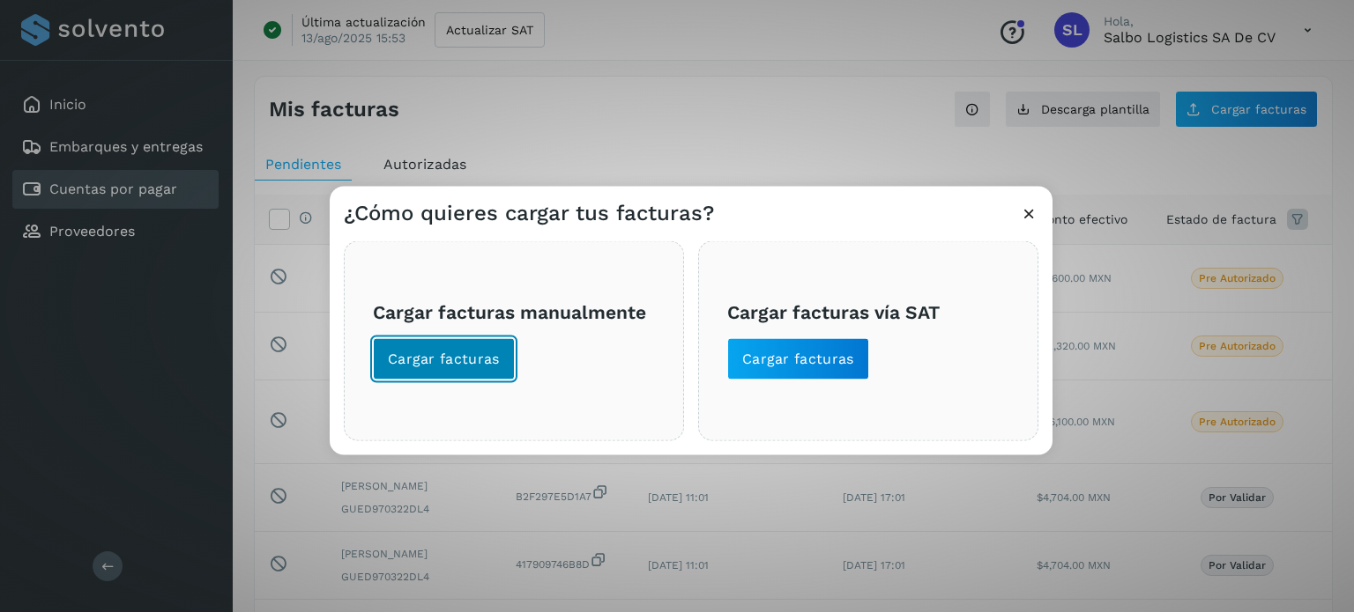
click at [493, 366] on span "Cargar facturas" at bounding box center [444, 358] width 112 height 19
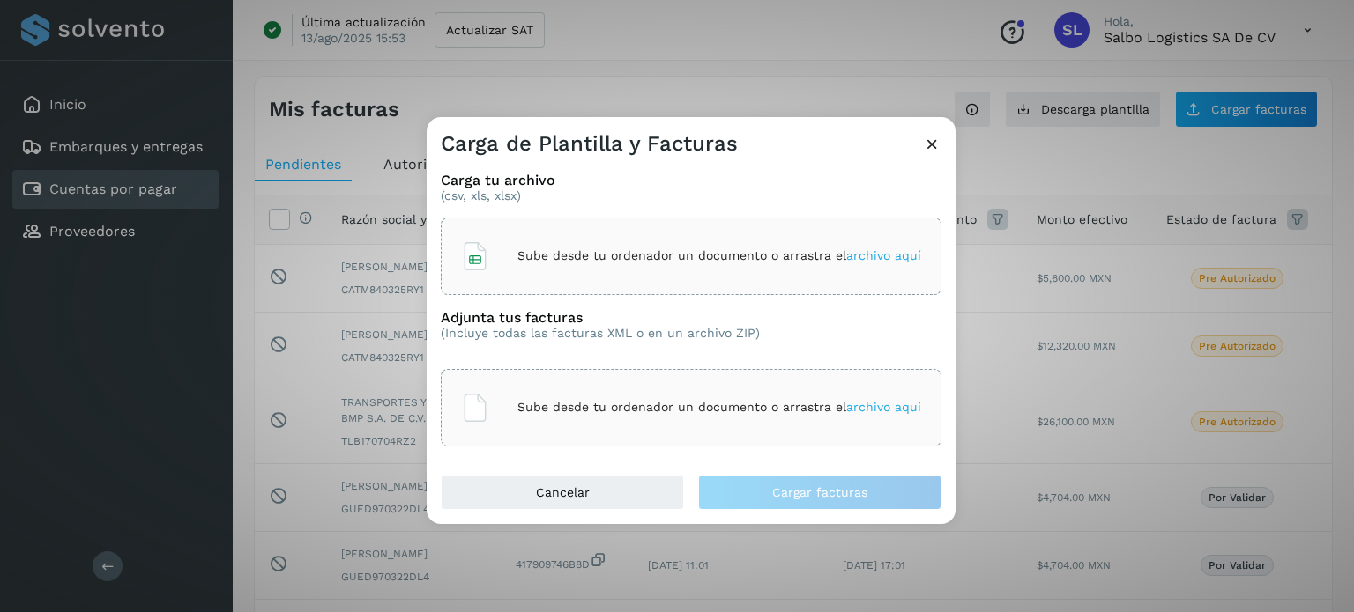
click at [934, 148] on icon at bounding box center [932, 144] width 19 height 19
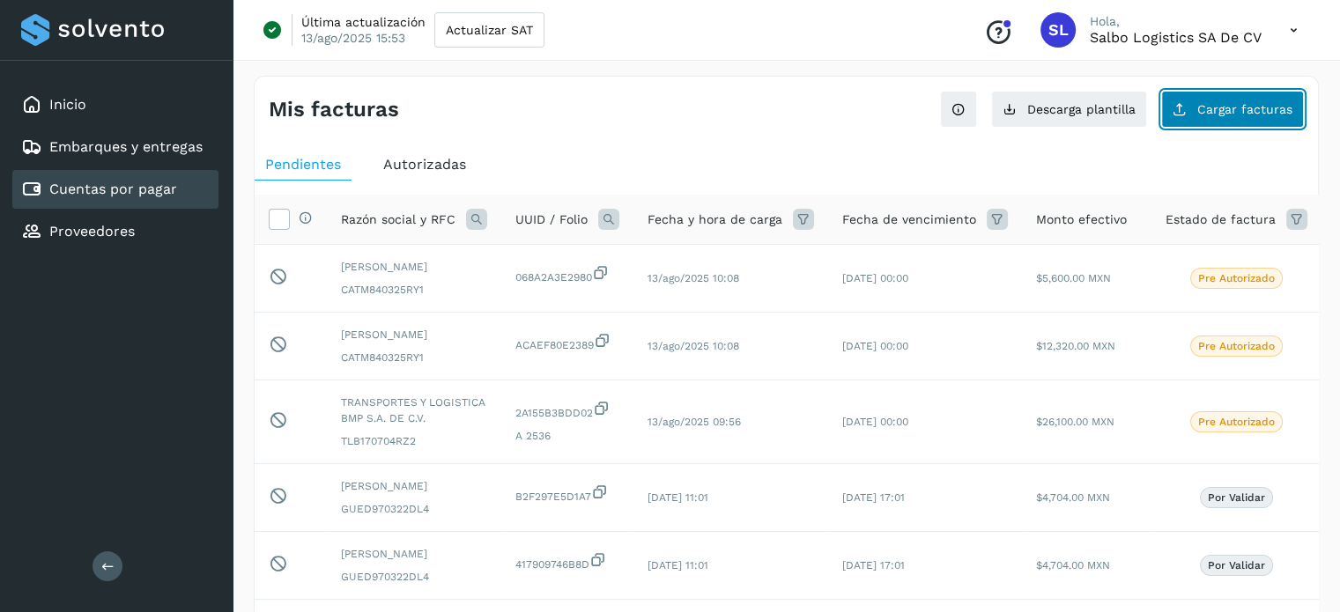
click at [1237, 115] on button "Cargar facturas" at bounding box center [1232, 109] width 143 height 37
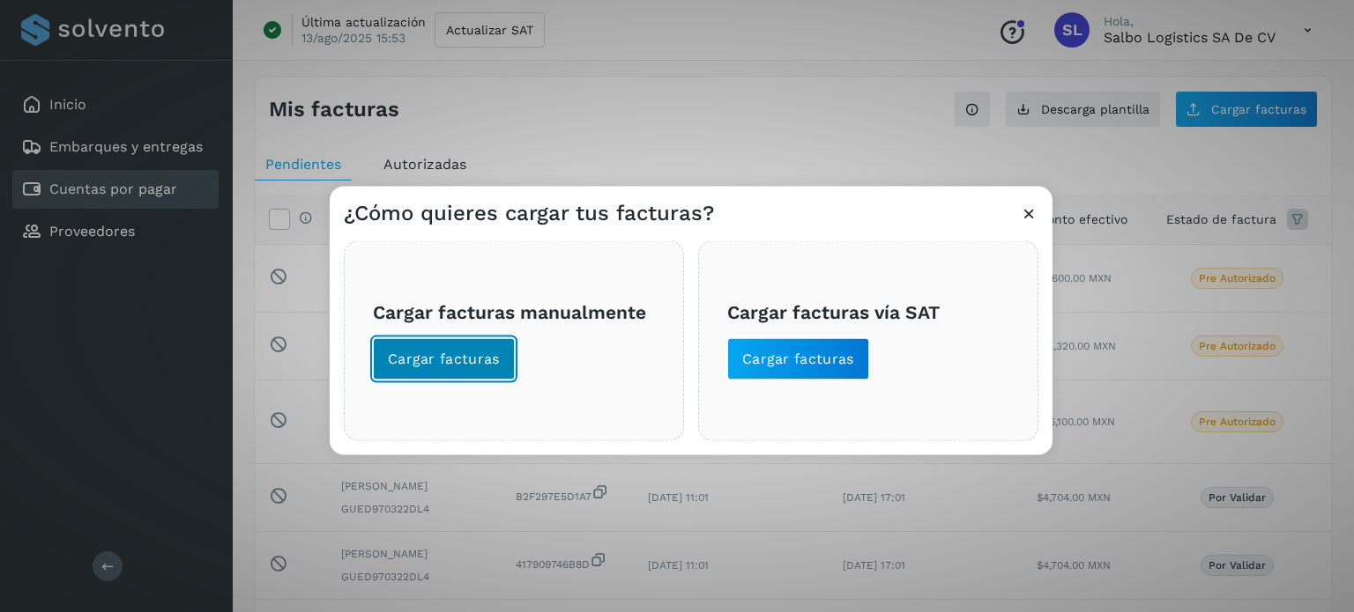
click at [493, 365] on span "Cargar facturas" at bounding box center [444, 358] width 112 height 19
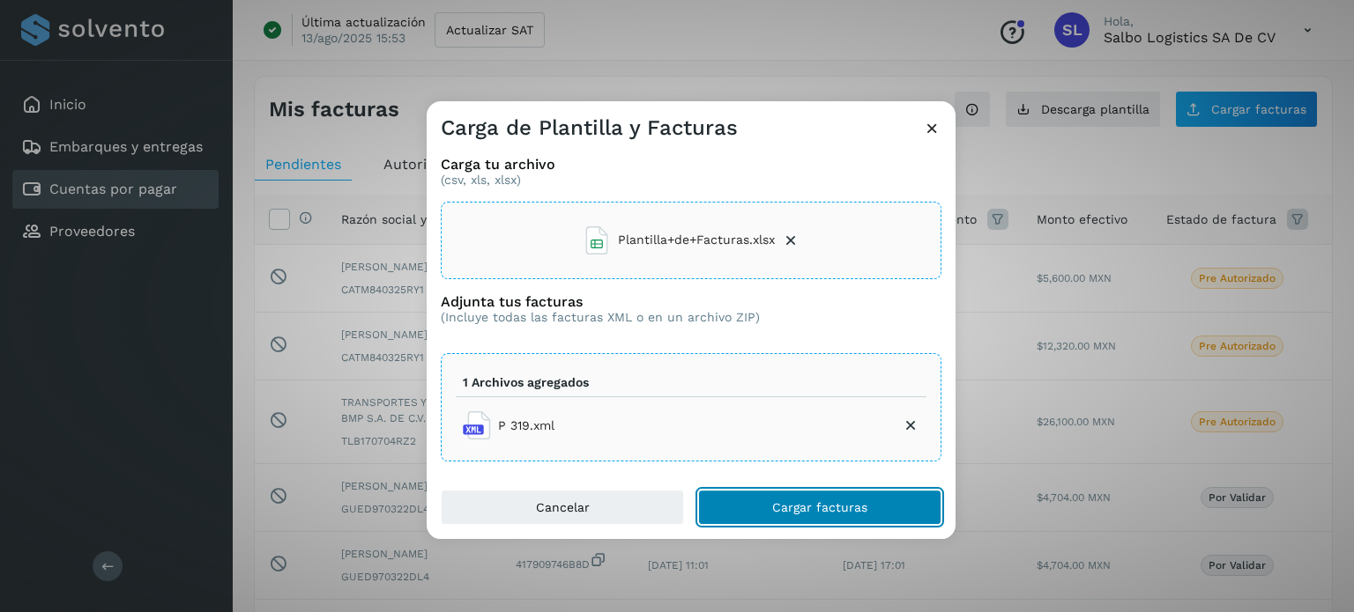
click at [828, 501] on span "Cargar facturas" at bounding box center [819, 507] width 95 height 12
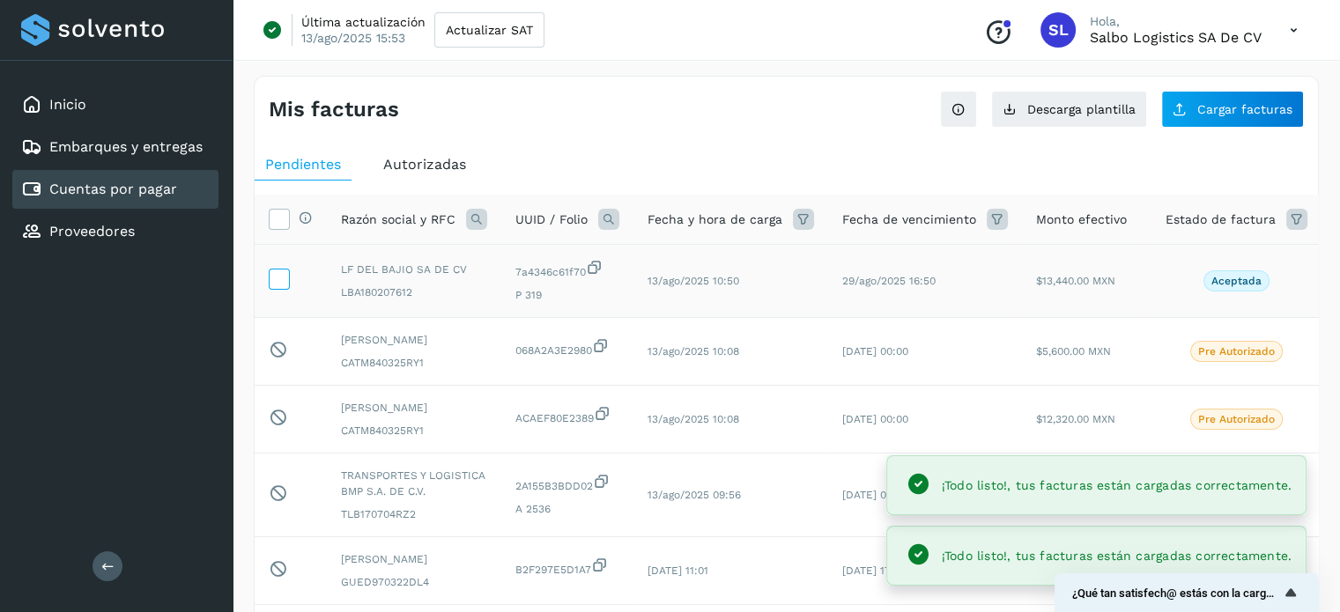
click at [275, 277] on icon at bounding box center [279, 278] width 19 height 19
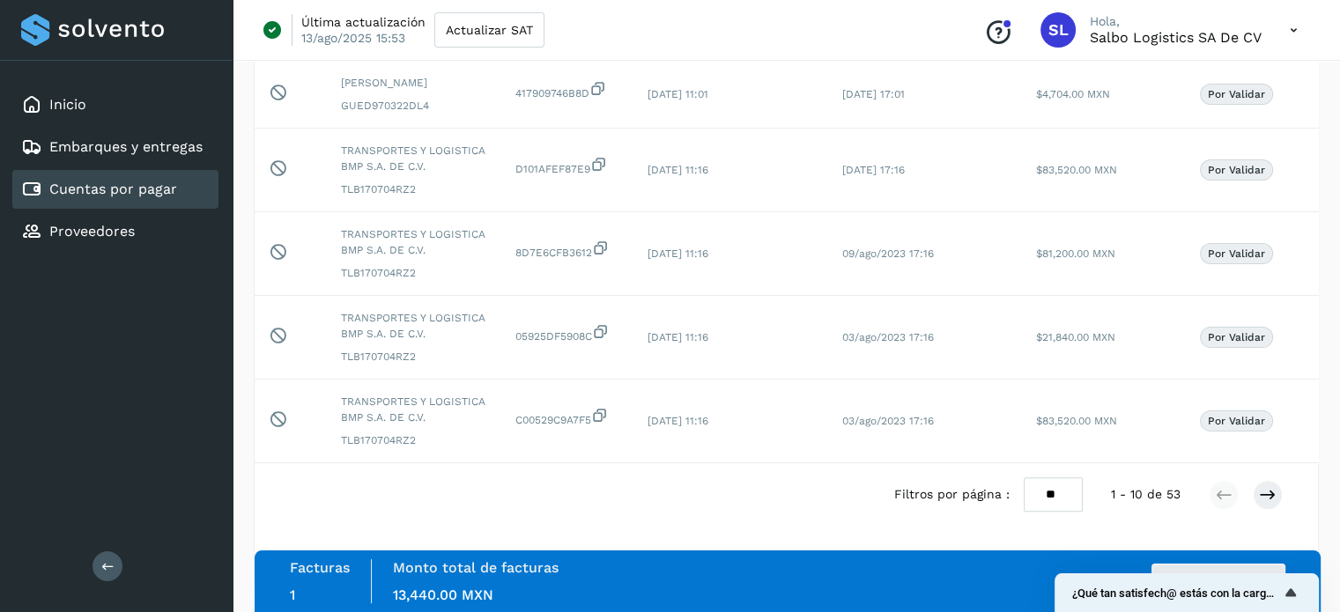
scroll to position [525, 0]
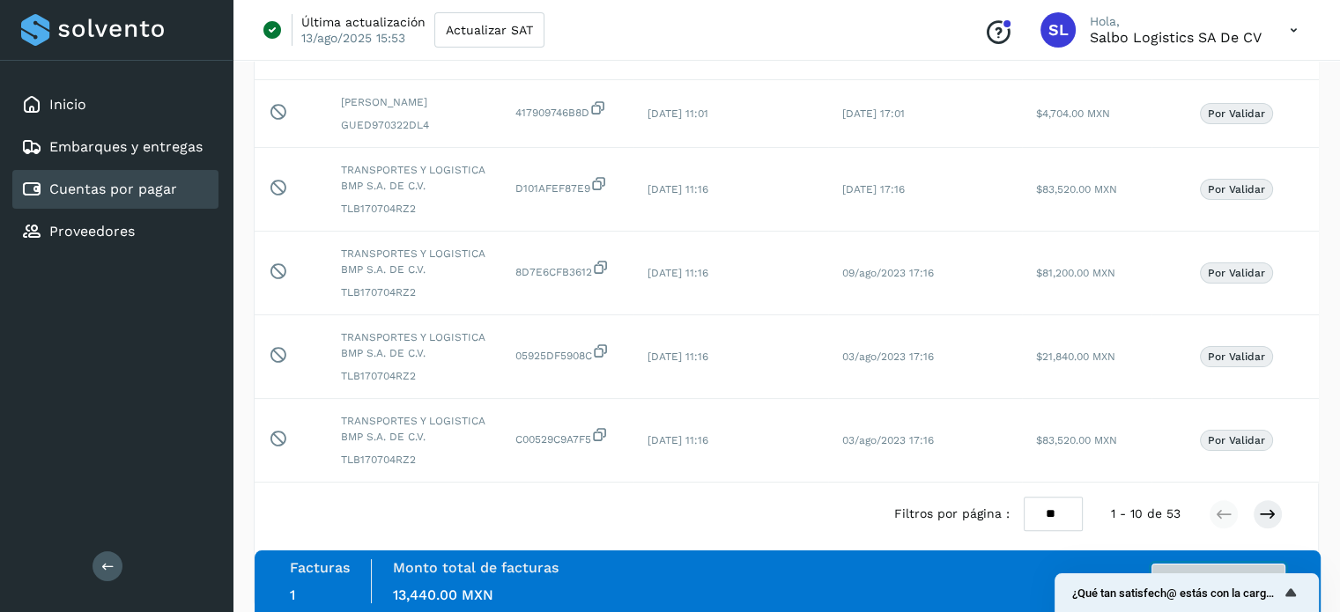
click at [1191, 570] on button "Autorizar facturas" at bounding box center [1219, 581] width 134 height 35
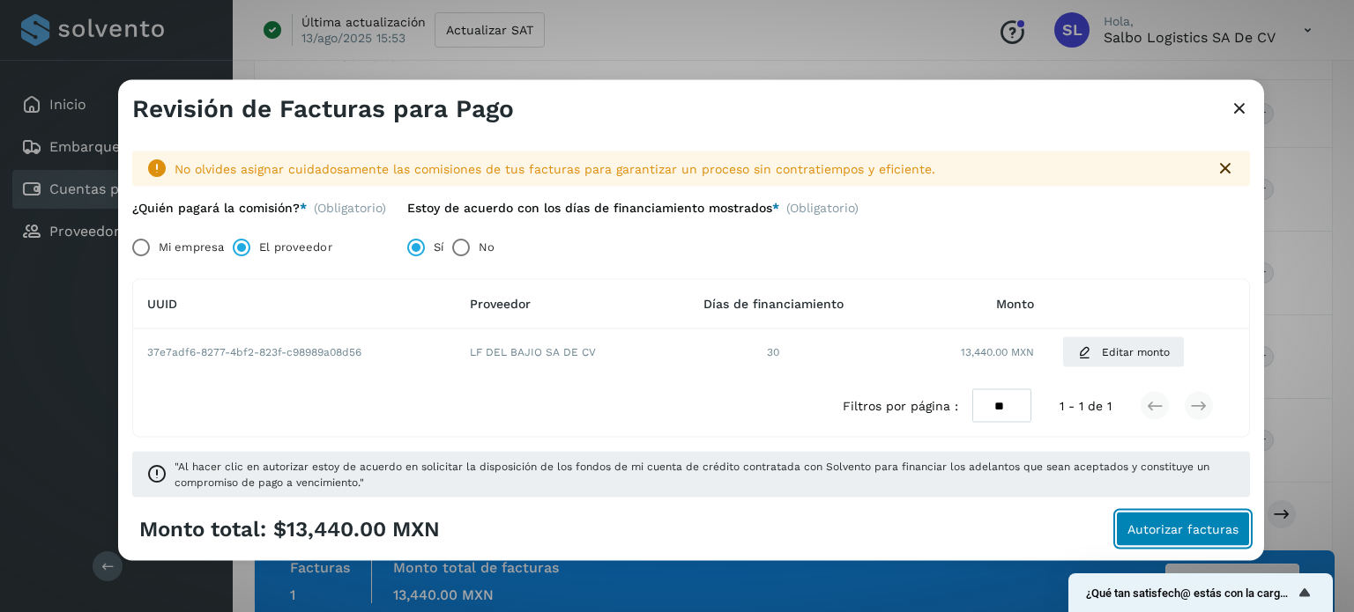
click at [1153, 523] on span "Autorizar facturas" at bounding box center [1182, 529] width 111 height 12
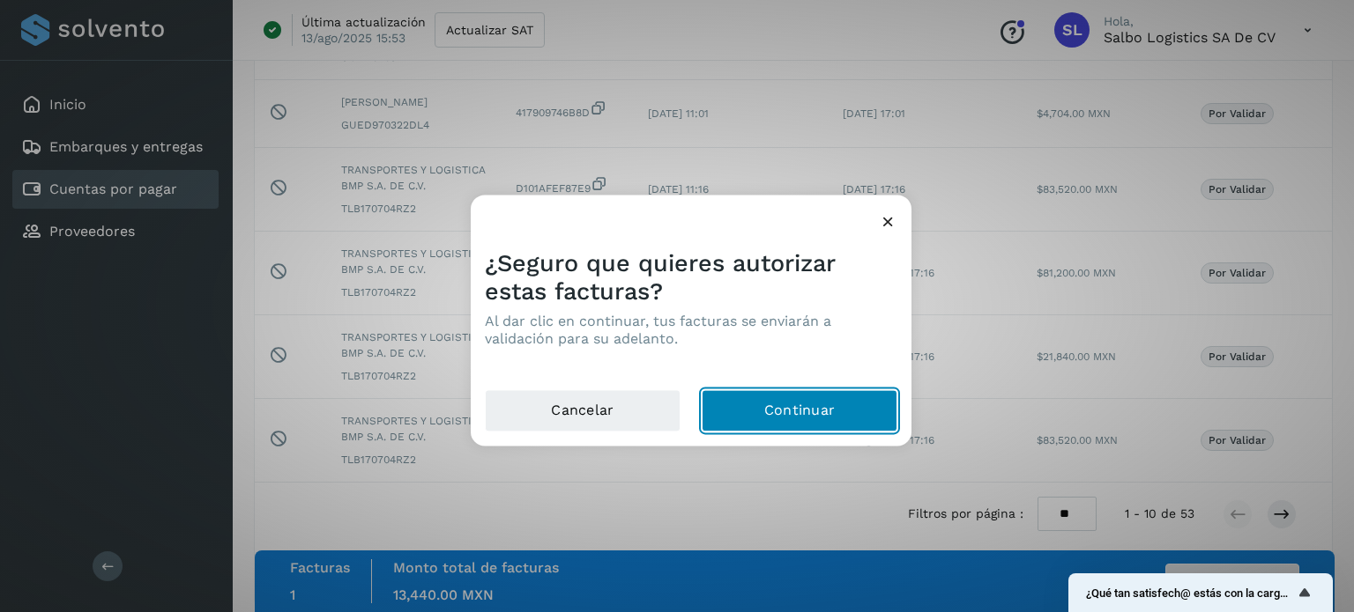
click at [782, 397] on button "Continuar" at bounding box center [799, 410] width 196 height 42
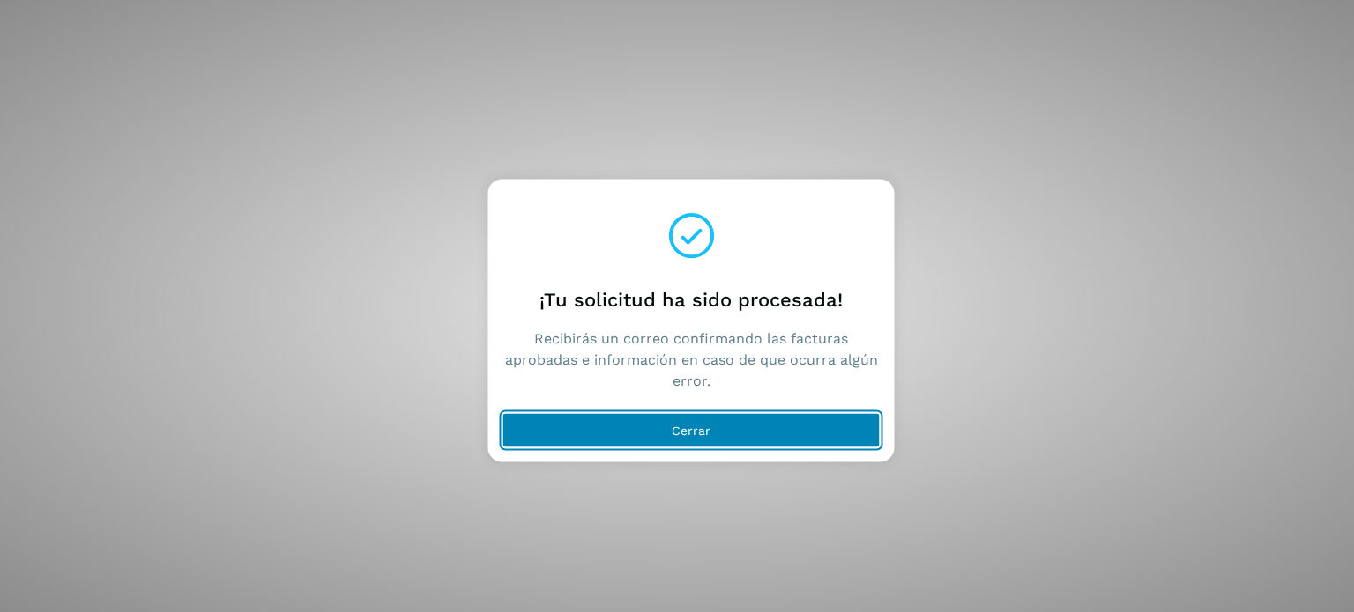
click at [634, 423] on button "Cerrar" at bounding box center [691, 429] width 378 height 35
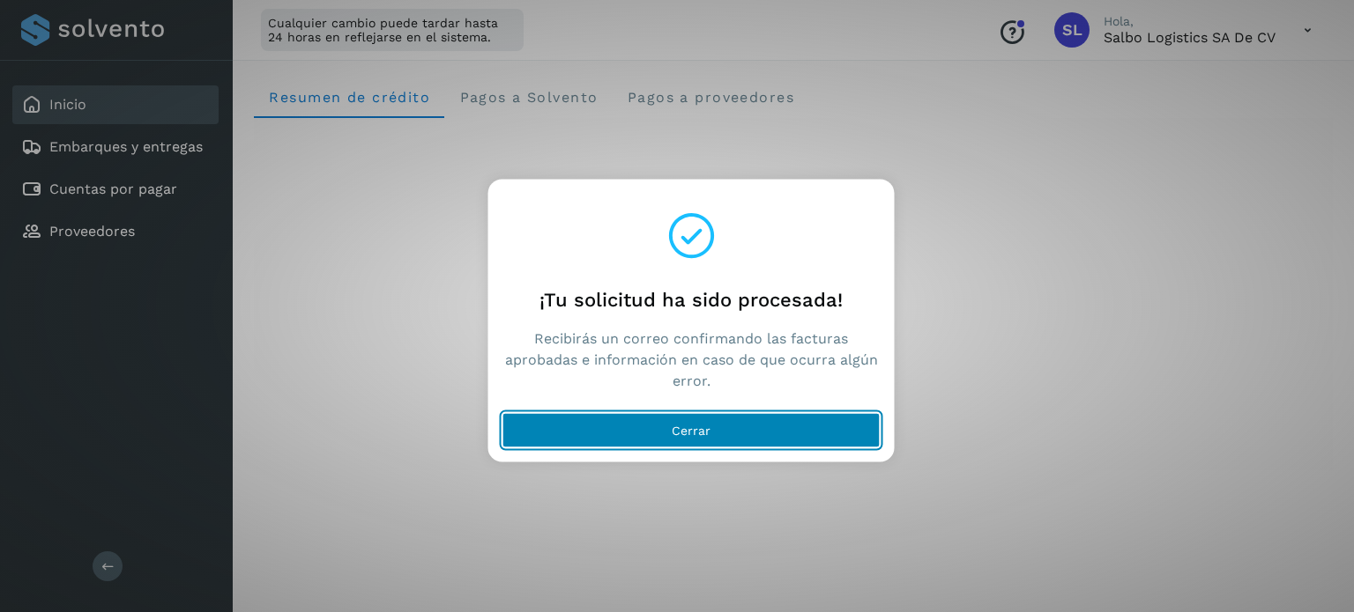
click at [677, 441] on button "Cerrar" at bounding box center [691, 429] width 378 height 35
